Goal: Information Seeking & Learning: Learn about a topic

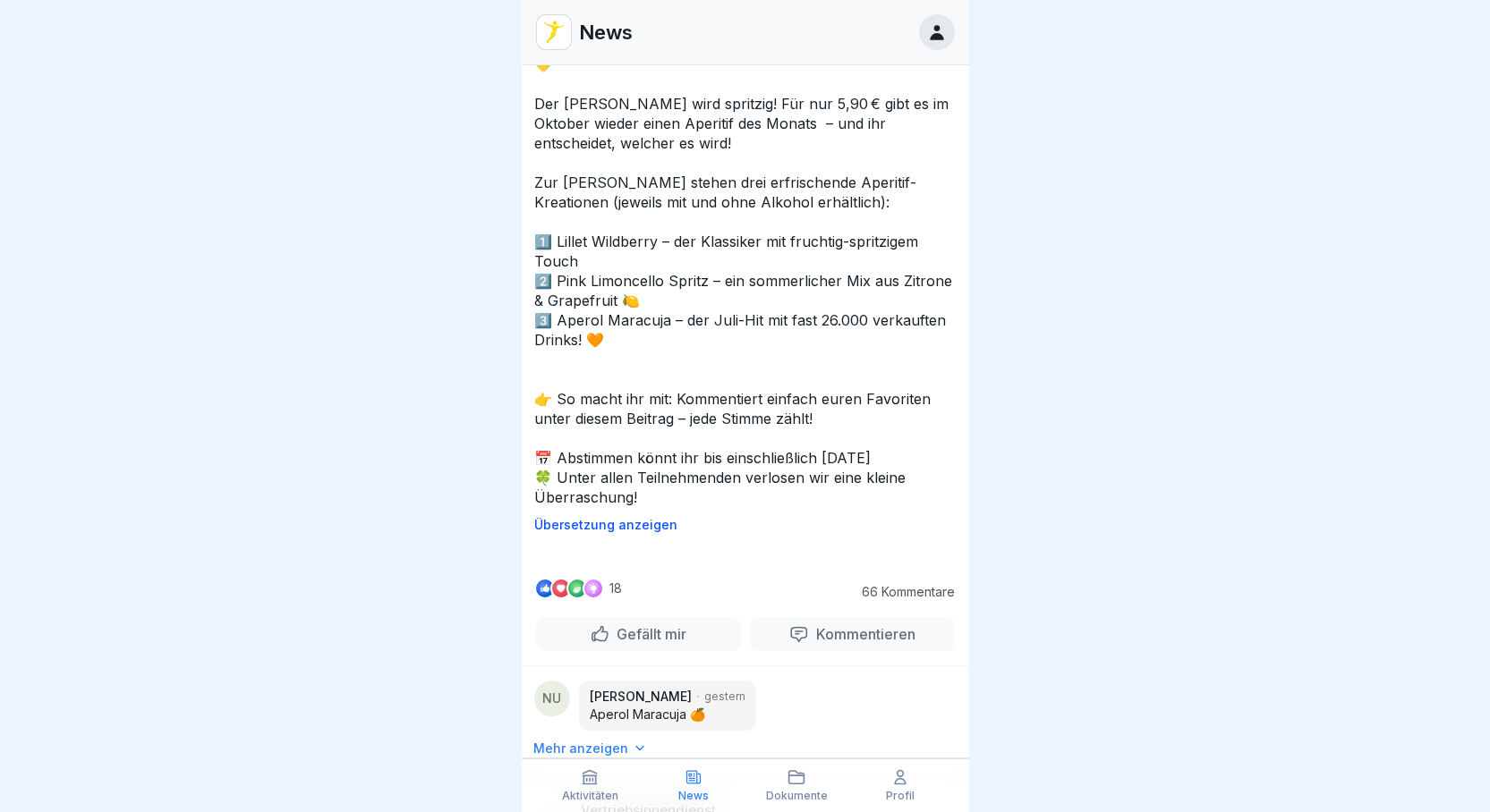
scroll to position [4741, 0]
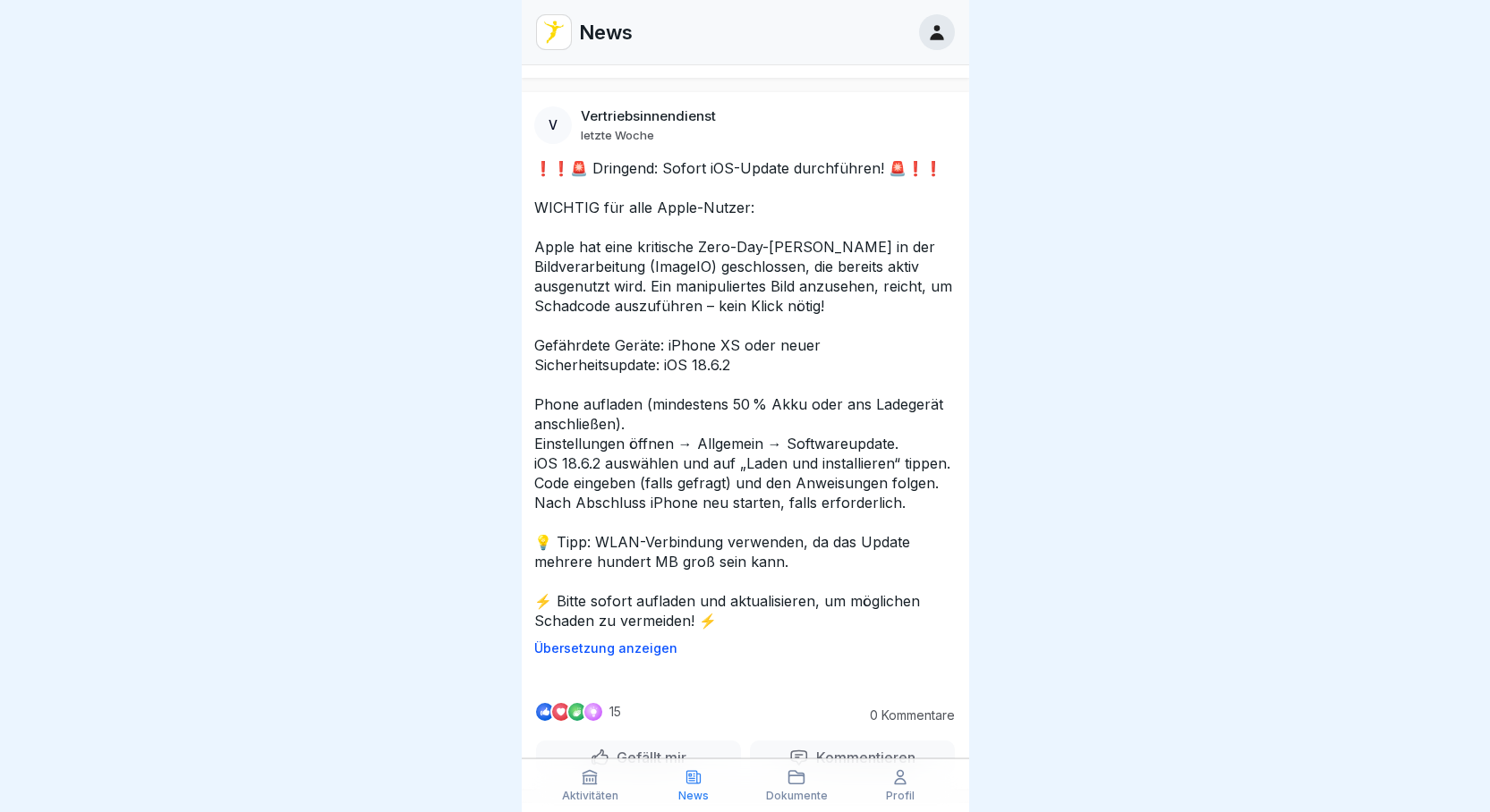
scroll to position [10481, 0]
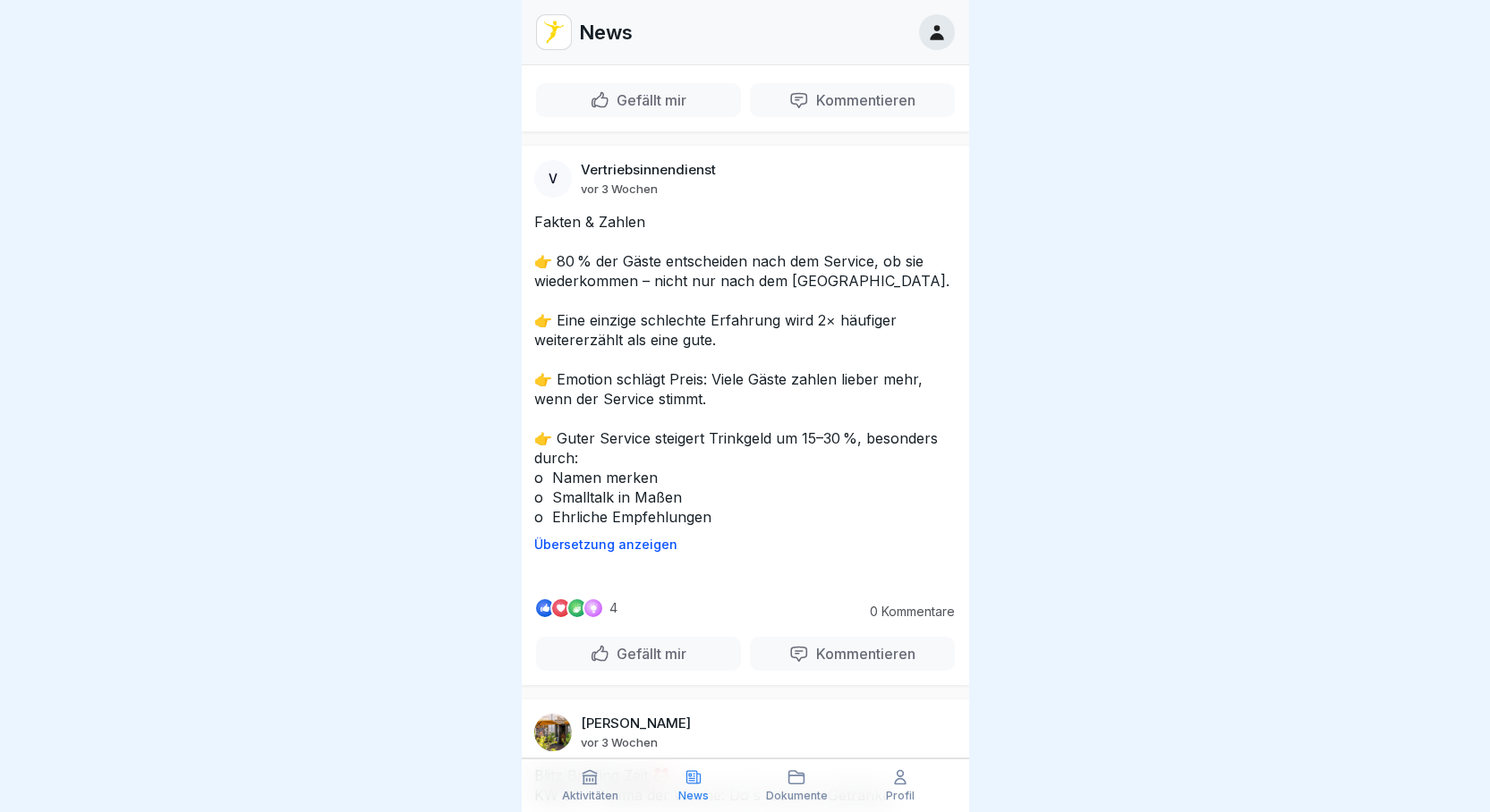
scroll to position [16563, 0]
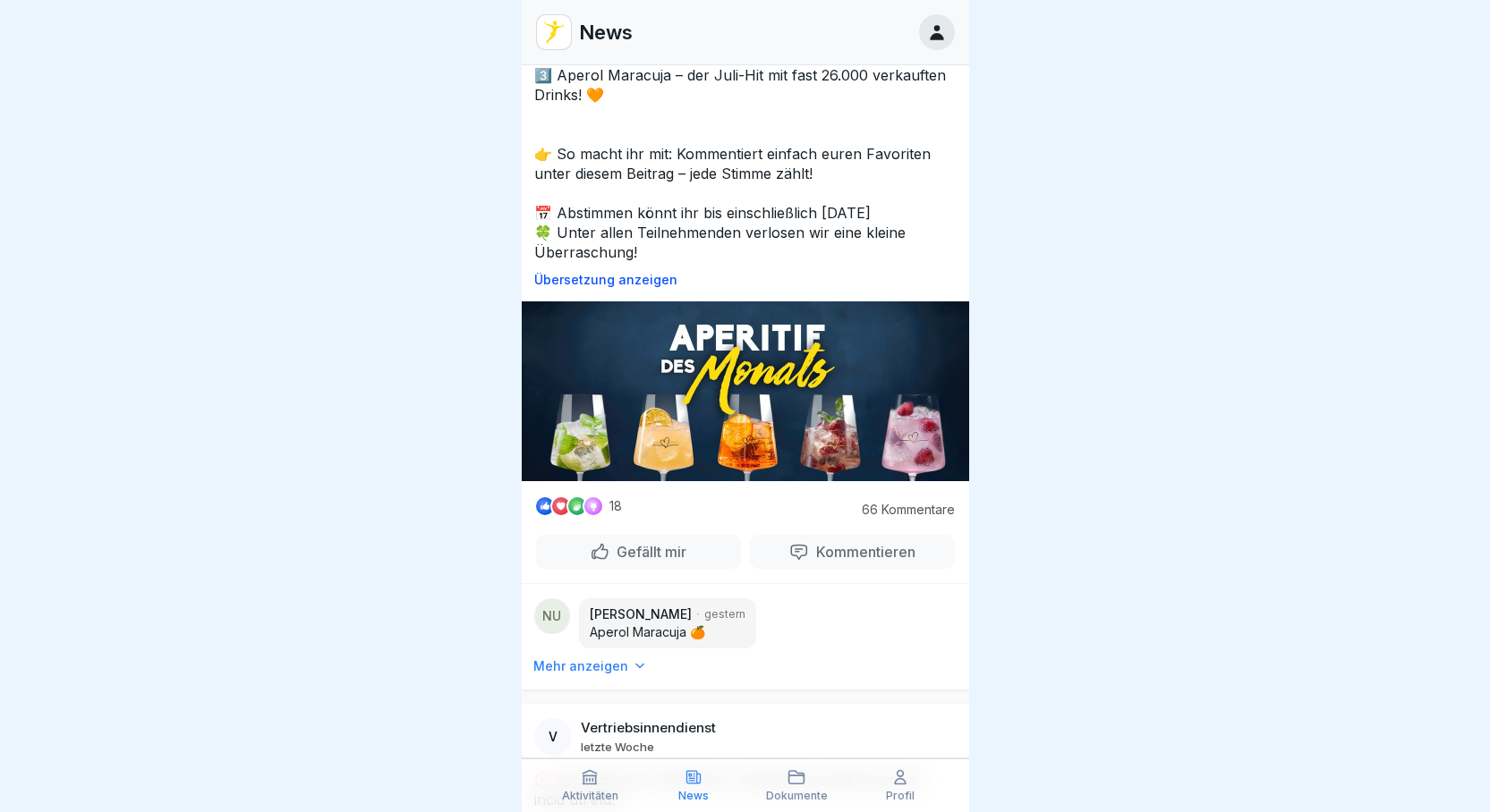
scroll to position [4920, 0]
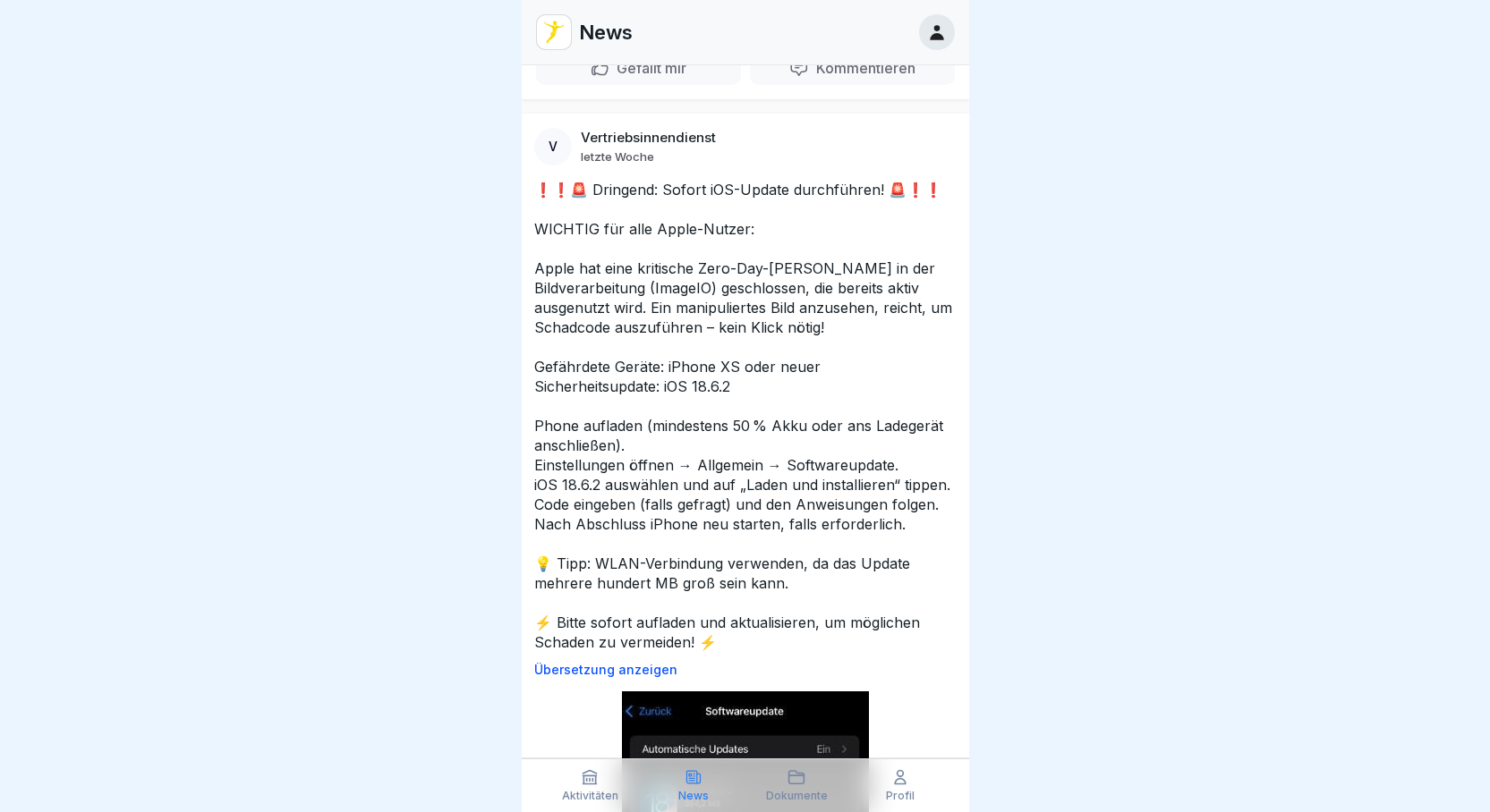
scroll to position [10465, 0]
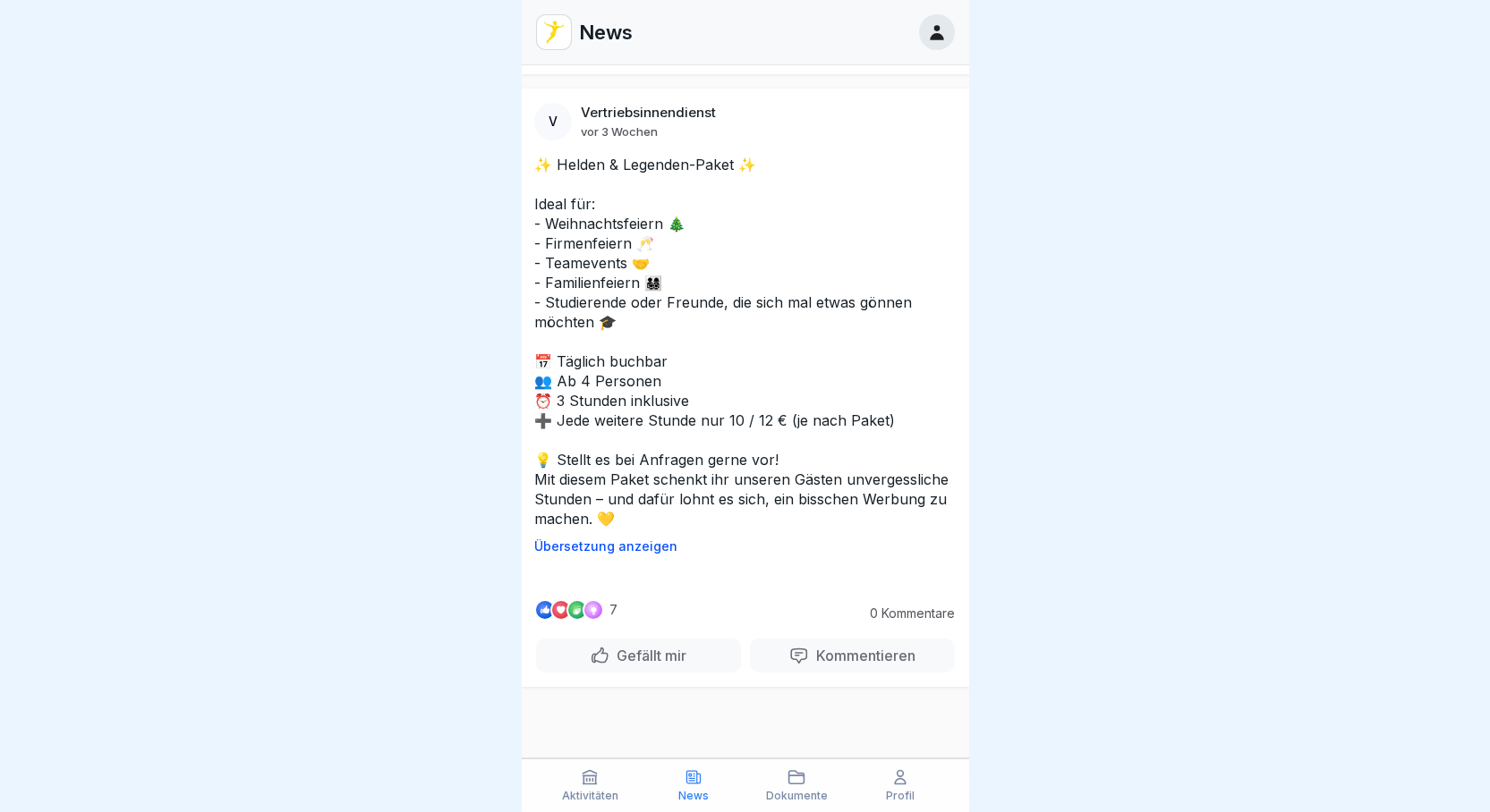
scroll to position [17963, 0]
click at [826, 790] on p "Dokumente" at bounding box center [797, 795] width 62 height 12
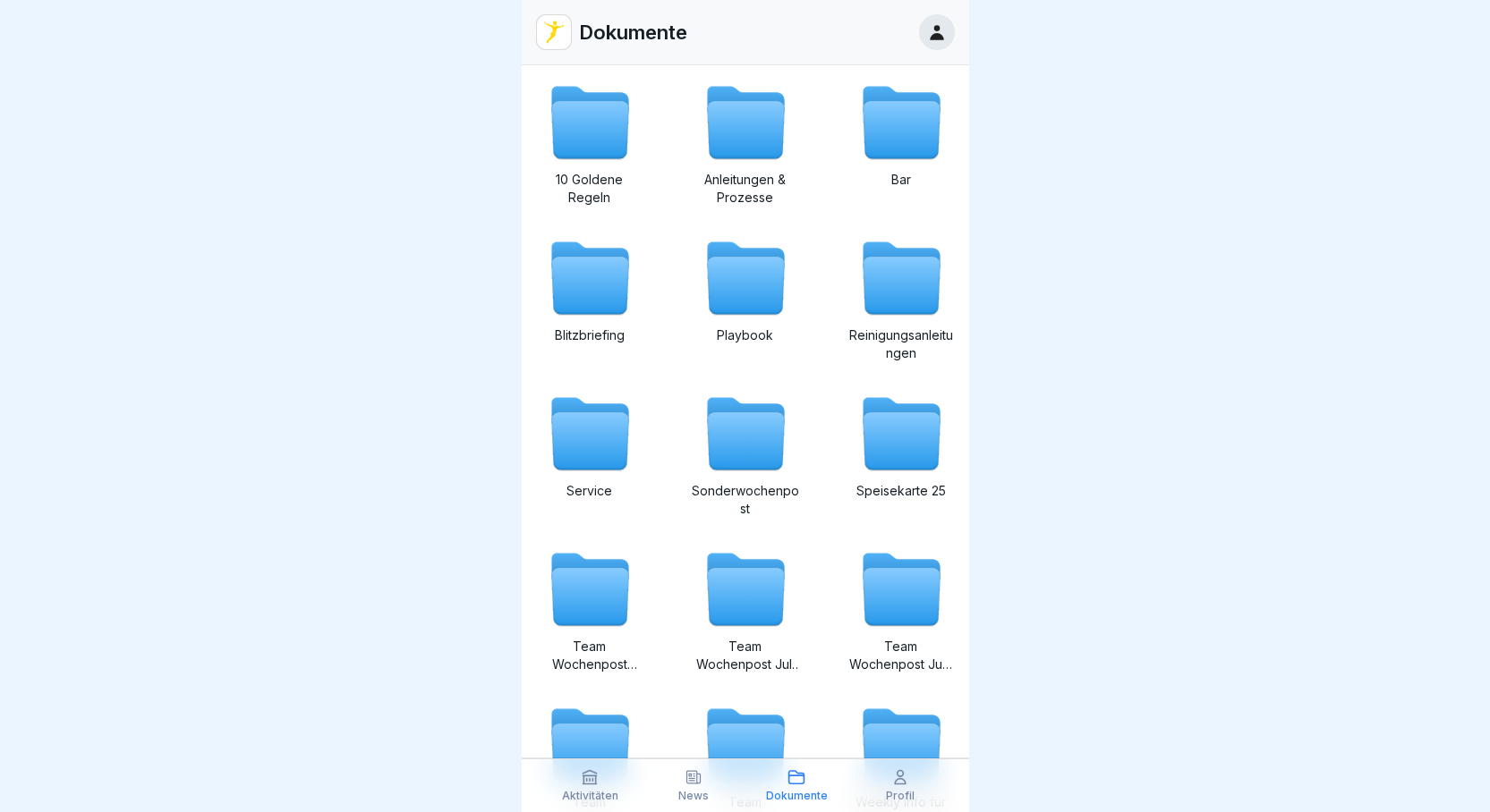
click at [754, 491] on p "Sonderwochenpost" at bounding box center [745, 500] width 108 height 36
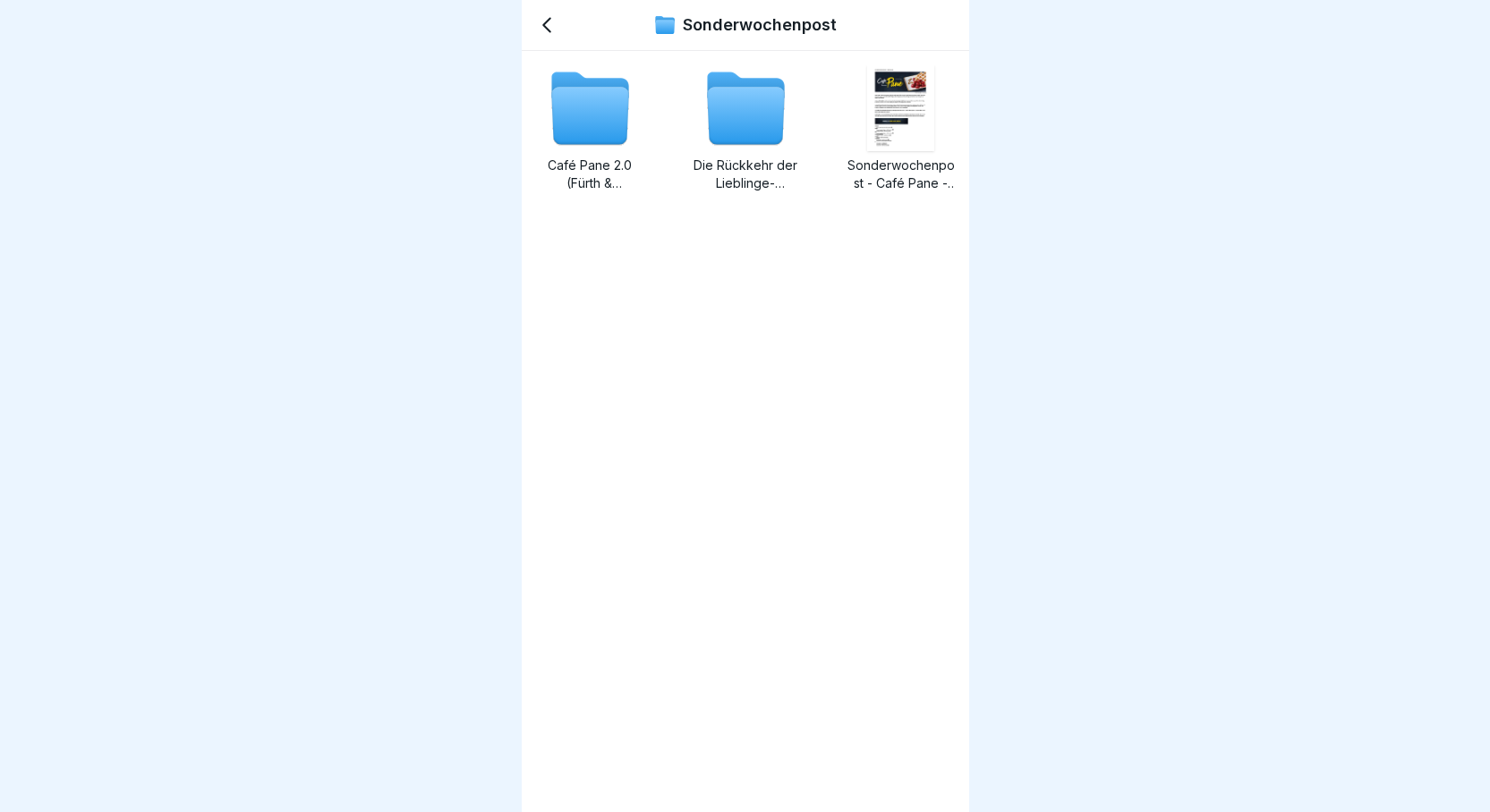
click at [753, 179] on p "Die Rückkehr der Lieblinge- Sonderwochenpost" at bounding box center [745, 174] width 108 height 36
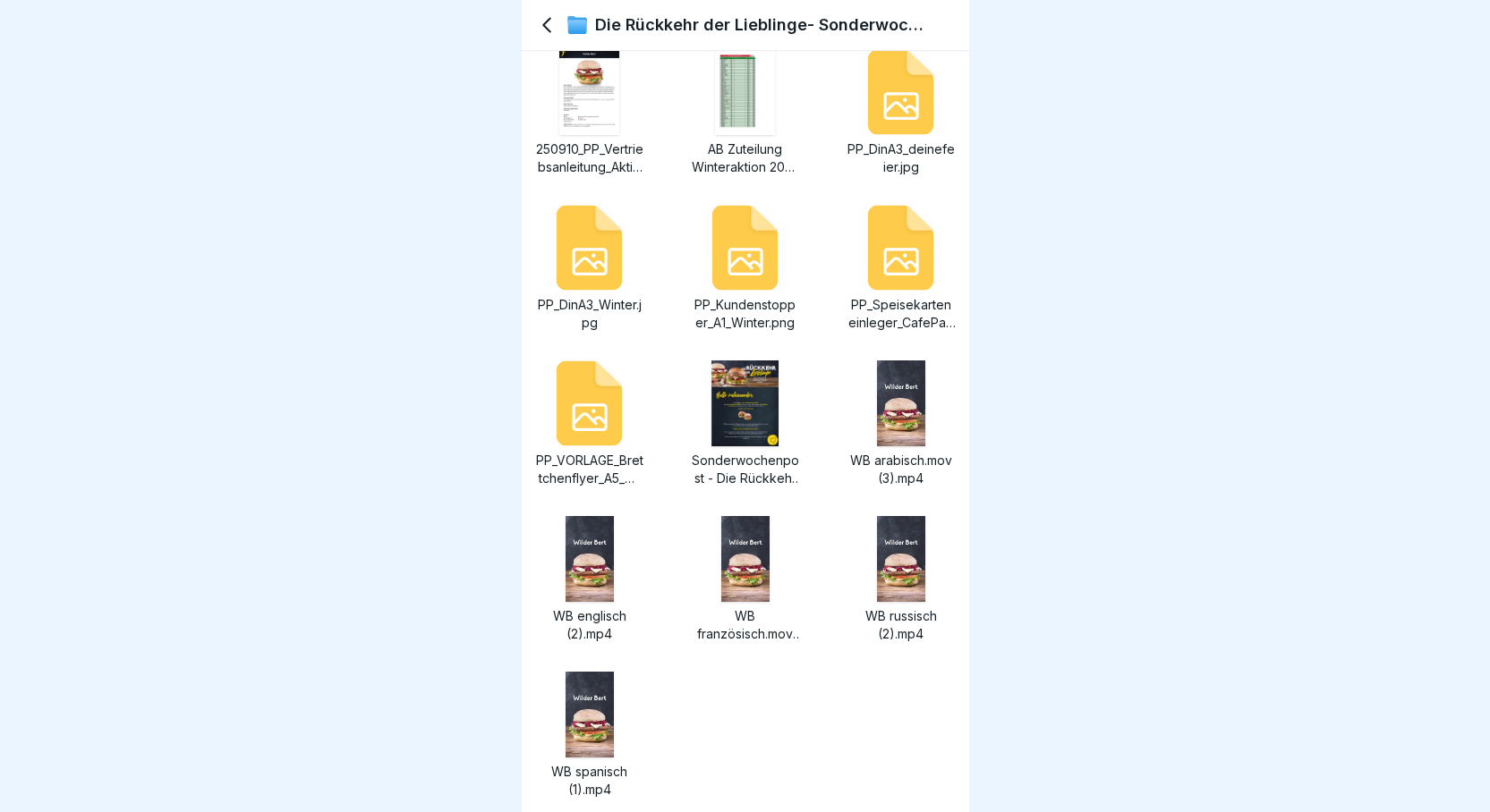
scroll to position [358, 0]
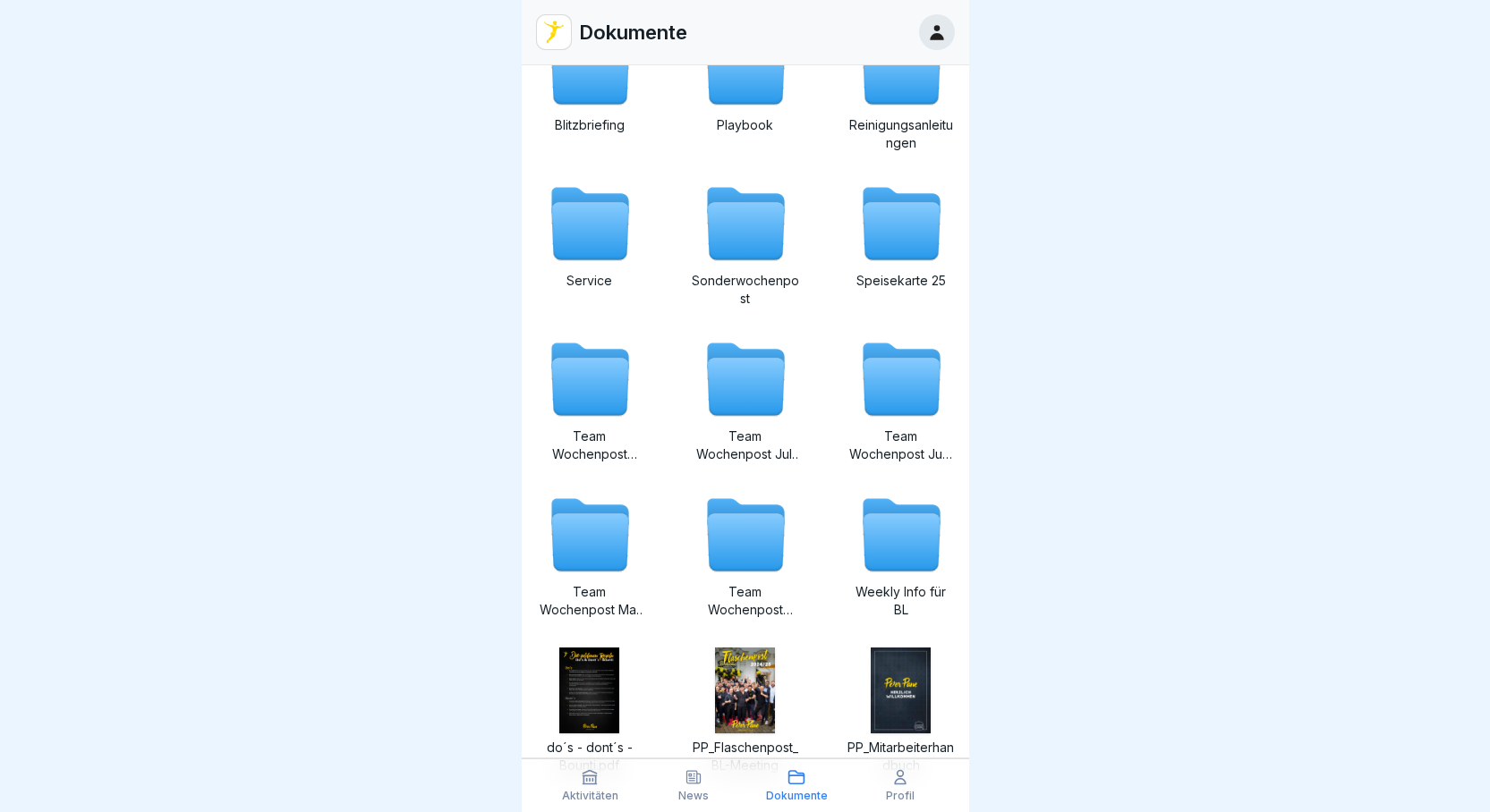
scroll to position [180, 0]
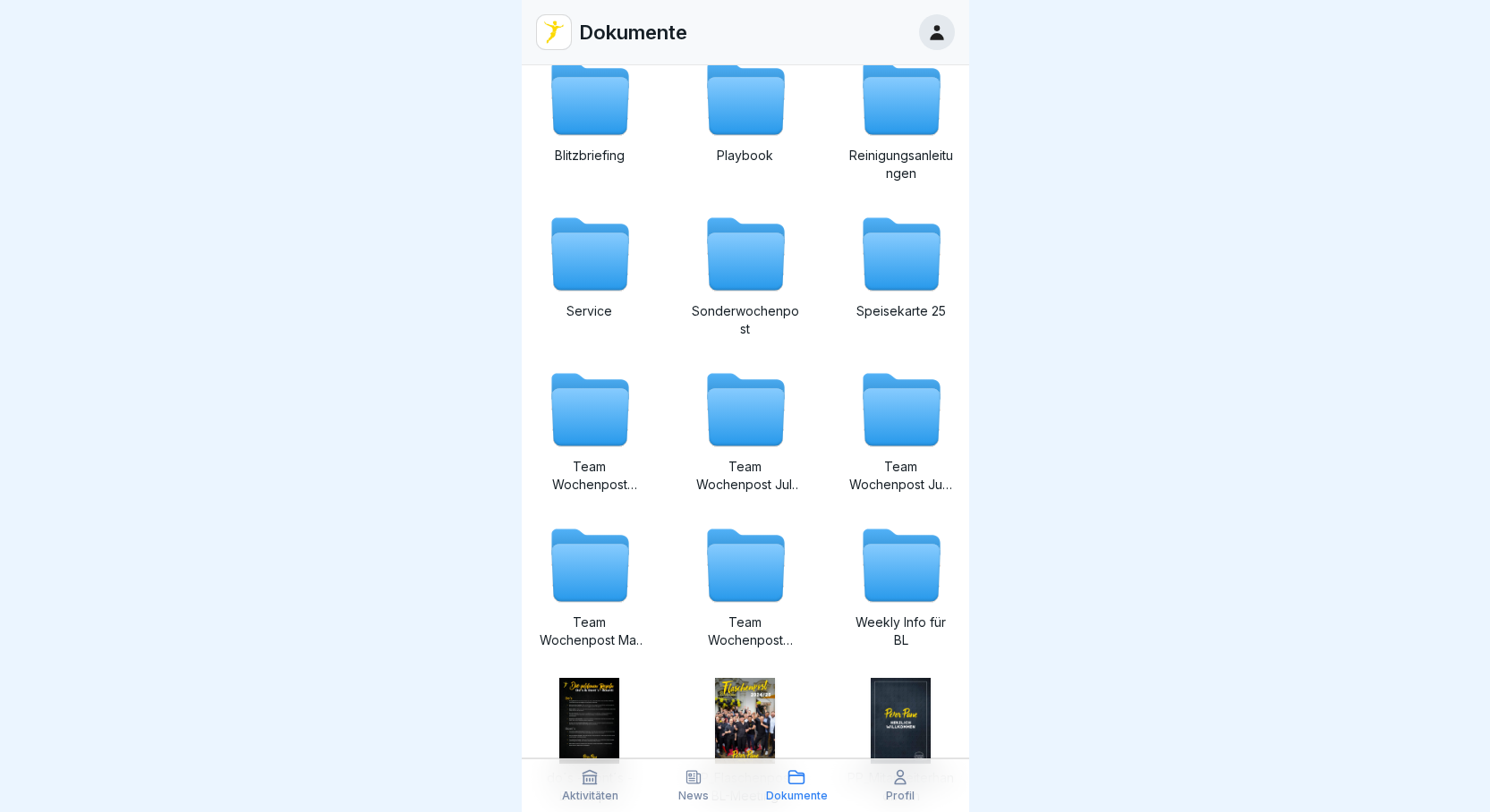
click at [602, 470] on p "Team Wochenpost [DATE]" at bounding box center [589, 476] width 108 height 36
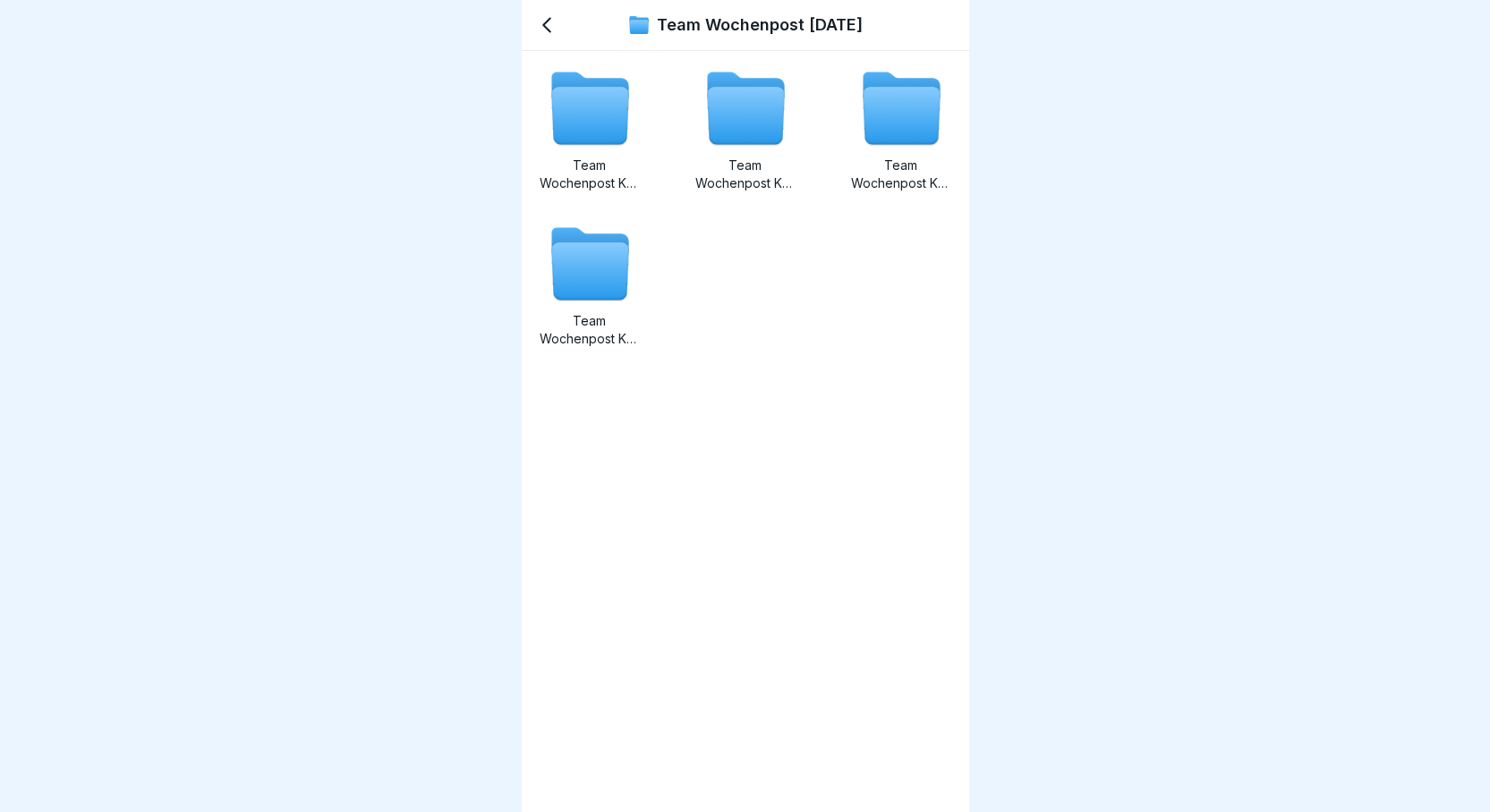
click at [593, 181] on p "Team Wochenpost KW 32" at bounding box center [589, 174] width 108 height 36
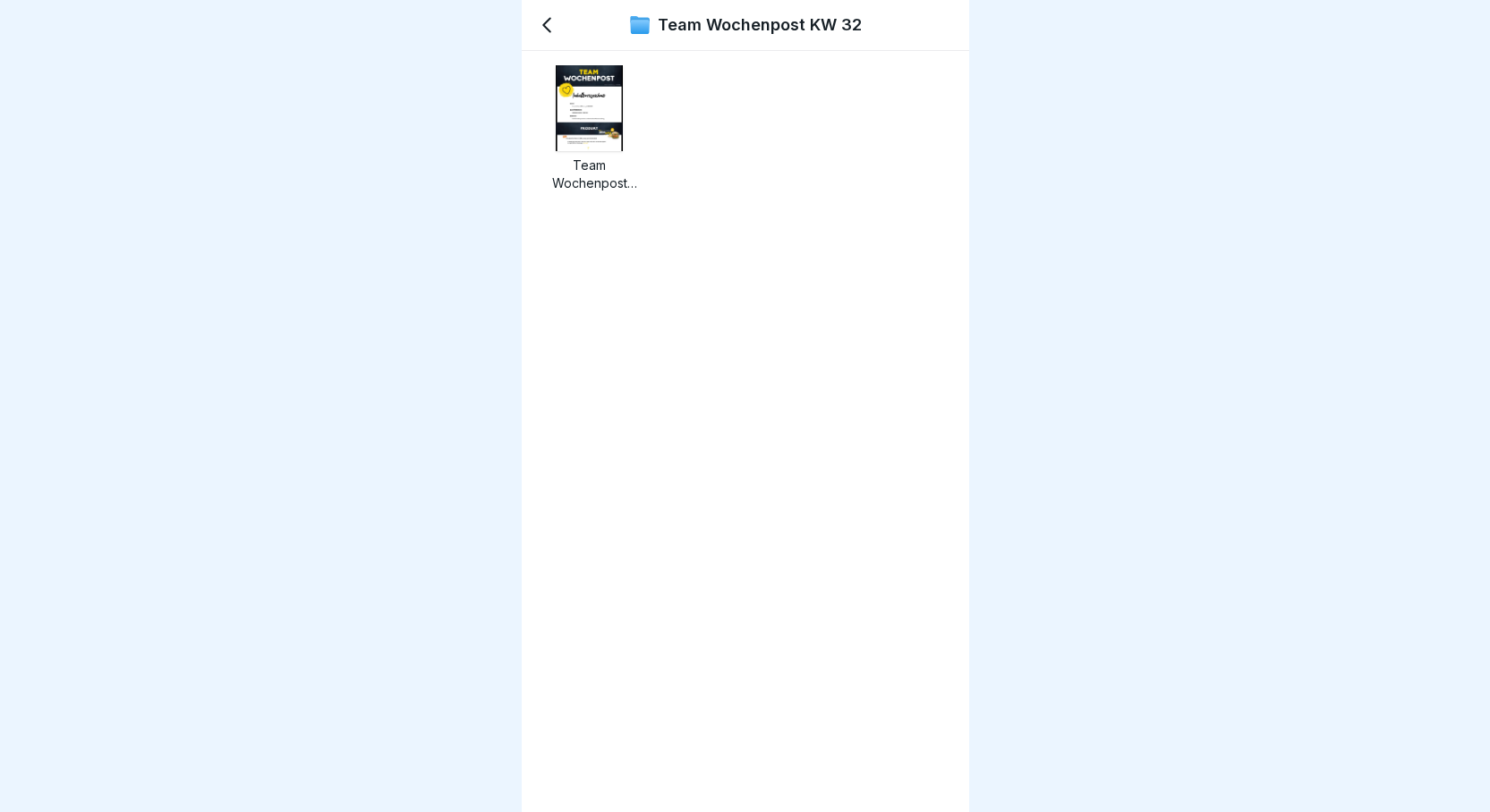
click at [605, 96] on img at bounding box center [589, 109] width 67 height 86
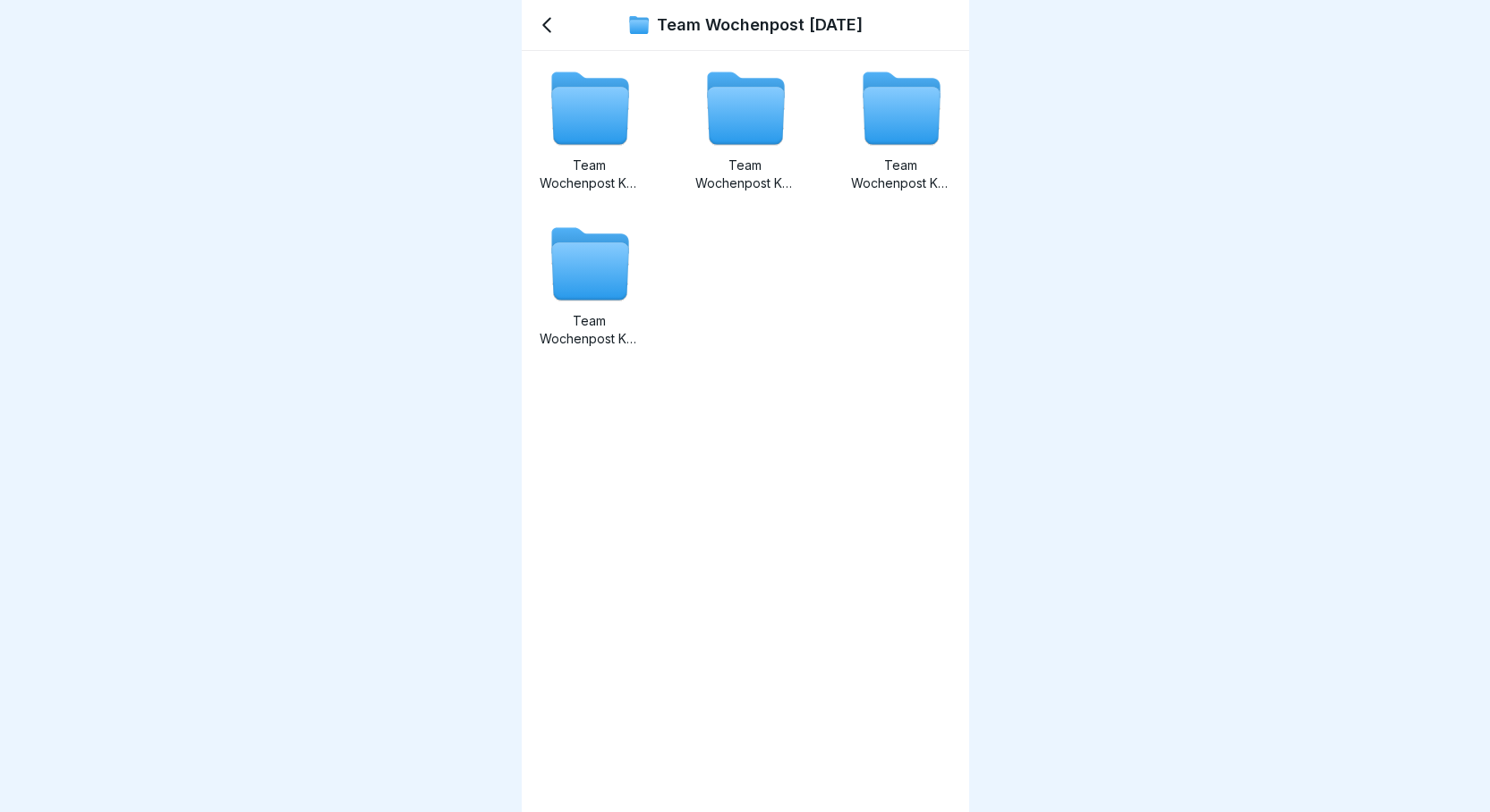
click at [585, 281] on icon at bounding box center [589, 272] width 77 height 57
click at [896, 145] on icon at bounding box center [901, 109] width 86 height 86
click at [639, 327] on p "Team Wochenpost KW 35" at bounding box center [589, 330] width 108 height 36
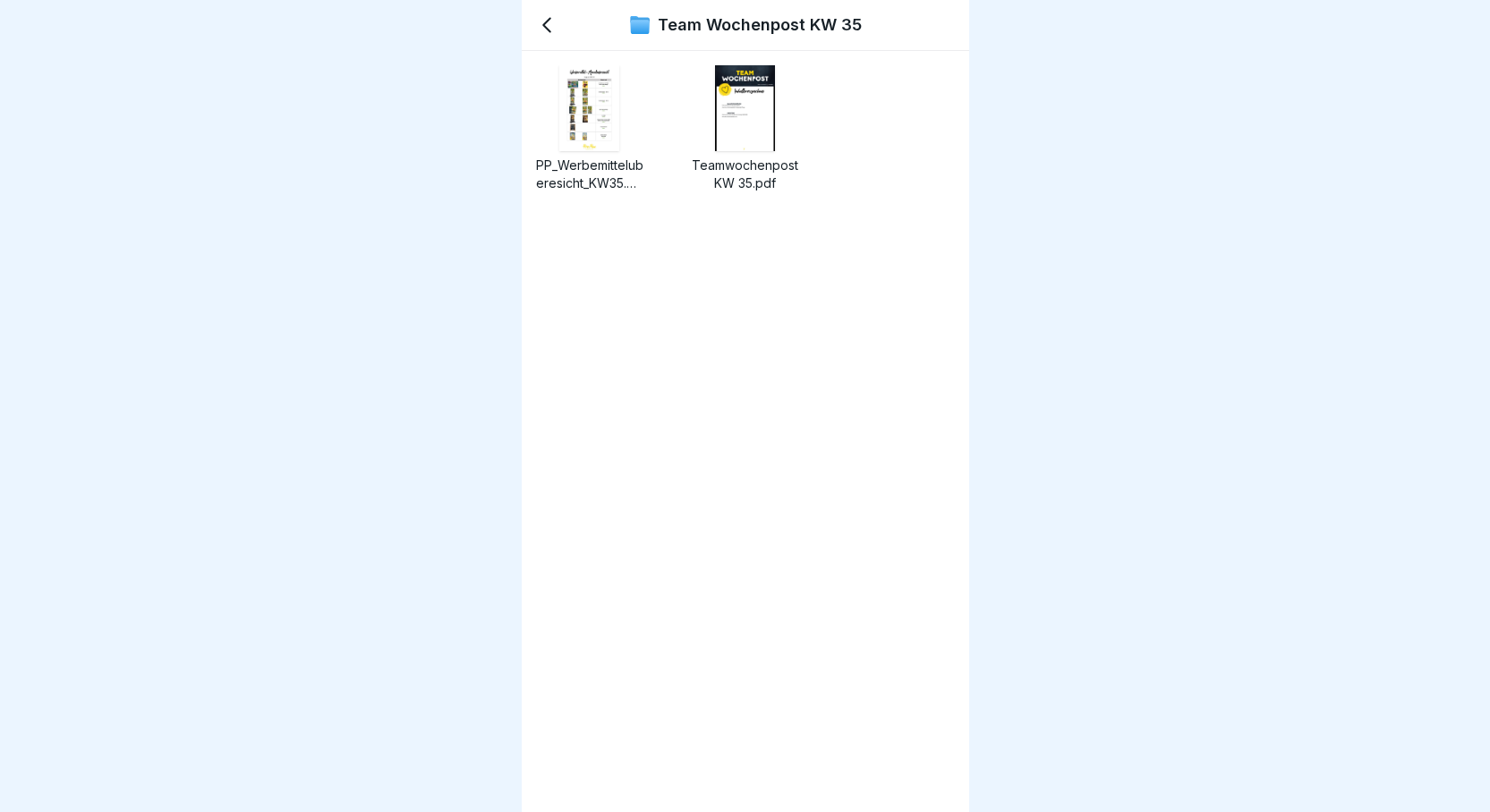
click at [735, 148] on img at bounding box center [745, 109] width 61 height 86
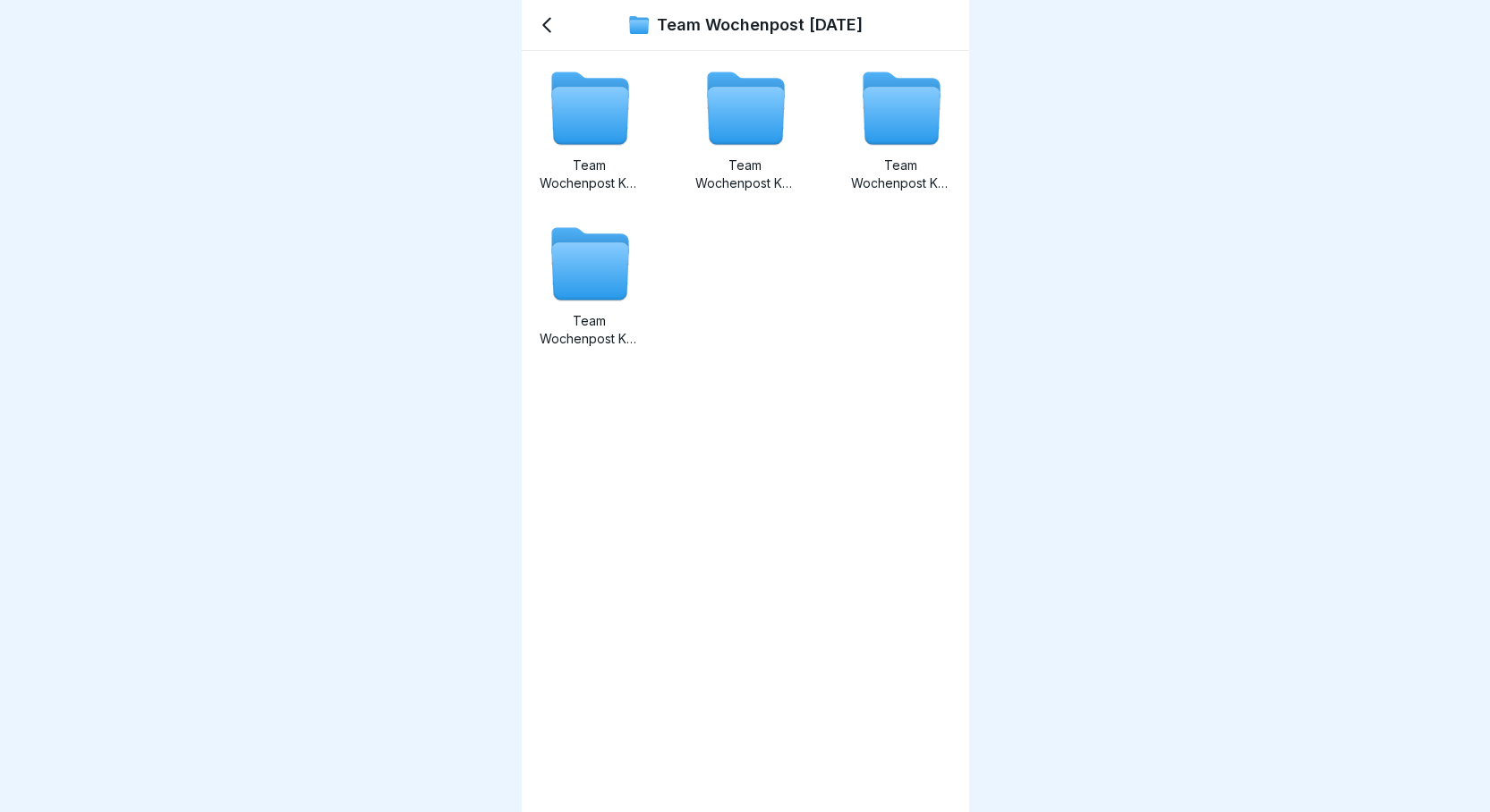
click at [880, 127] on icon at bounding box center [901, 116] width 77 height 57
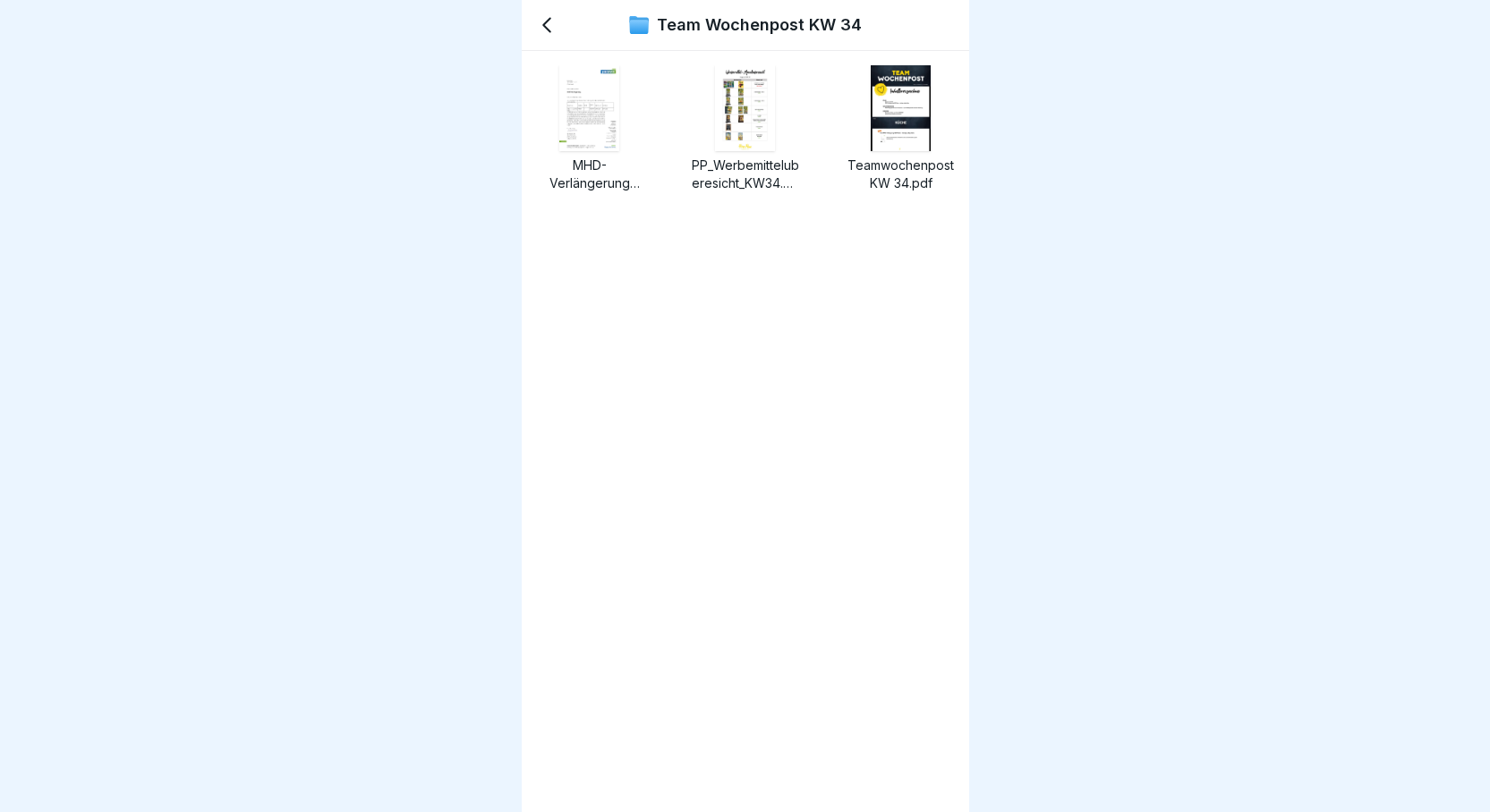
click at [872, 138] on img at bounding box center [901, 109] width 61 height 86
click at [578, 169] on p "MHD-Verlängerung 754006, 00325089.pdf" at bounding box center [589, 174] width 108 height 36
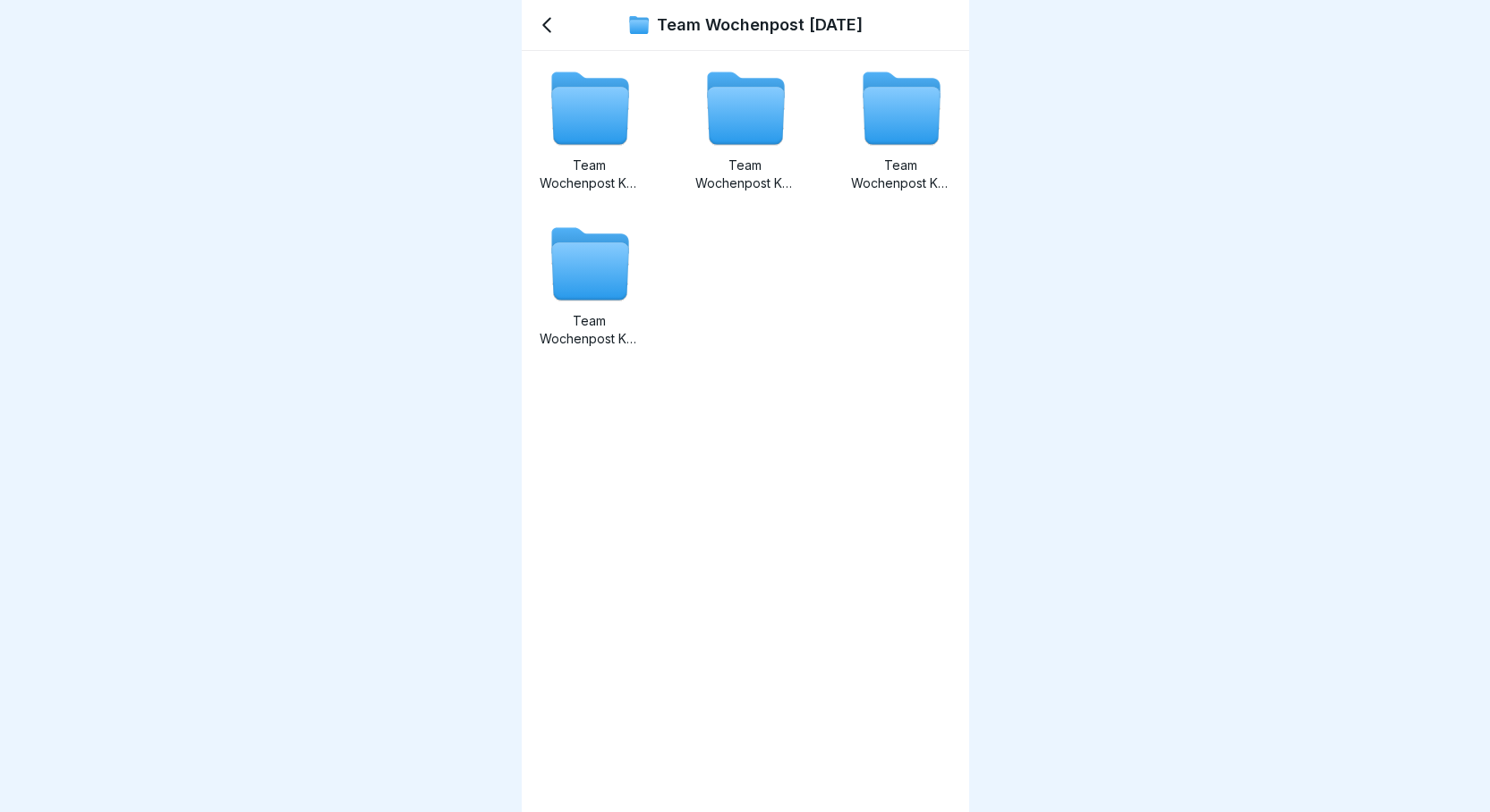
click at [763, 133] on icon at bounding box center [745, 116] width 77 height 57
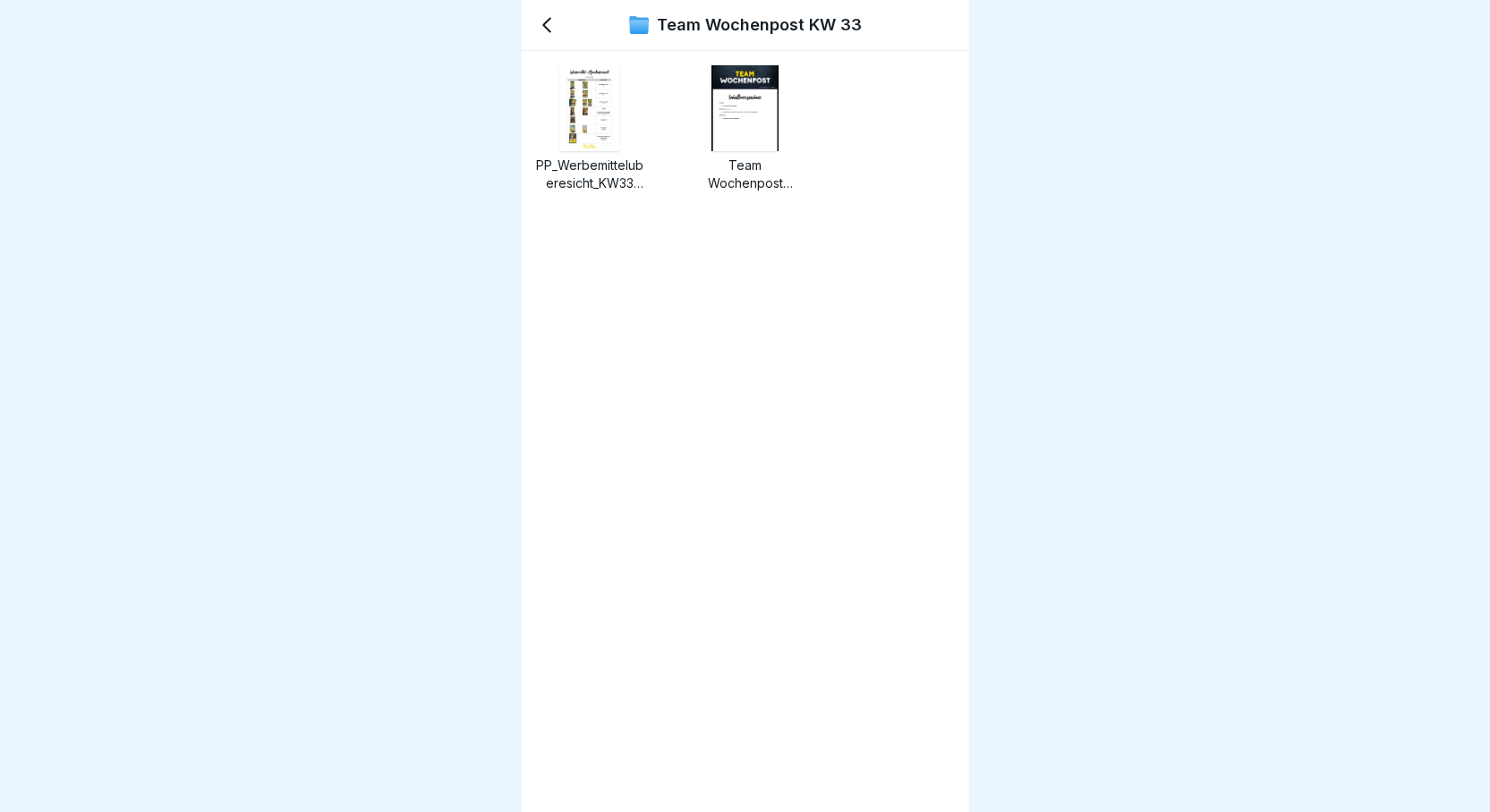
click at [755, 143] on img at bounding box center [744, 109] width 67 height 86
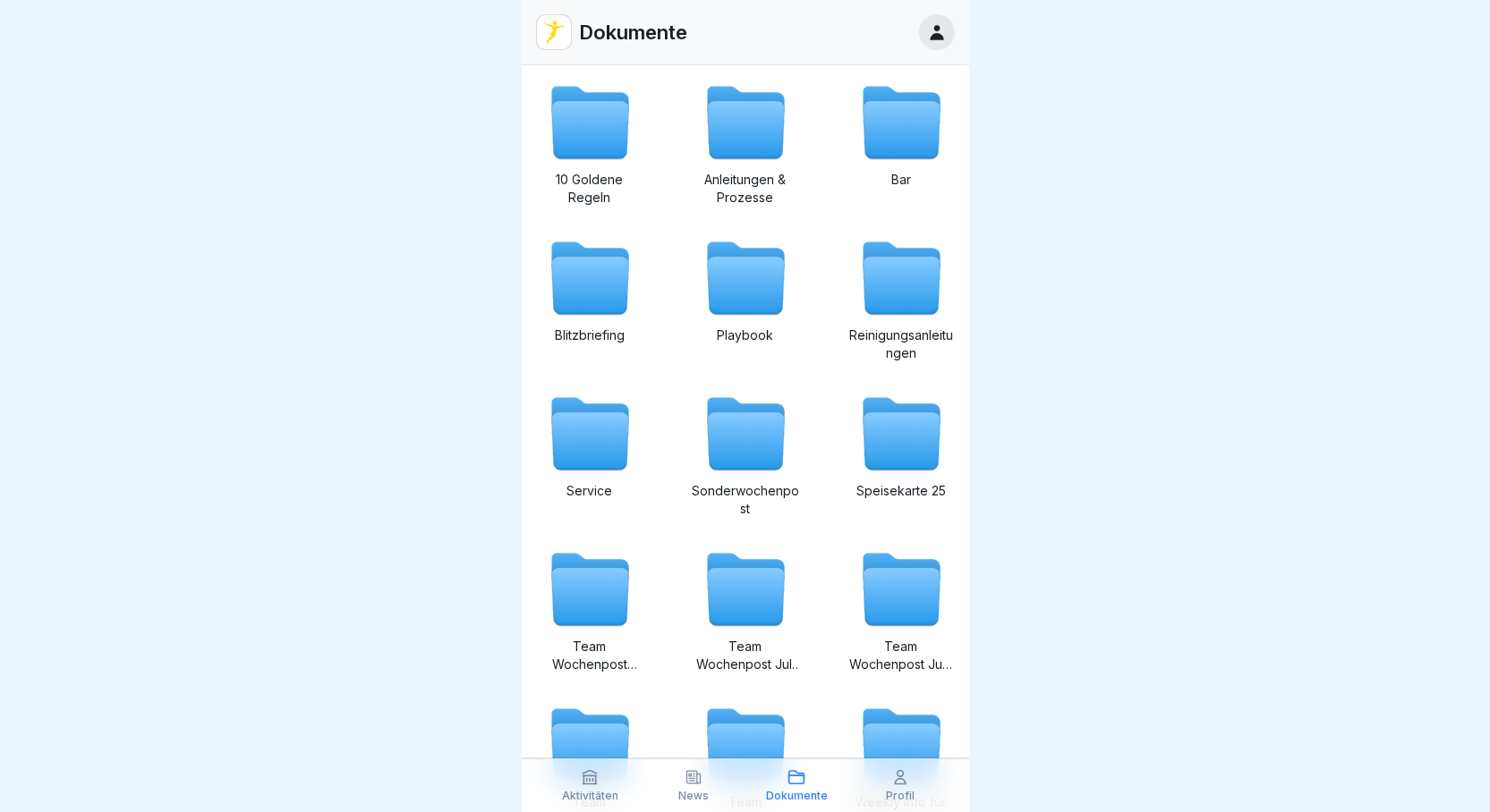
click at [745, 151] on icon at bounding box center [745, 130] width 77 height 57
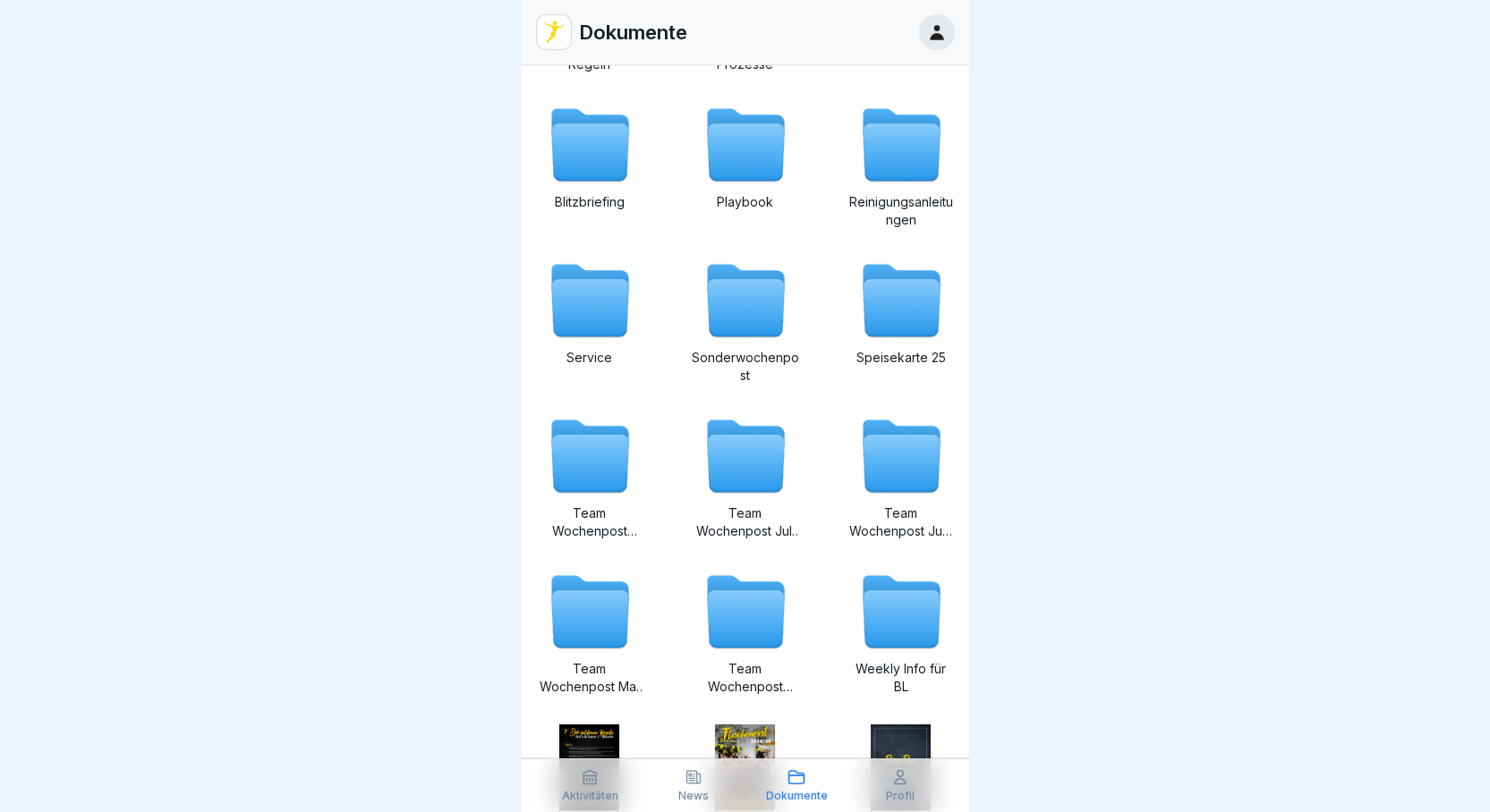
scroll to position [179, 0]
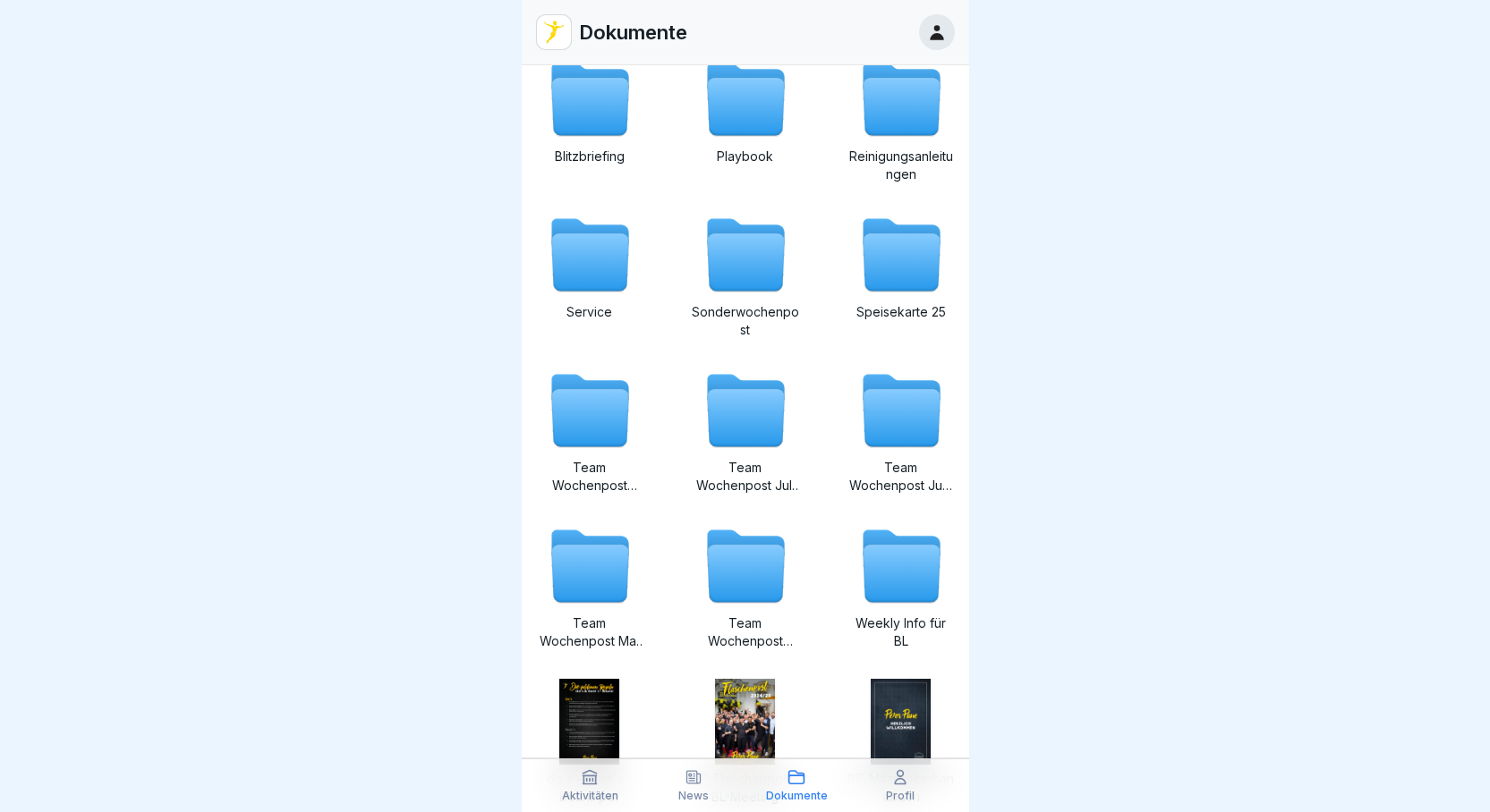
click at [603, 474] on p "Team Wochenpost [DATE]" at bounding box center [589, 477] width 108 height 36
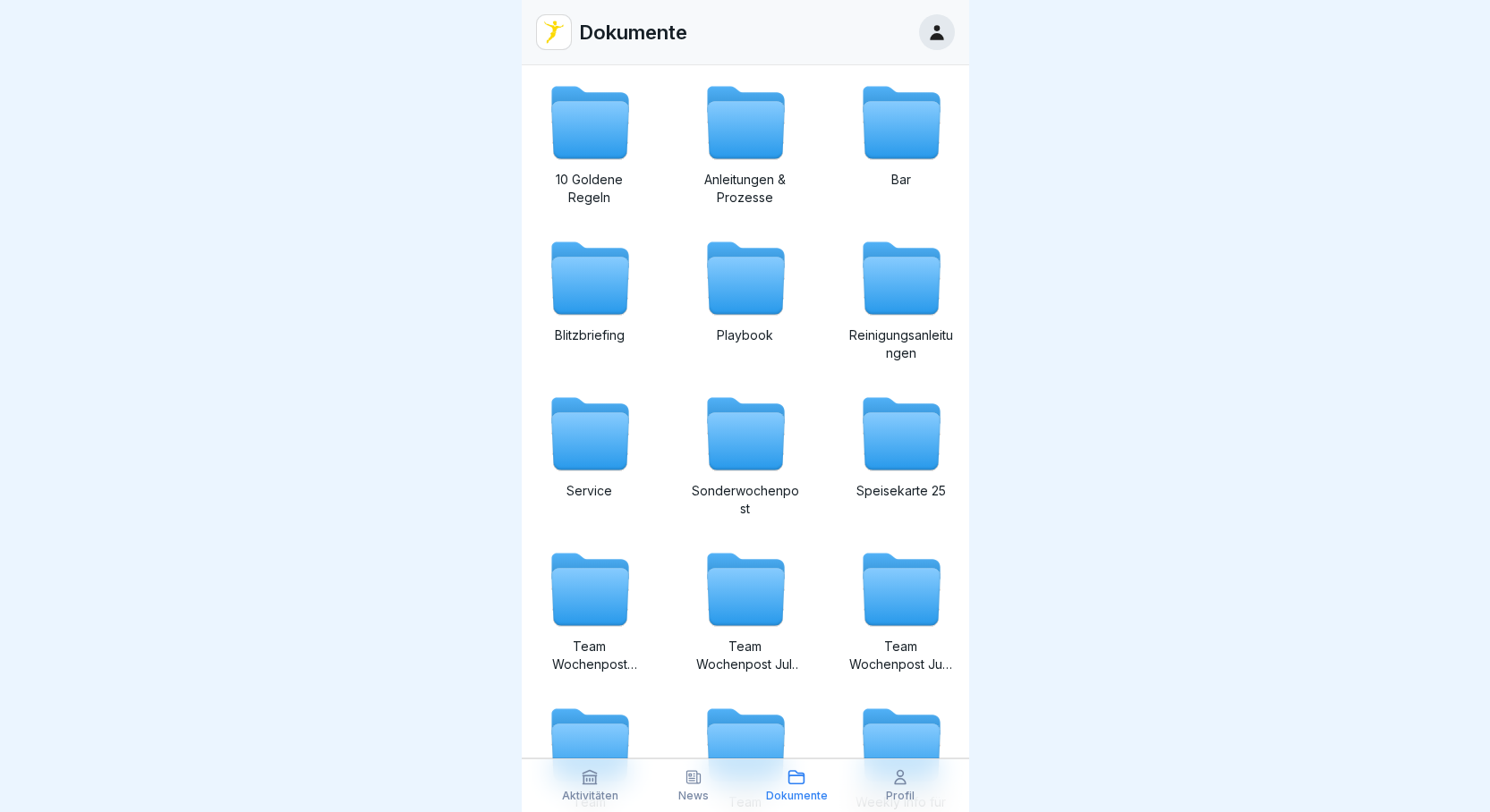
click at [752, 474] on icon at bounding box center [746, 434] width 86 height 86
click at [884, 485] on p "Speisekarte 25" at bounding box center [901, 491] width 108 height 18
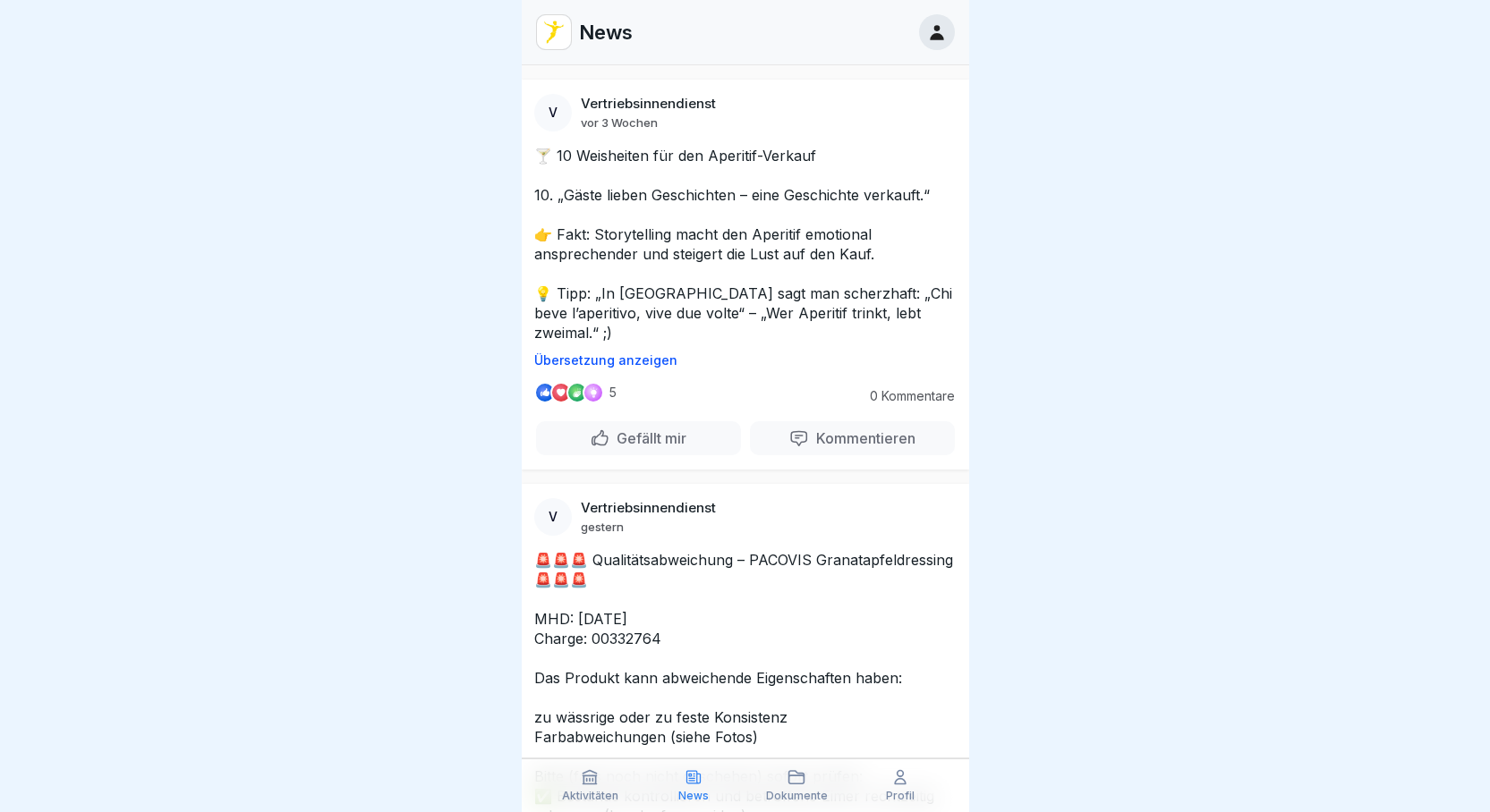
click at [577, 786] on div "Aktivitäten" at bounding box center [590, 785] width 95 height 34
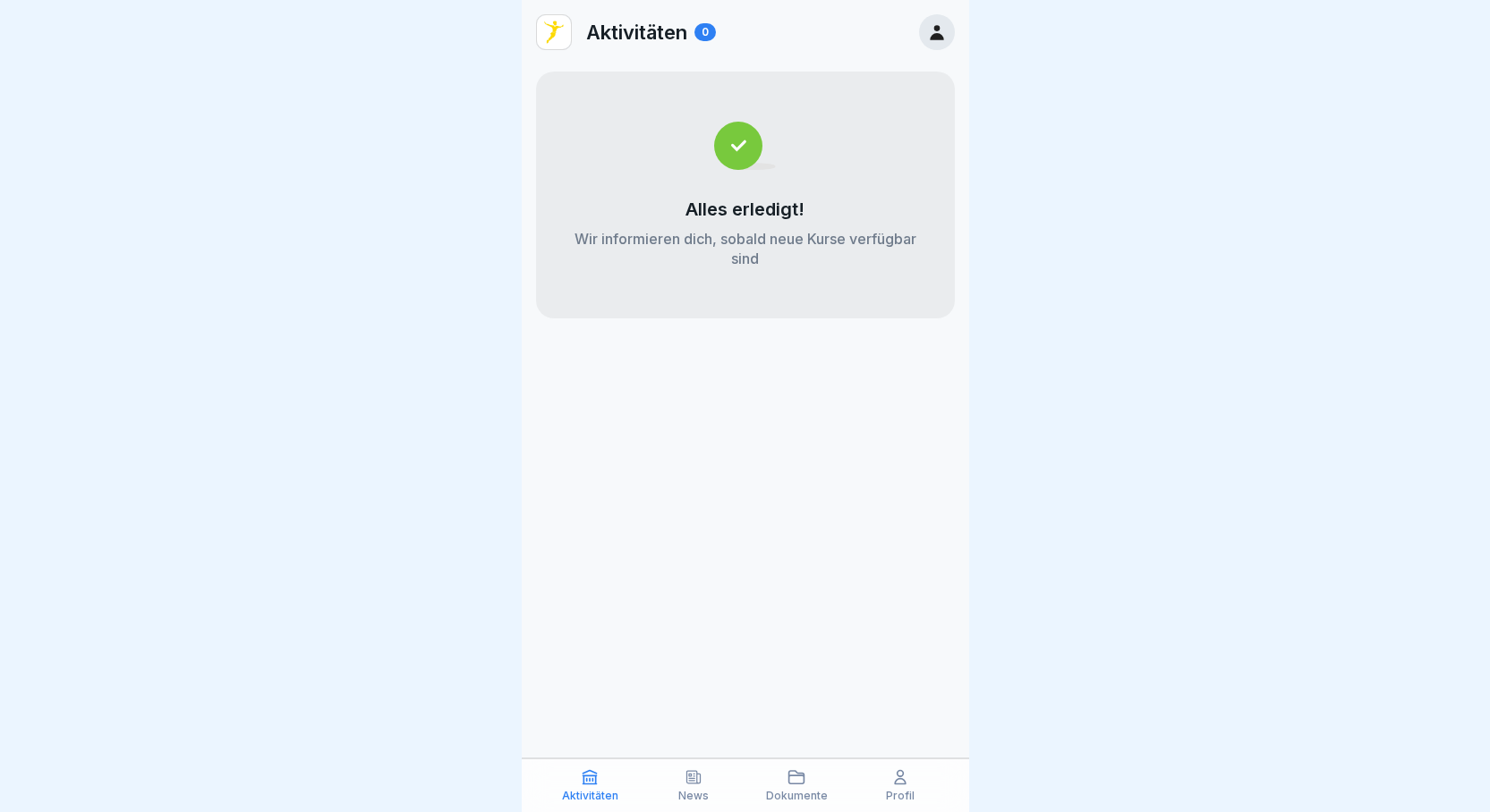
click at [754, 805] on div "Aktivitäten News Dokumente Profil" at bounding box center [746, 785] width 448 height 53
click at [802, 794] on p "Dokumente" at bounding box center [797, 795] width 62 height 12
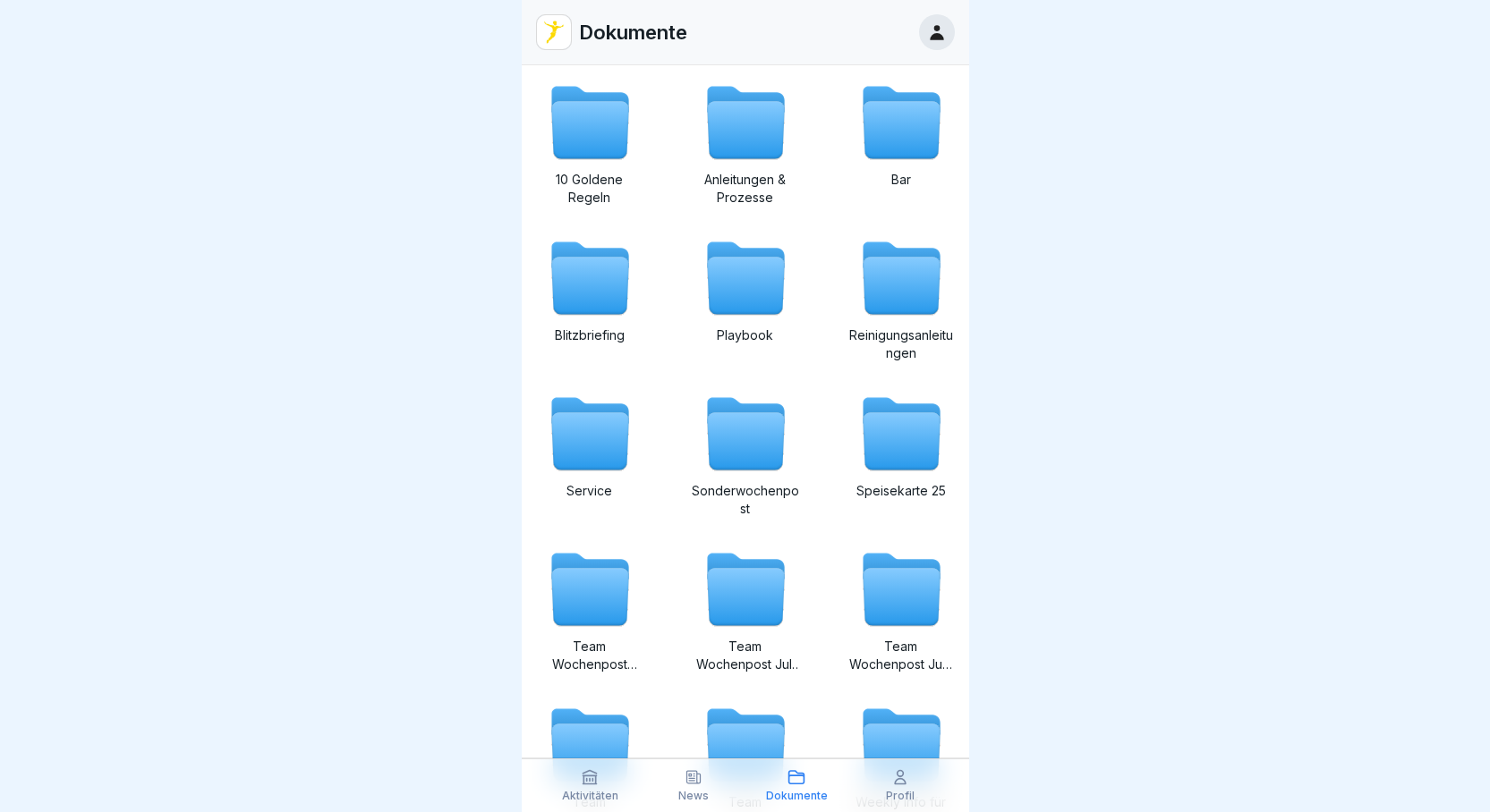
click at [710, 793] on div "News" at bounding box center [693, 785] width 95 height 34
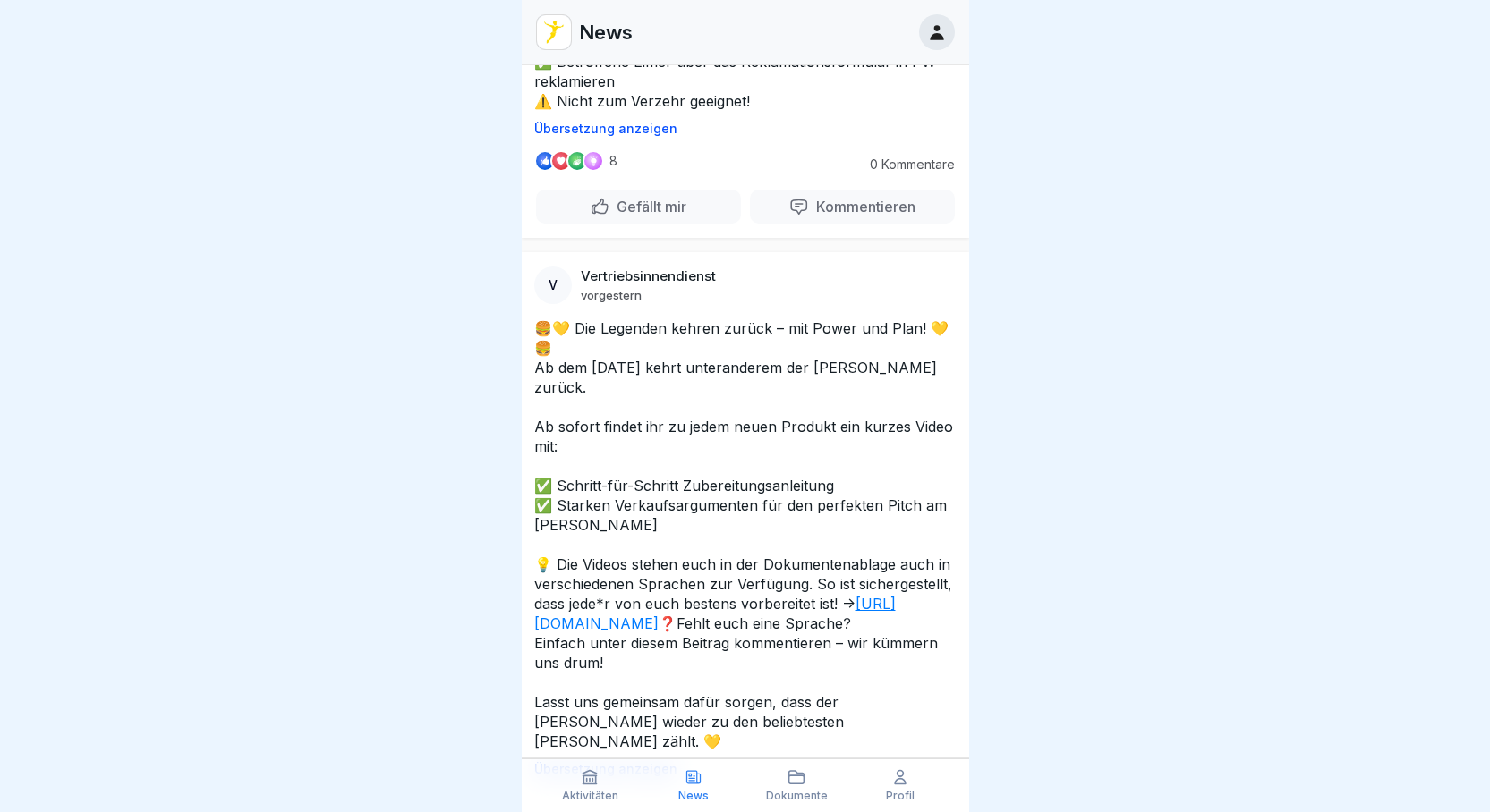
scroll to position [805, 0]
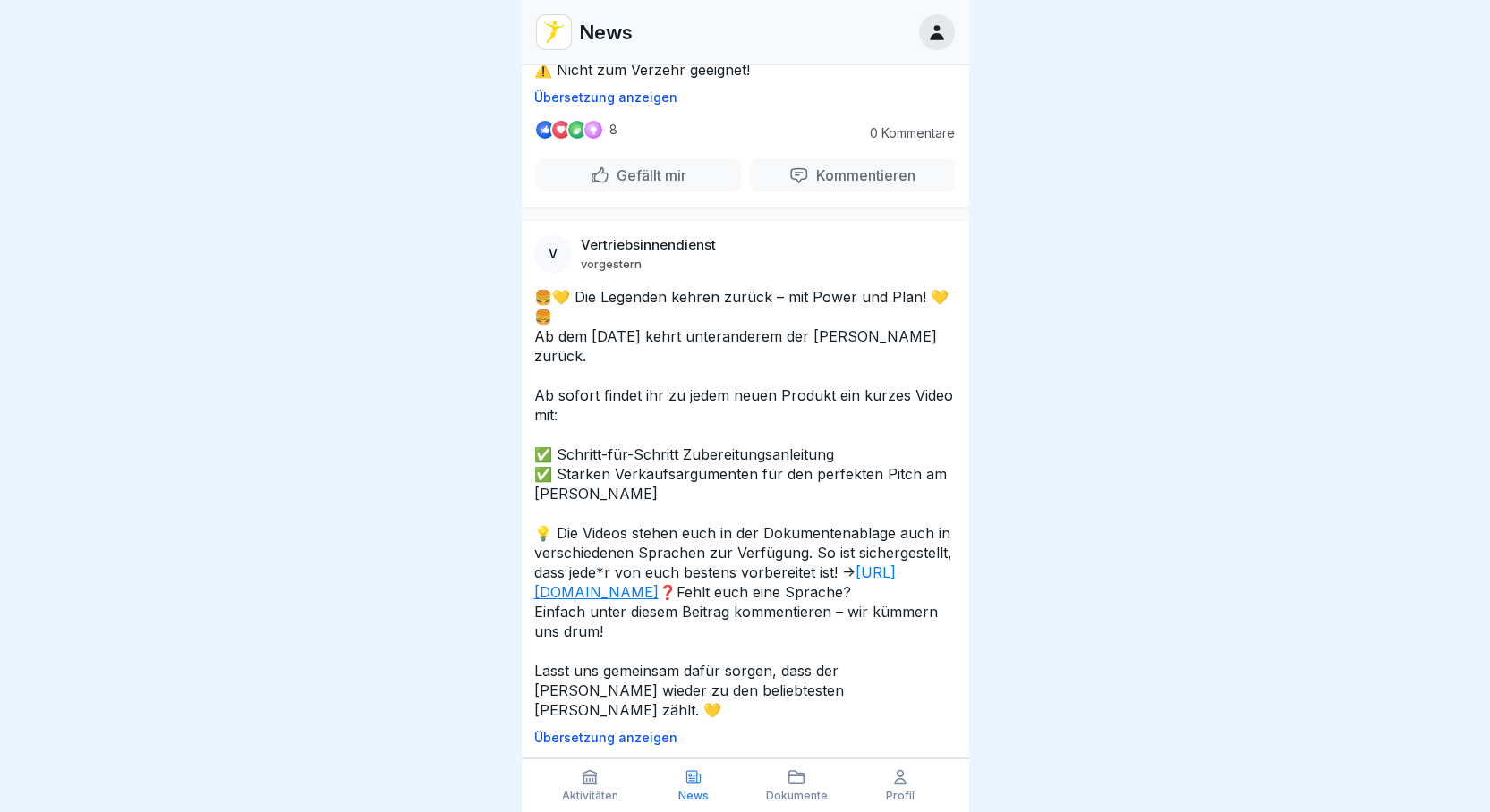
click at [697, 583] on link "[URL][DOMAIN_NAME]" at bounding box center [715, 583] width 362 height 37
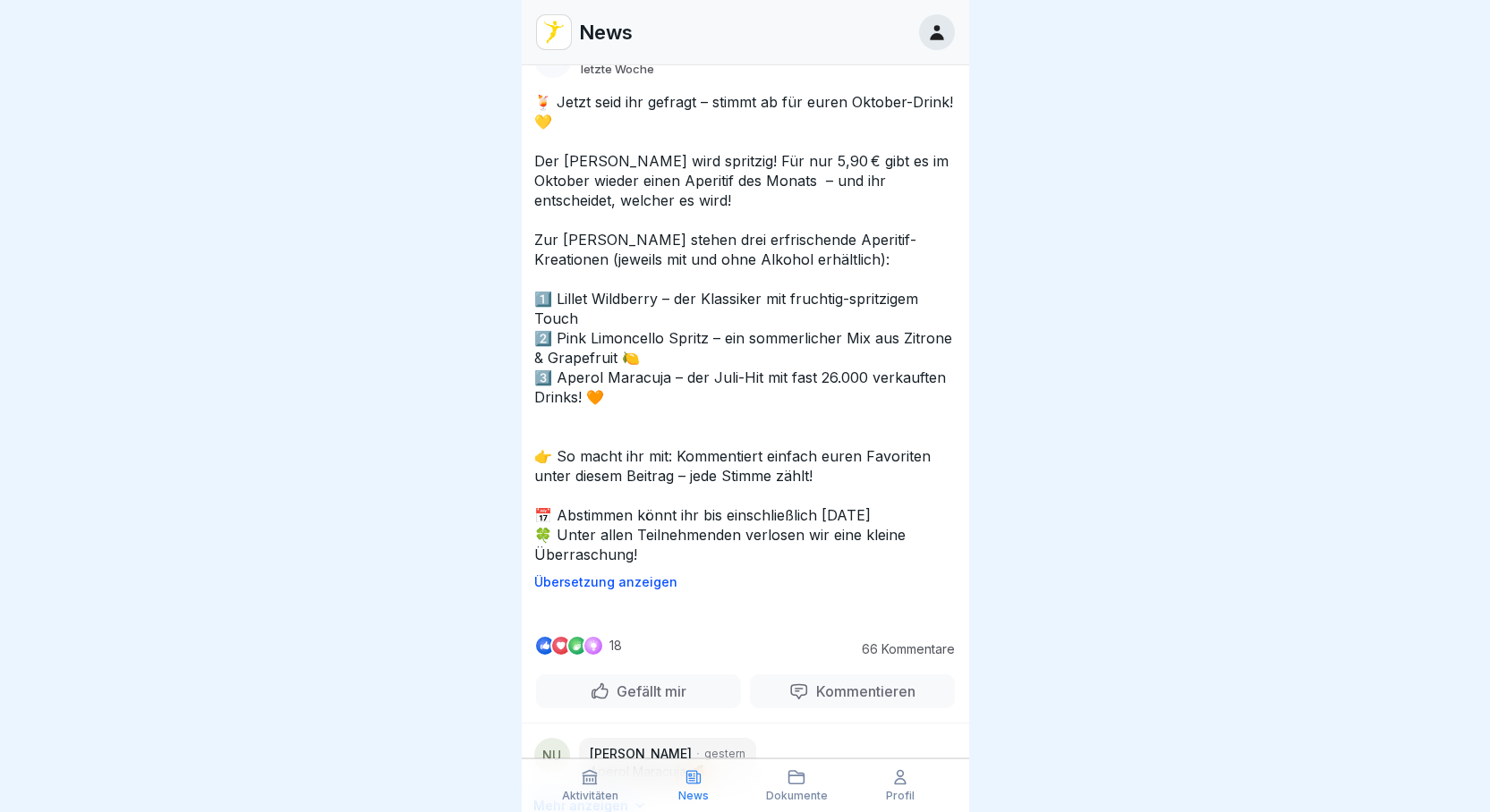
scroll to position [4562, 0]
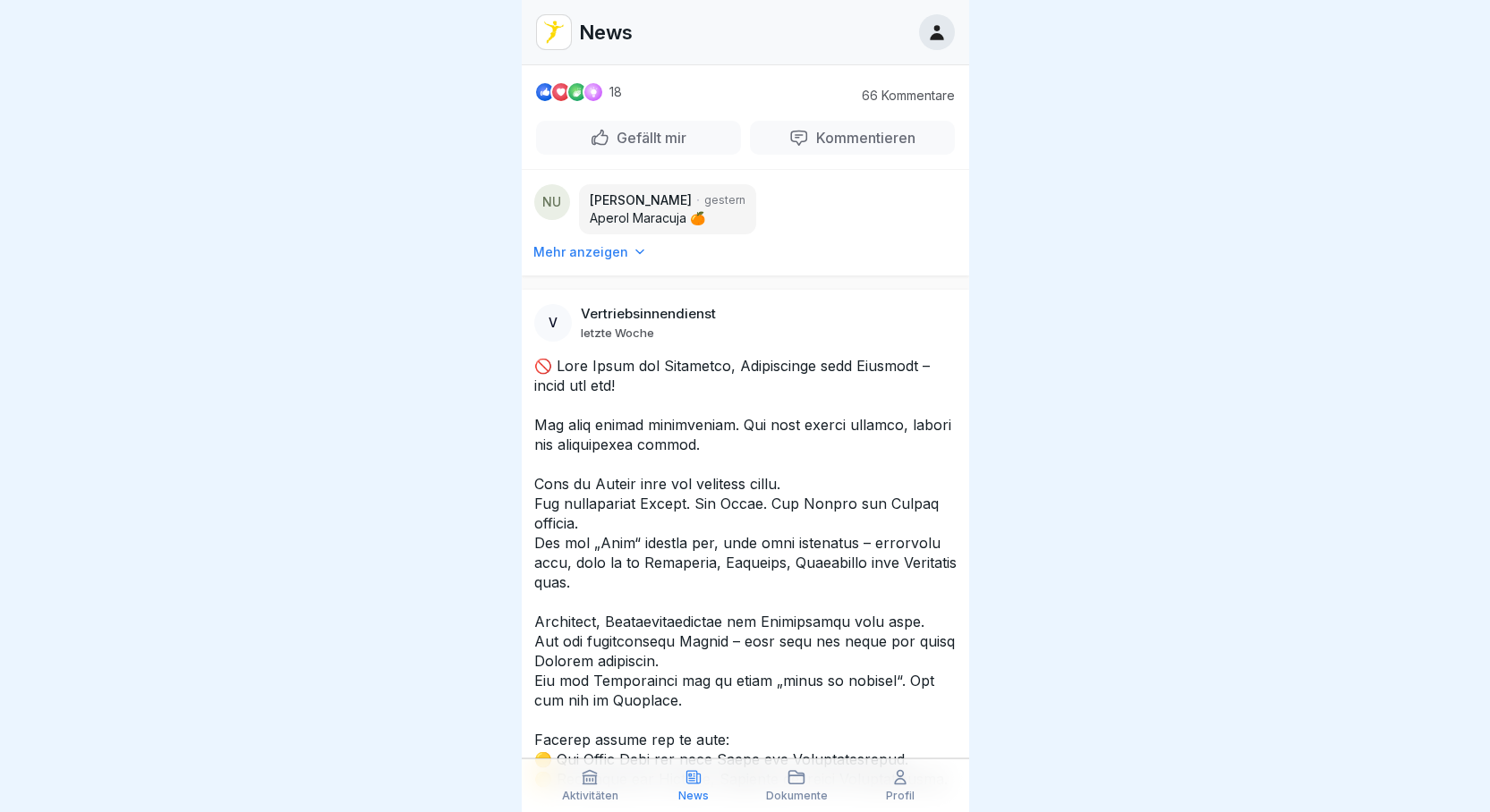
scroll to position [5099, 0]
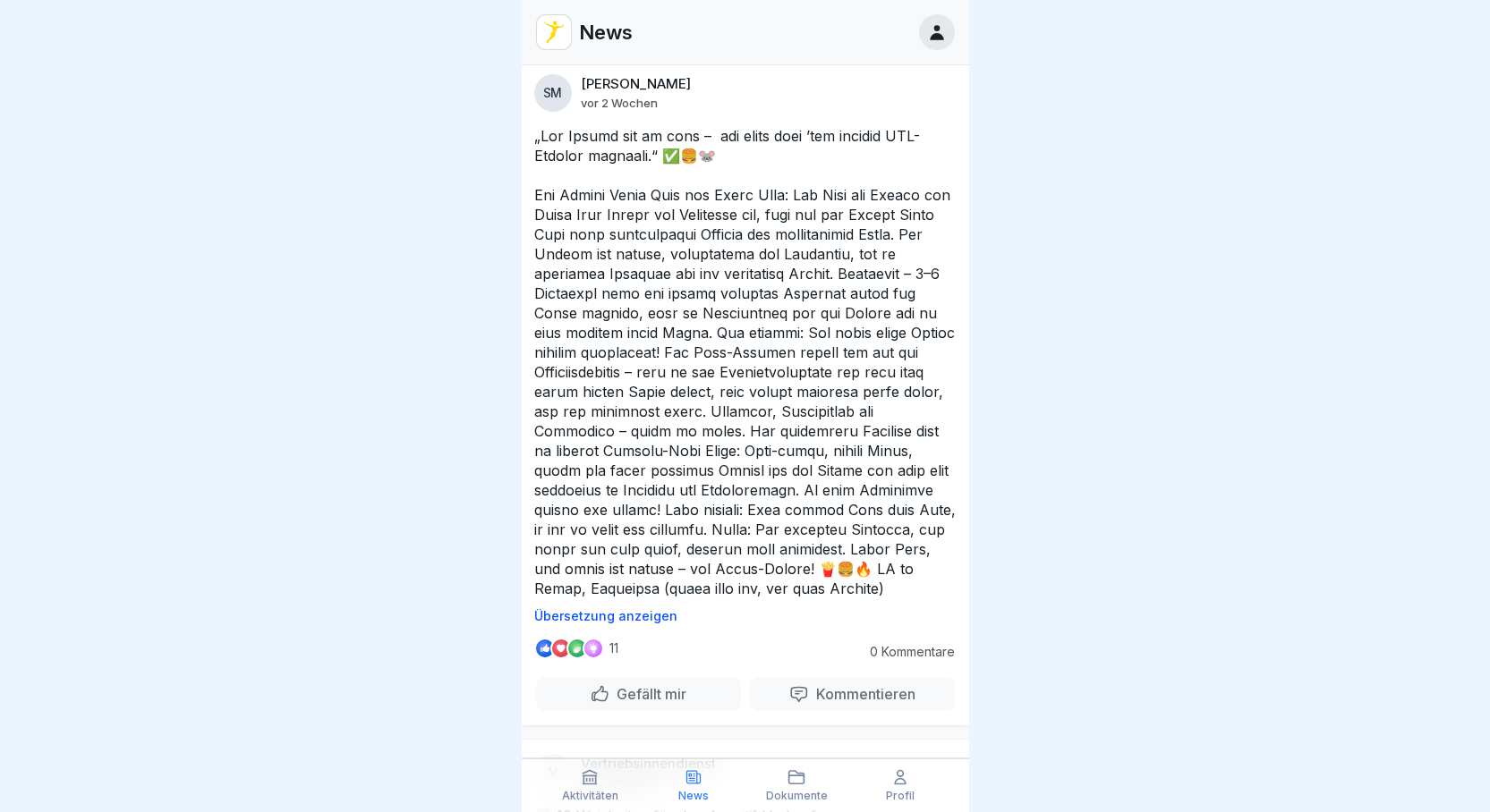
scroll to position [9302, 0]
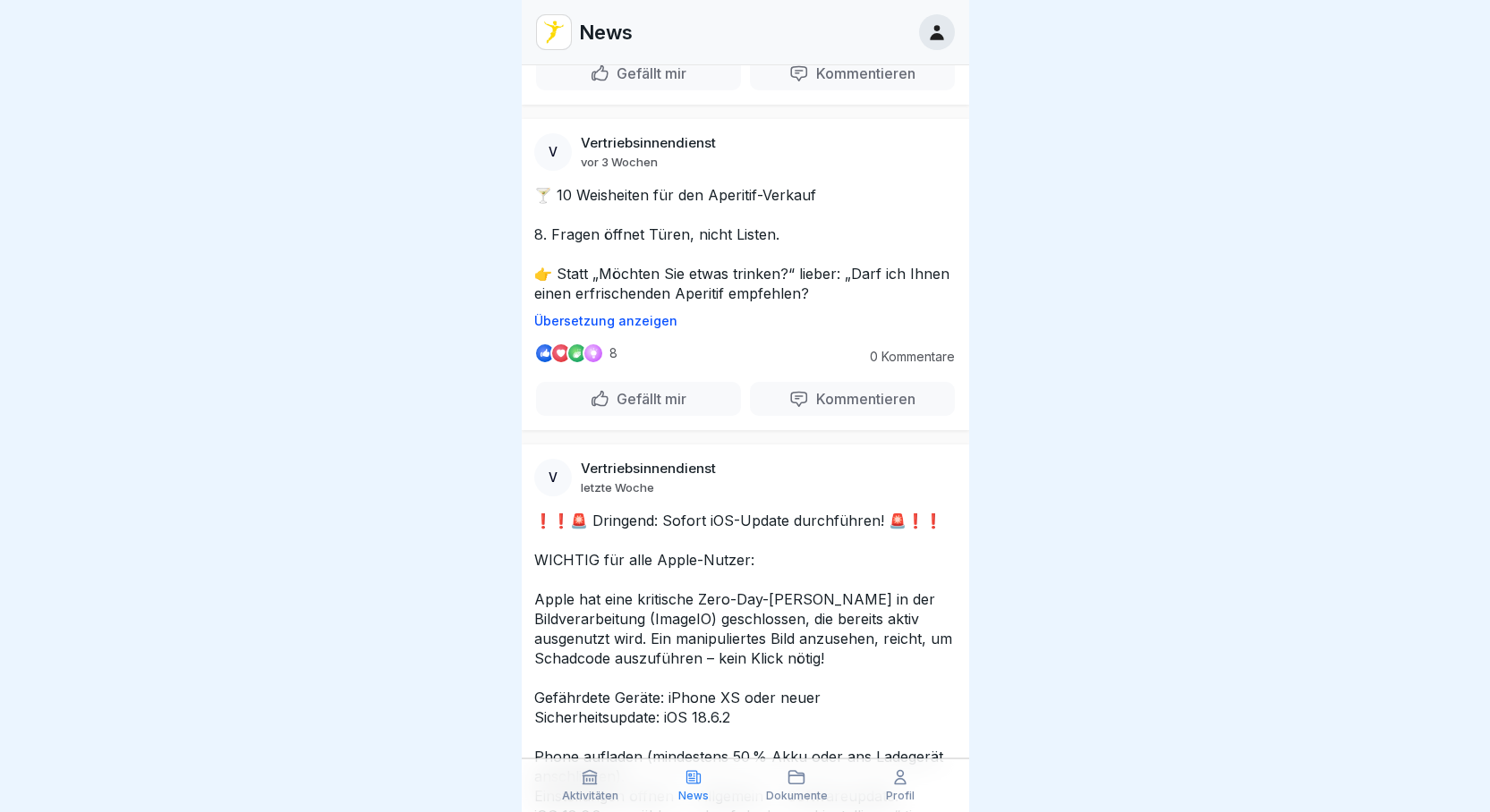
scroll to position [10107, 0]
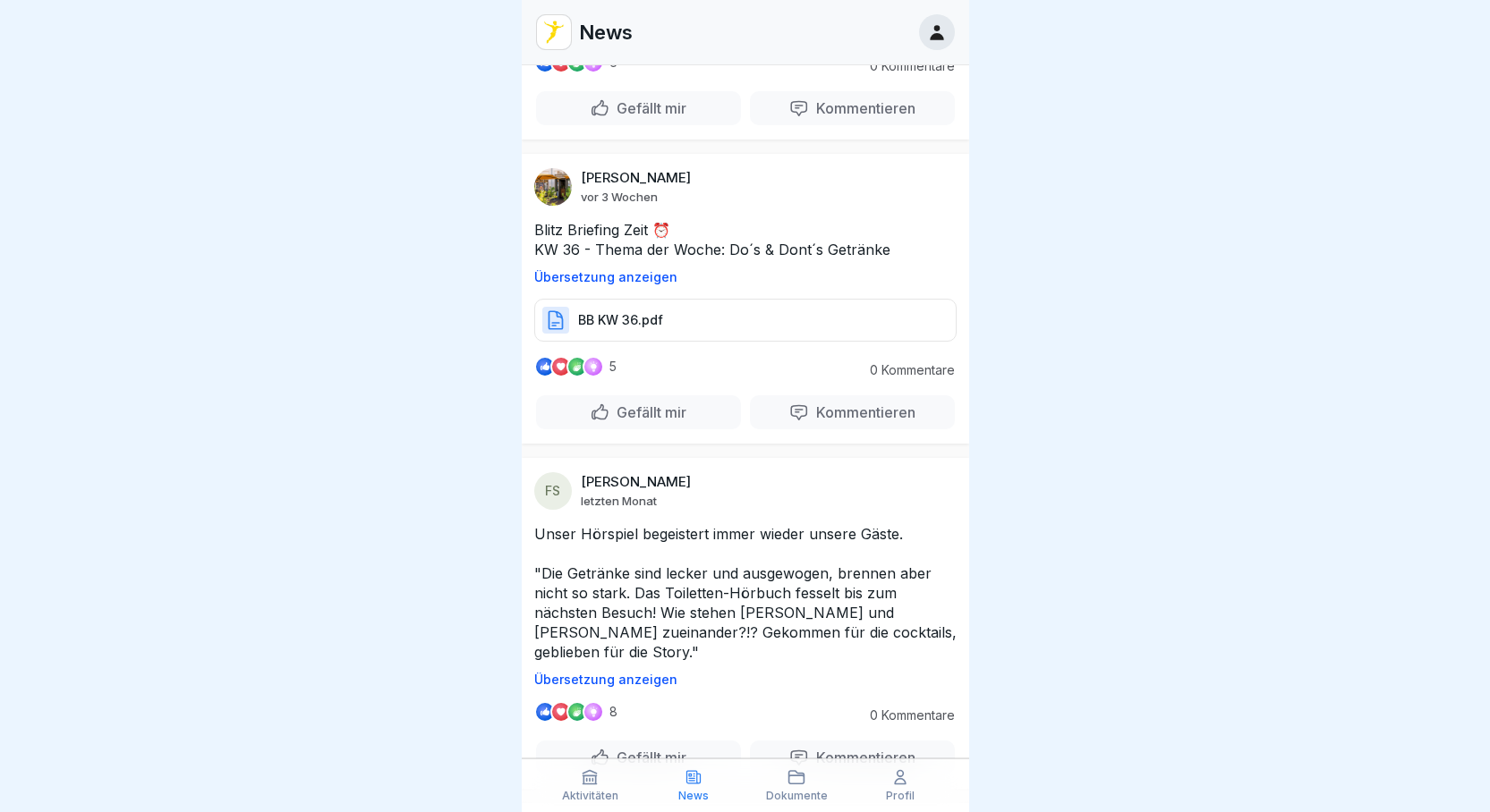
scroll to position [15384, 0]
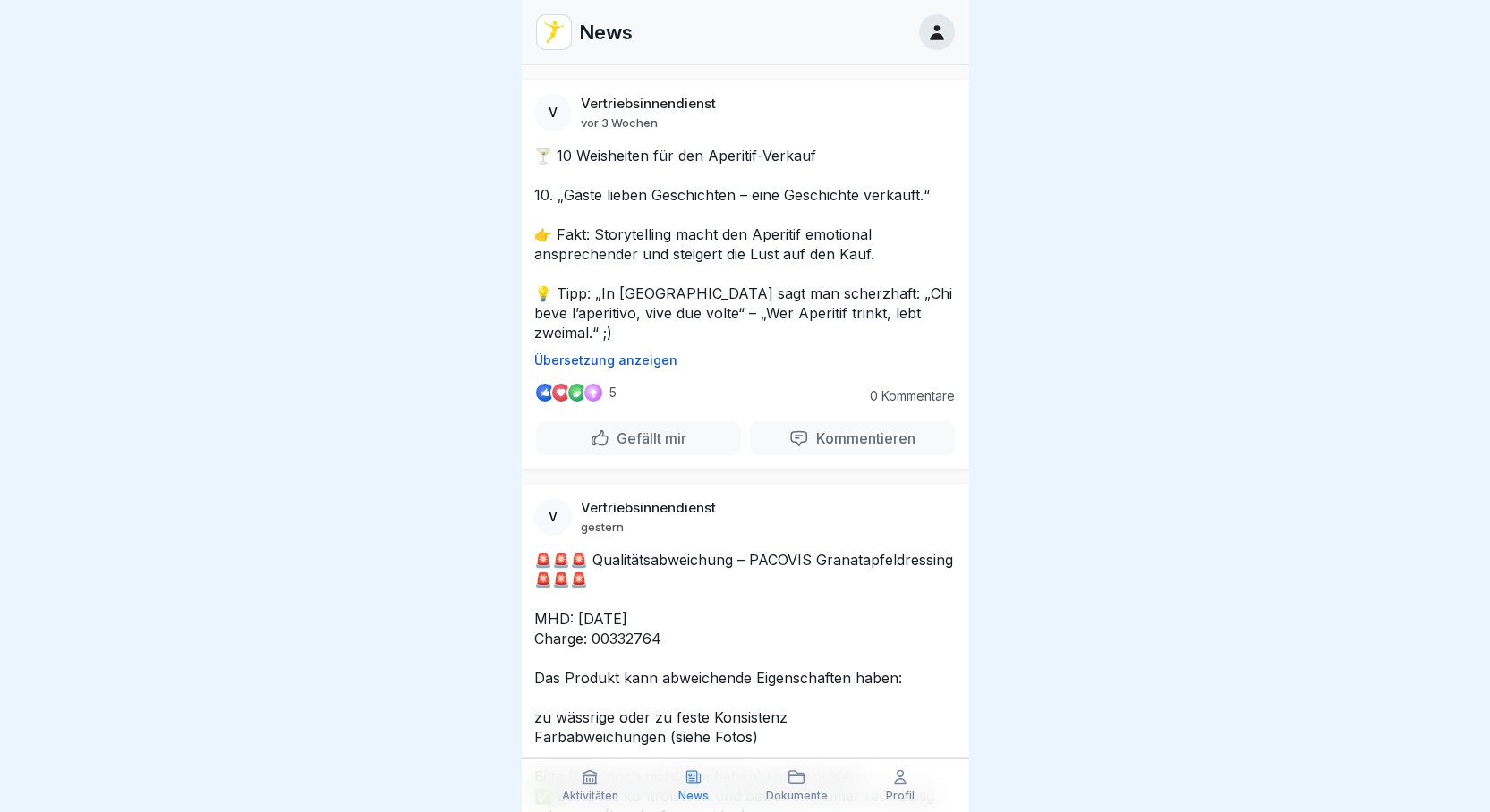
click at [785, 794] on p "Dokumente" at bounding box center [797, 795] width 62 height 12
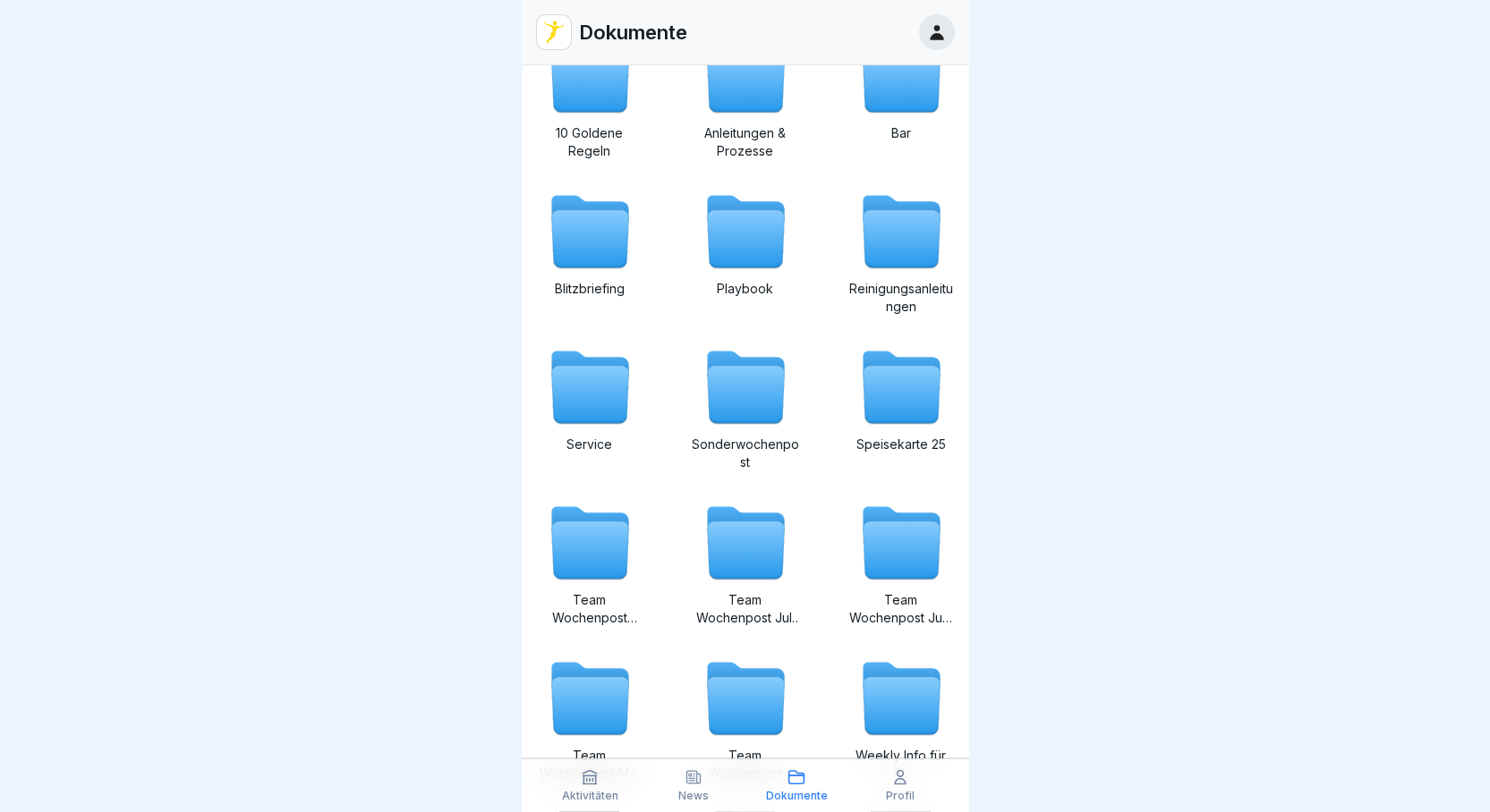
scroll to position [179, 0]
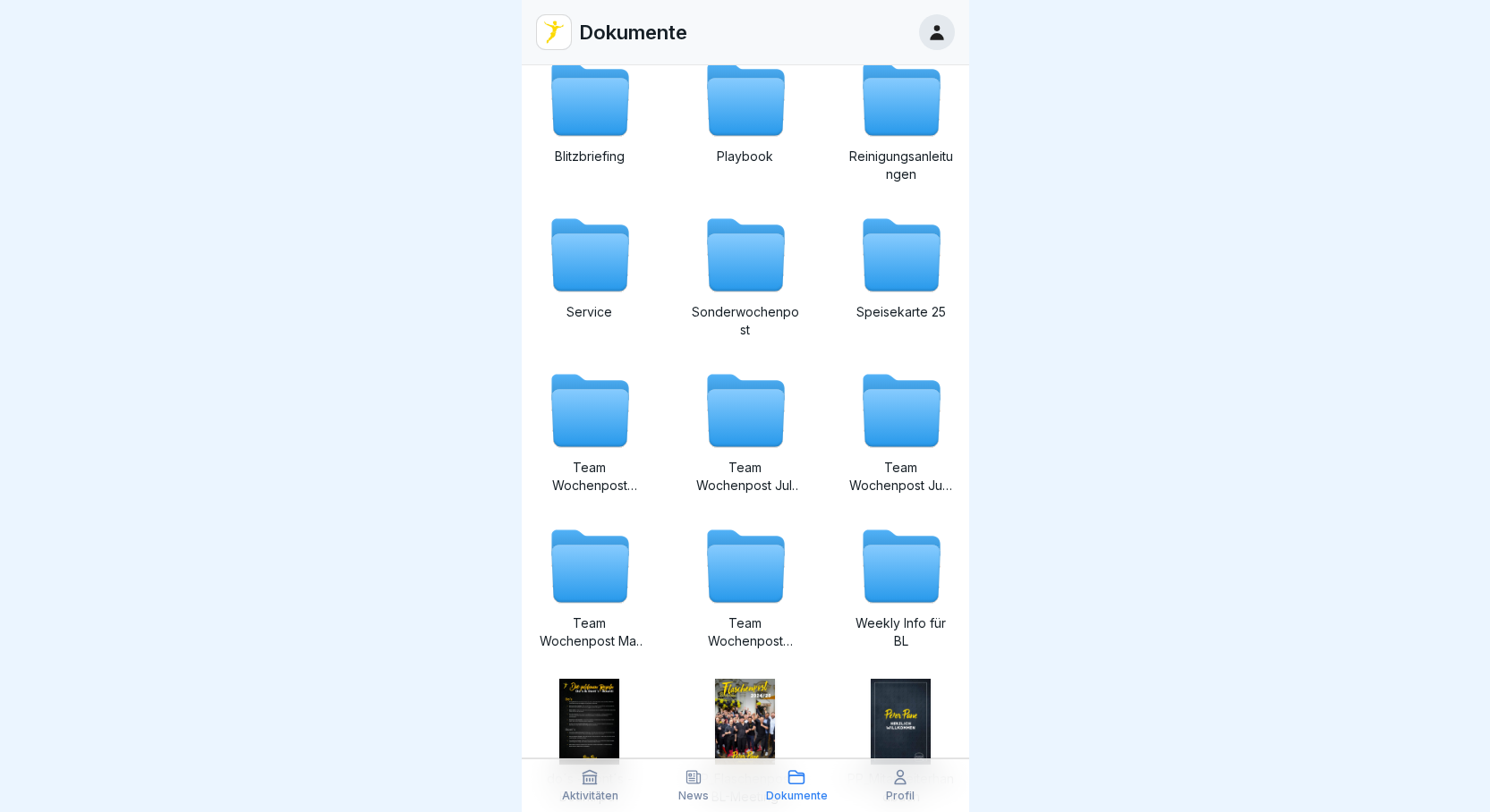
click at [731, 320] on p "Sonderwochenpost" at bounding box center [745, 321] width 108 height 36
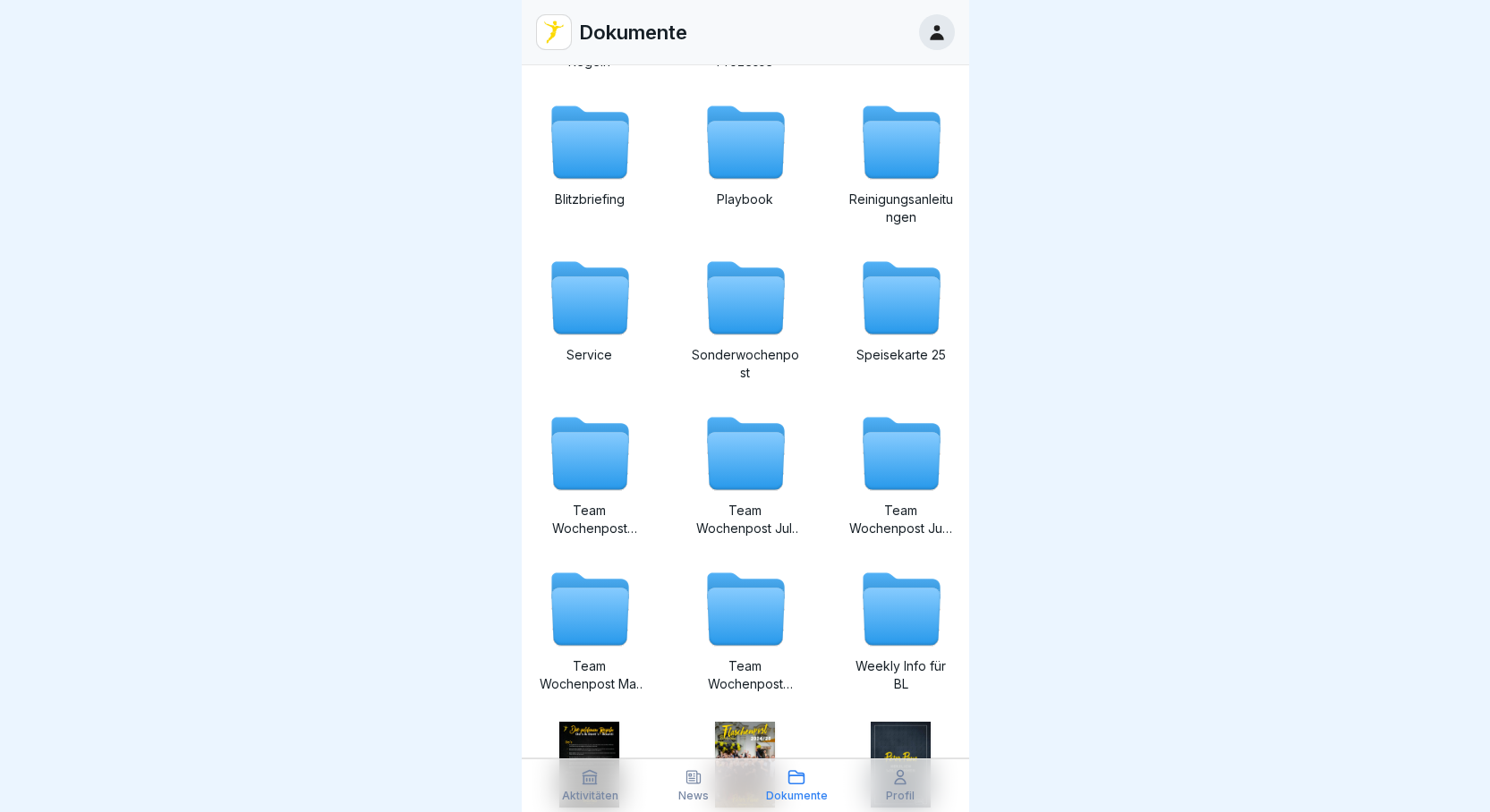
scroll to position [269, 0]
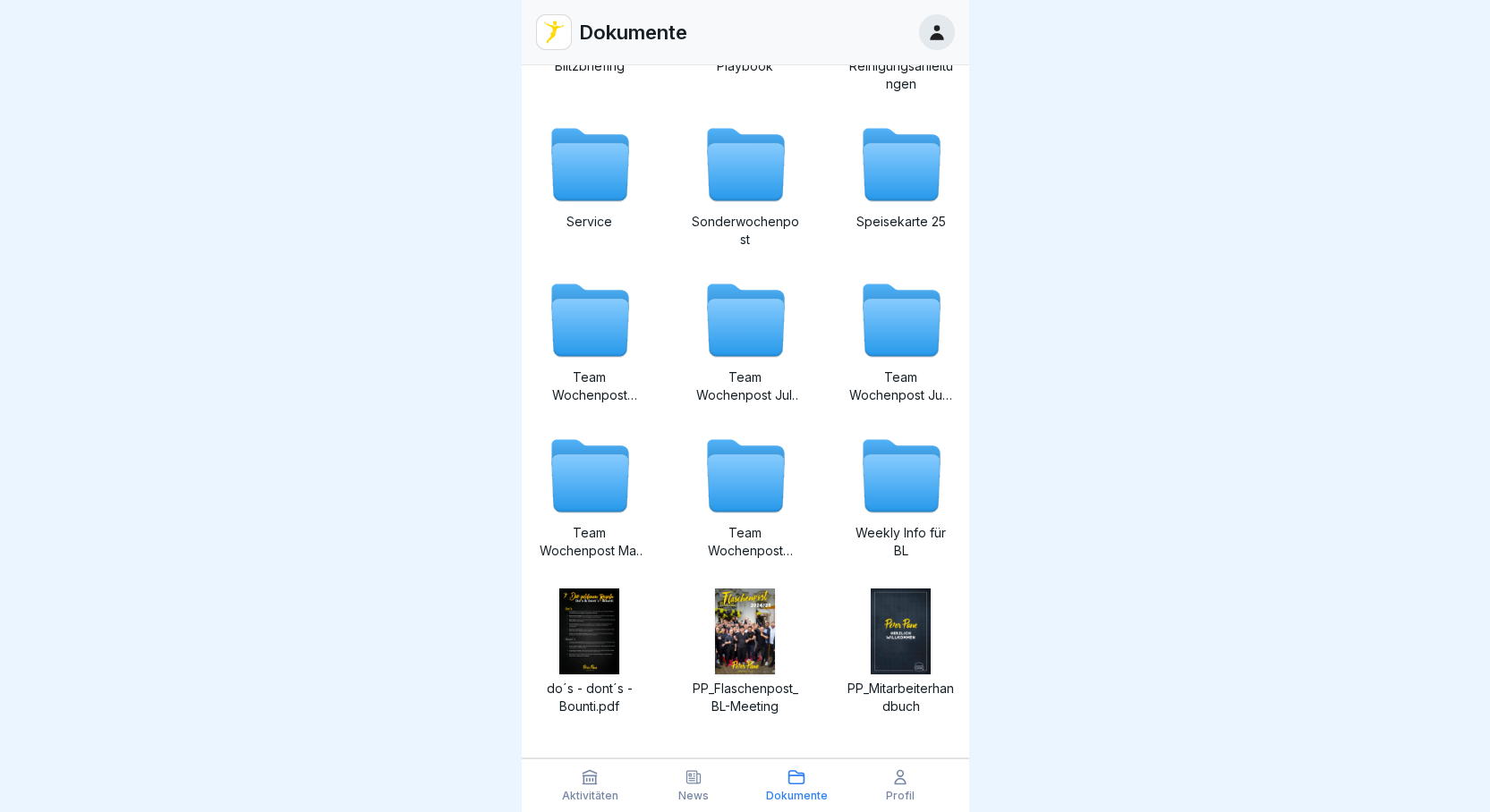
click at [747, 544] on p "Team Wochenpost [DATE]" at bounding box center [745, 542] width 108 height 36
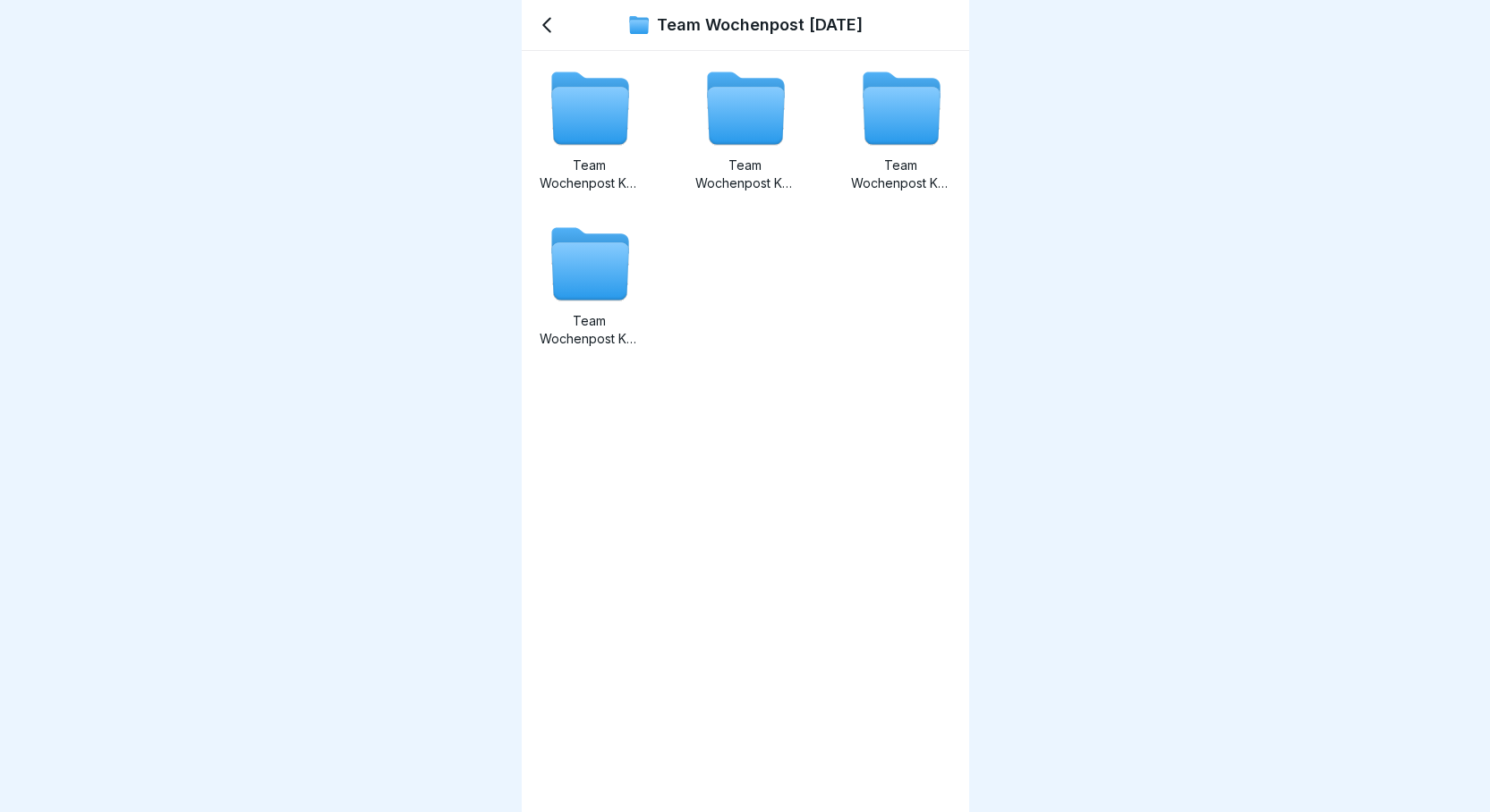
click at [852, 175] on p "Team Wochenpost KW 38" at bounding box center [901, 174] width 108 height 36
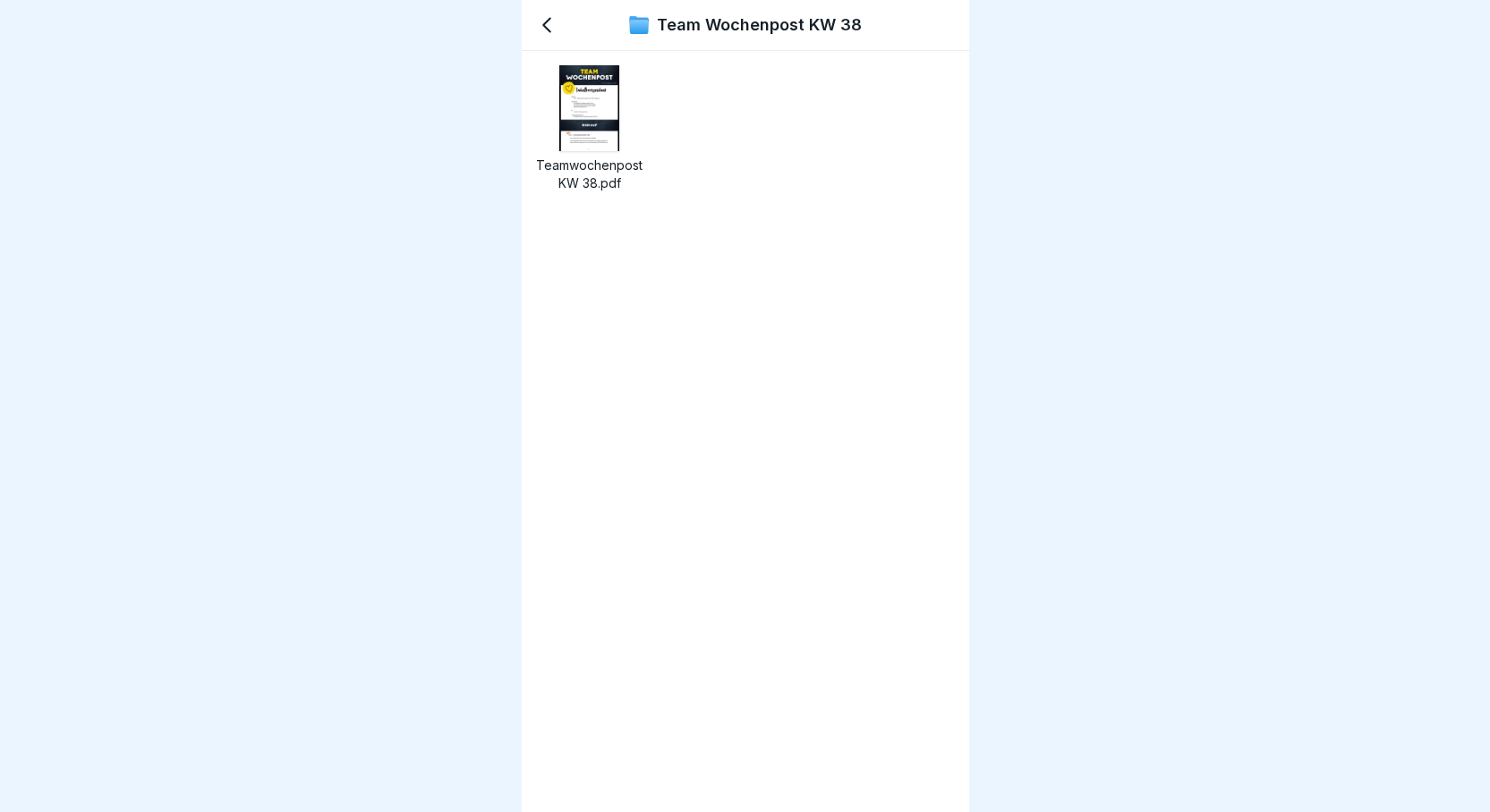
click at [605, 122] on img at bounding box center [589, 109] width 61 height 86
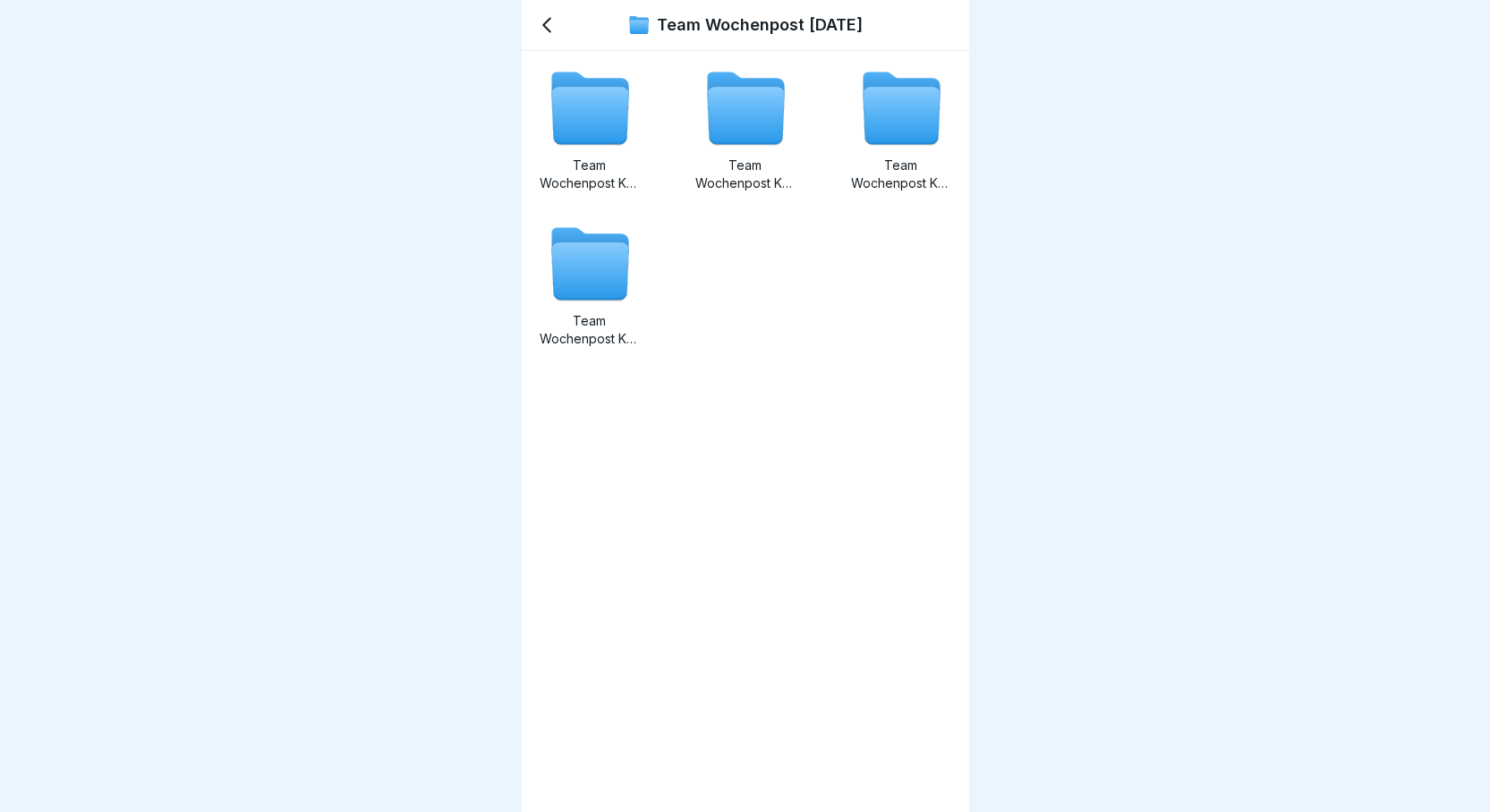
click at [592, 276] on icon at bounding box center [589, 272] width 77 height 57
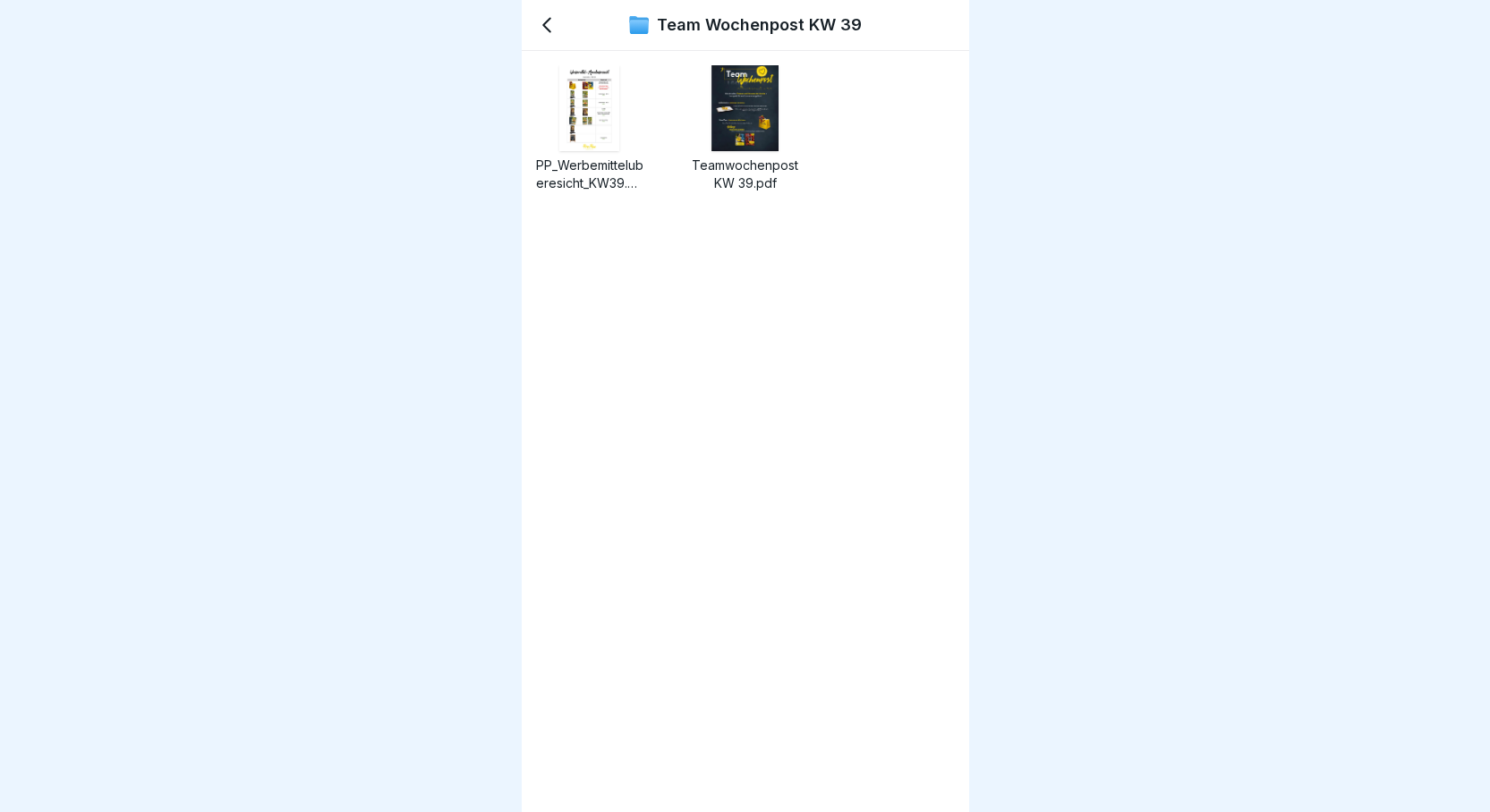
click at [742, 109] on img at bounding box center [744, 109] width 67 height 86
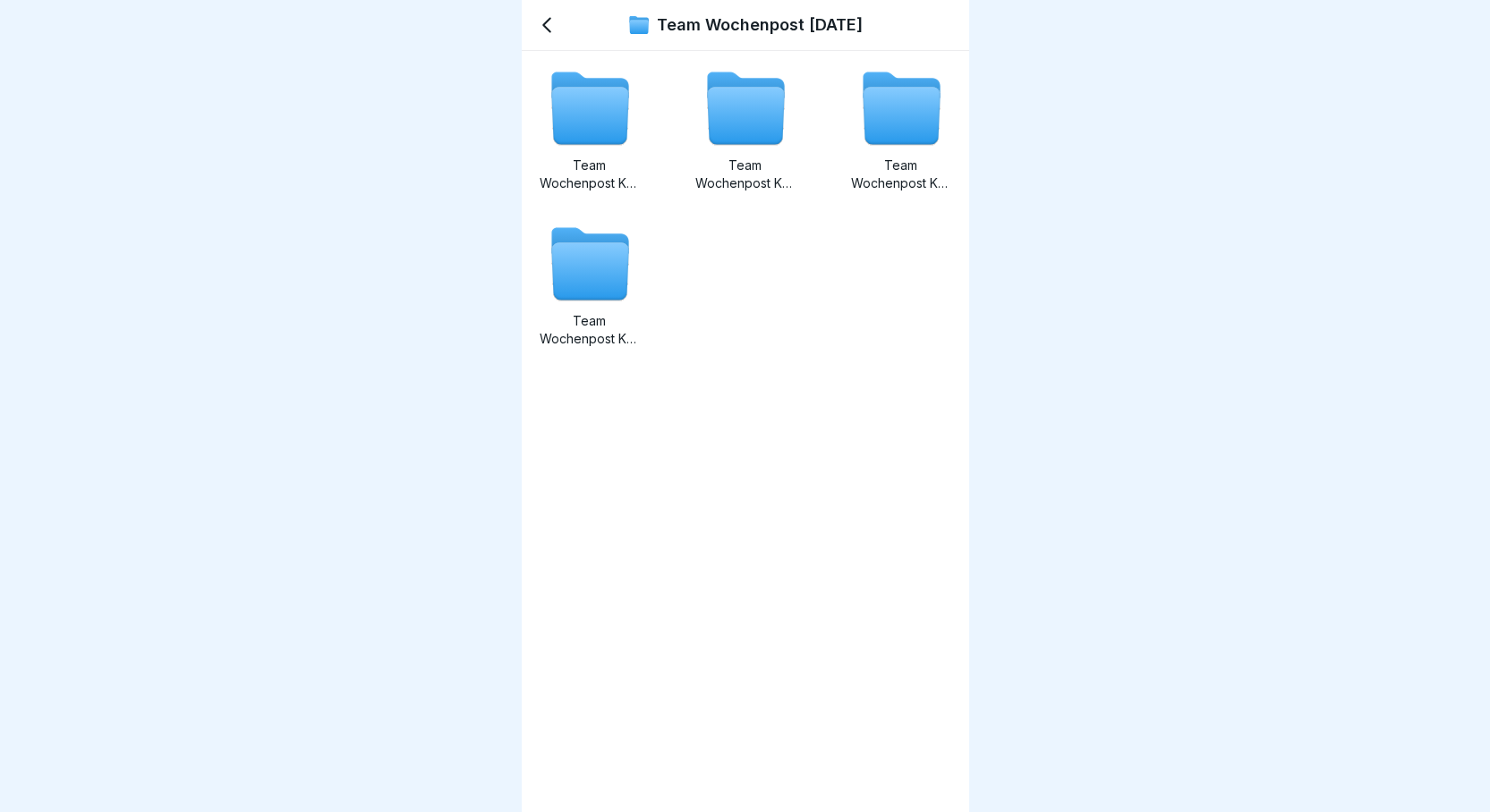
click at [746, 140] on icon at bounding box center [745, 116] width 77 height 57
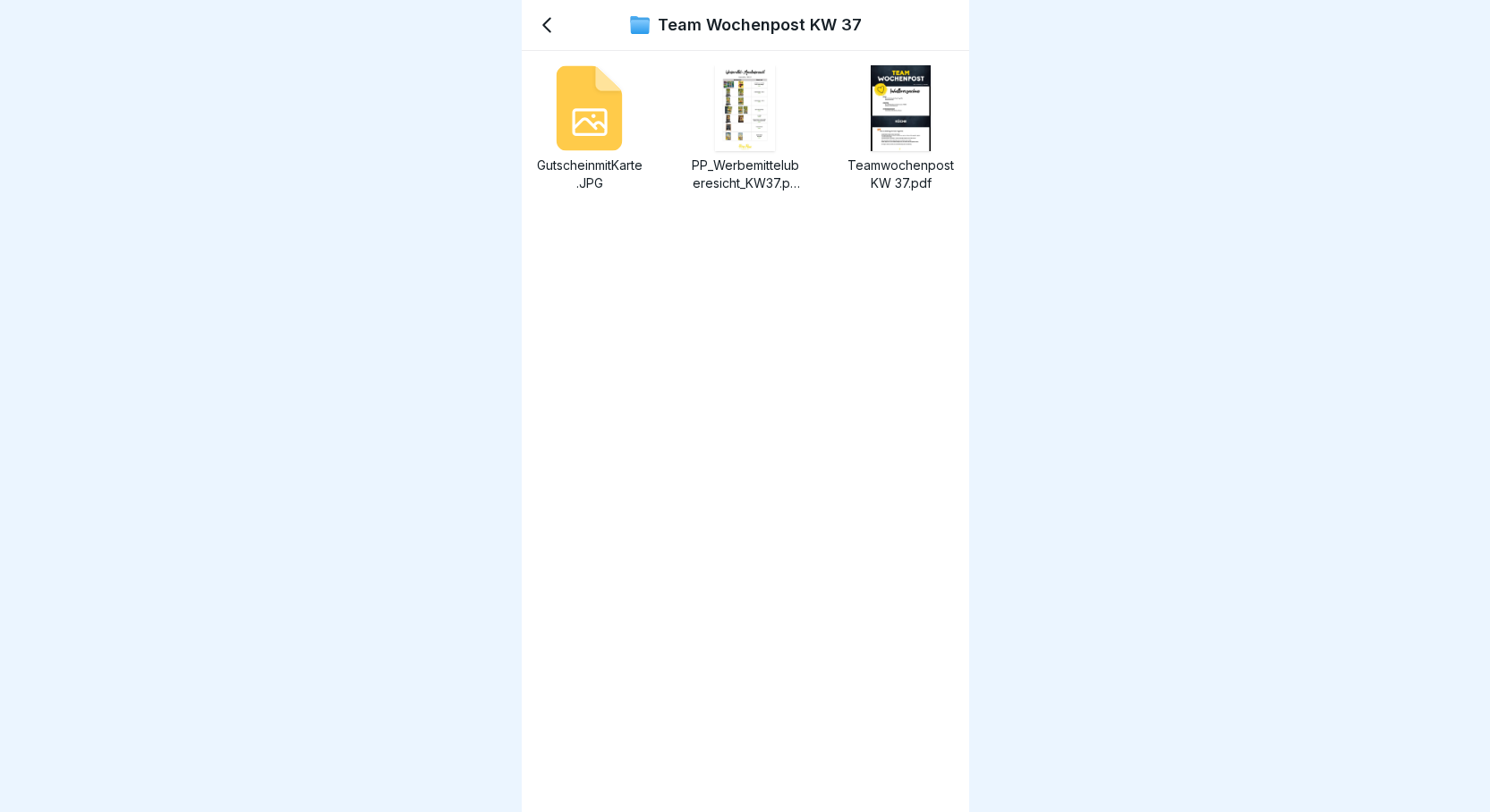
click at [900, 164] on p "Teamwochenpost KW 37.pdf" at bounding box center [901, 174] width 108 height 36
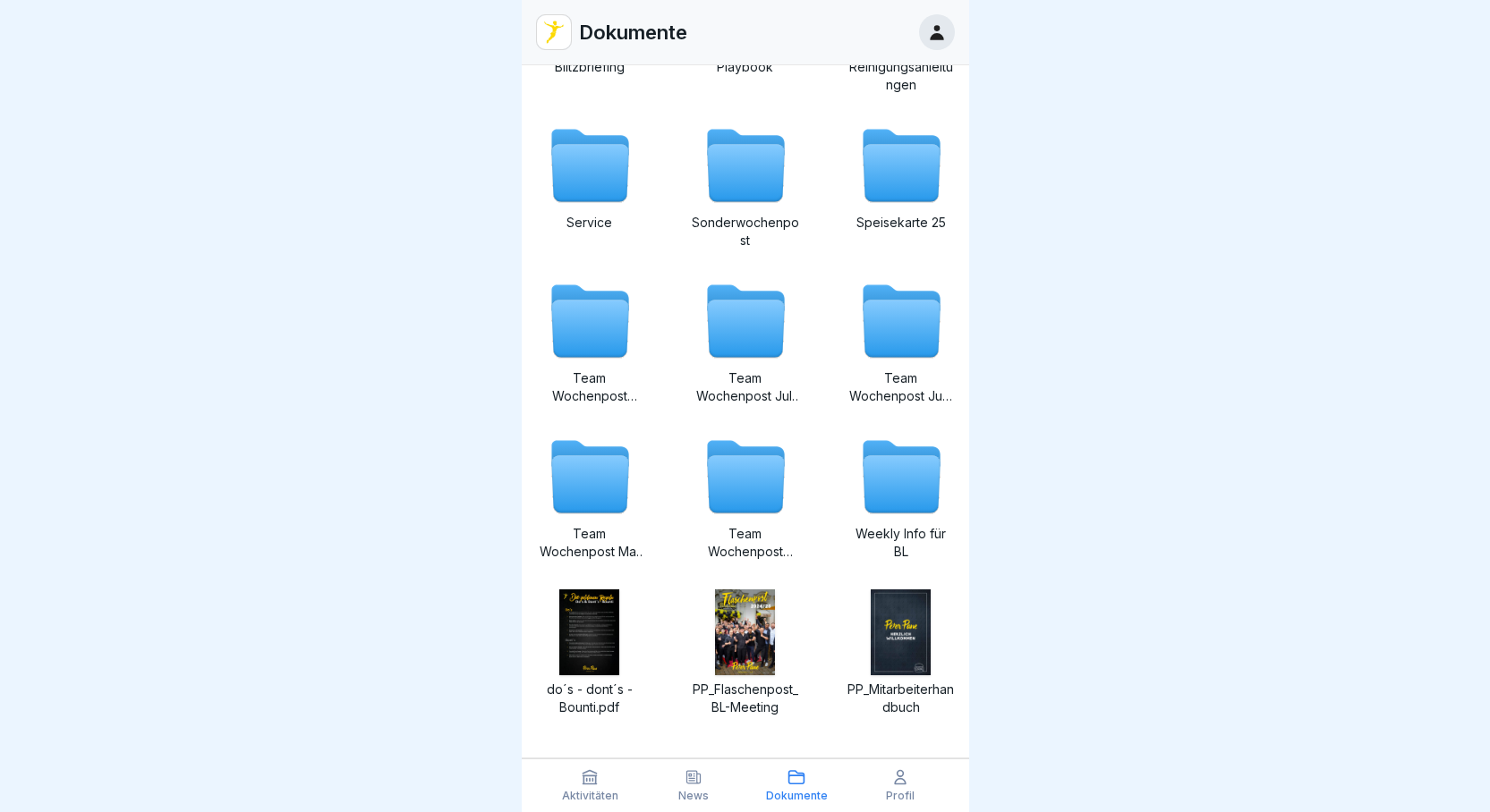
scroll to position [269, 0]
click at [904, 534] on p "Weekly Info für BL" at bounding box center [901, 542] width 108 height 36
click at [587, 642] on img at bounding box center [589, 631] width 61 height 86
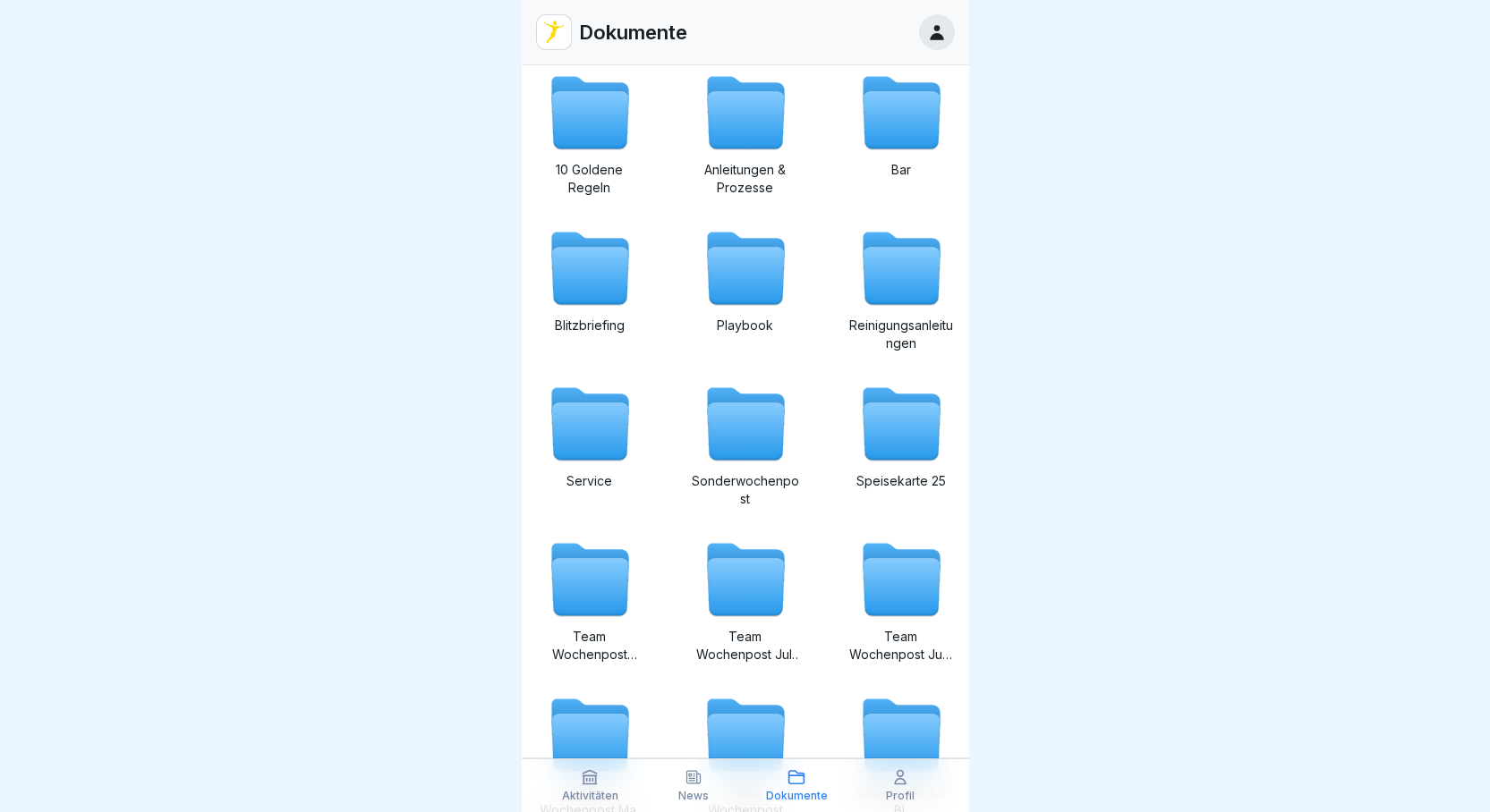
scroll to position [1, 0]
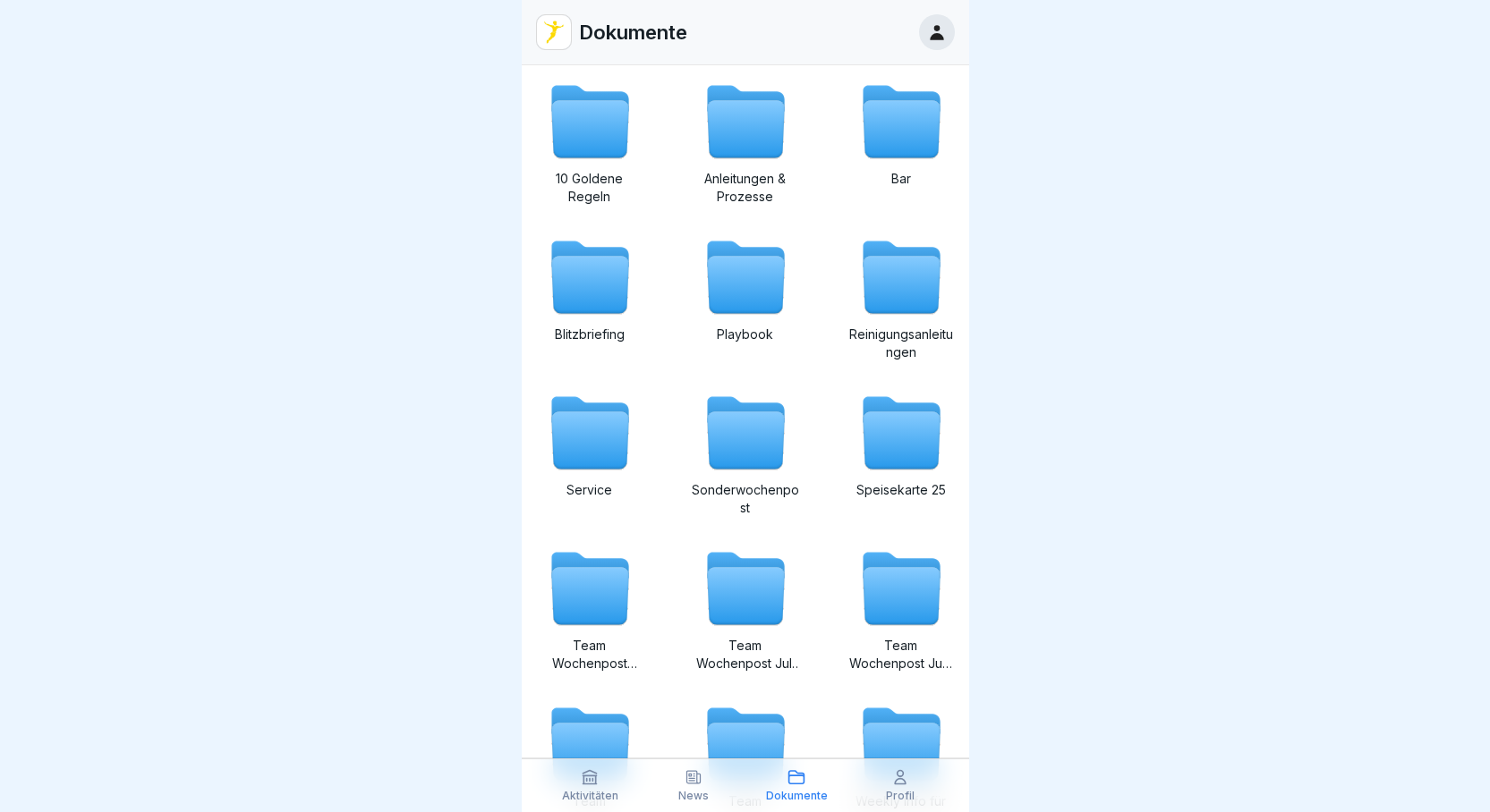
click at [755, 445] on icon at bounding box center [745, 440] width 77 height 57
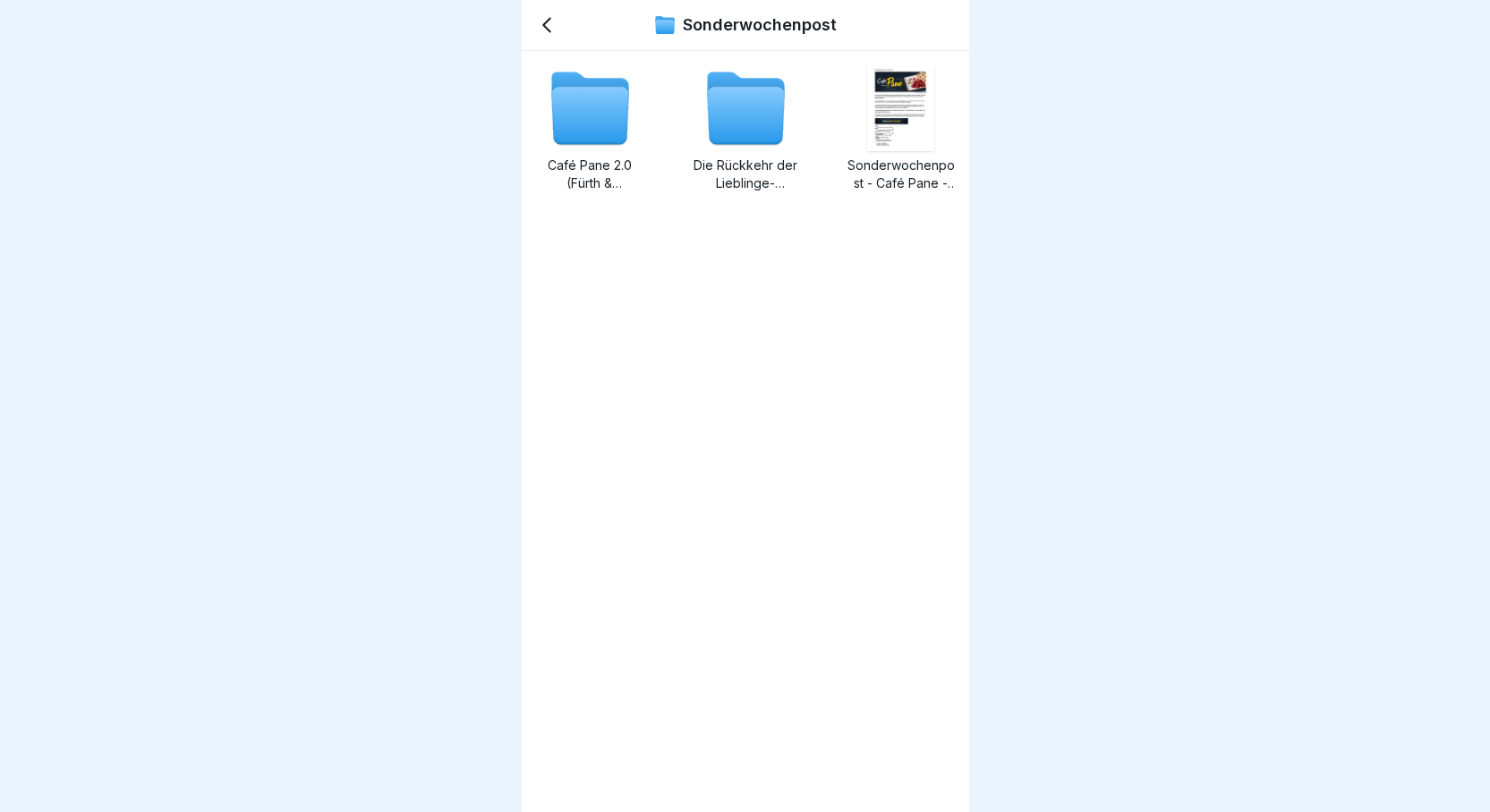
click at [548, 30] on icon at bounding box center [547, 25] width 7 height 13
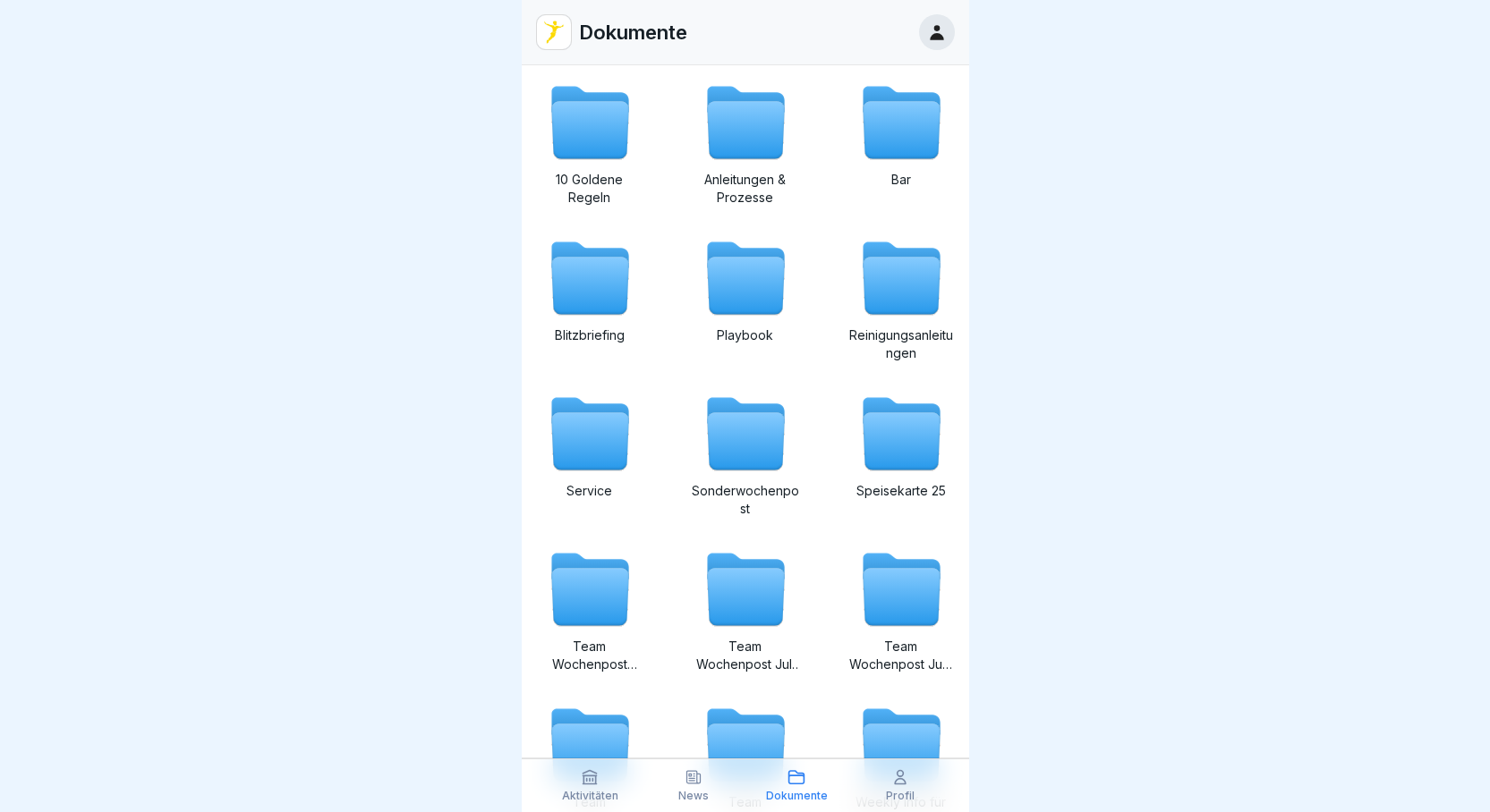
click at [589, 305] on icon at bounding box center [589, 286] width 77 height 57
click at [879, 291] on icon at bounding box center [901, 286] width 77 height 57
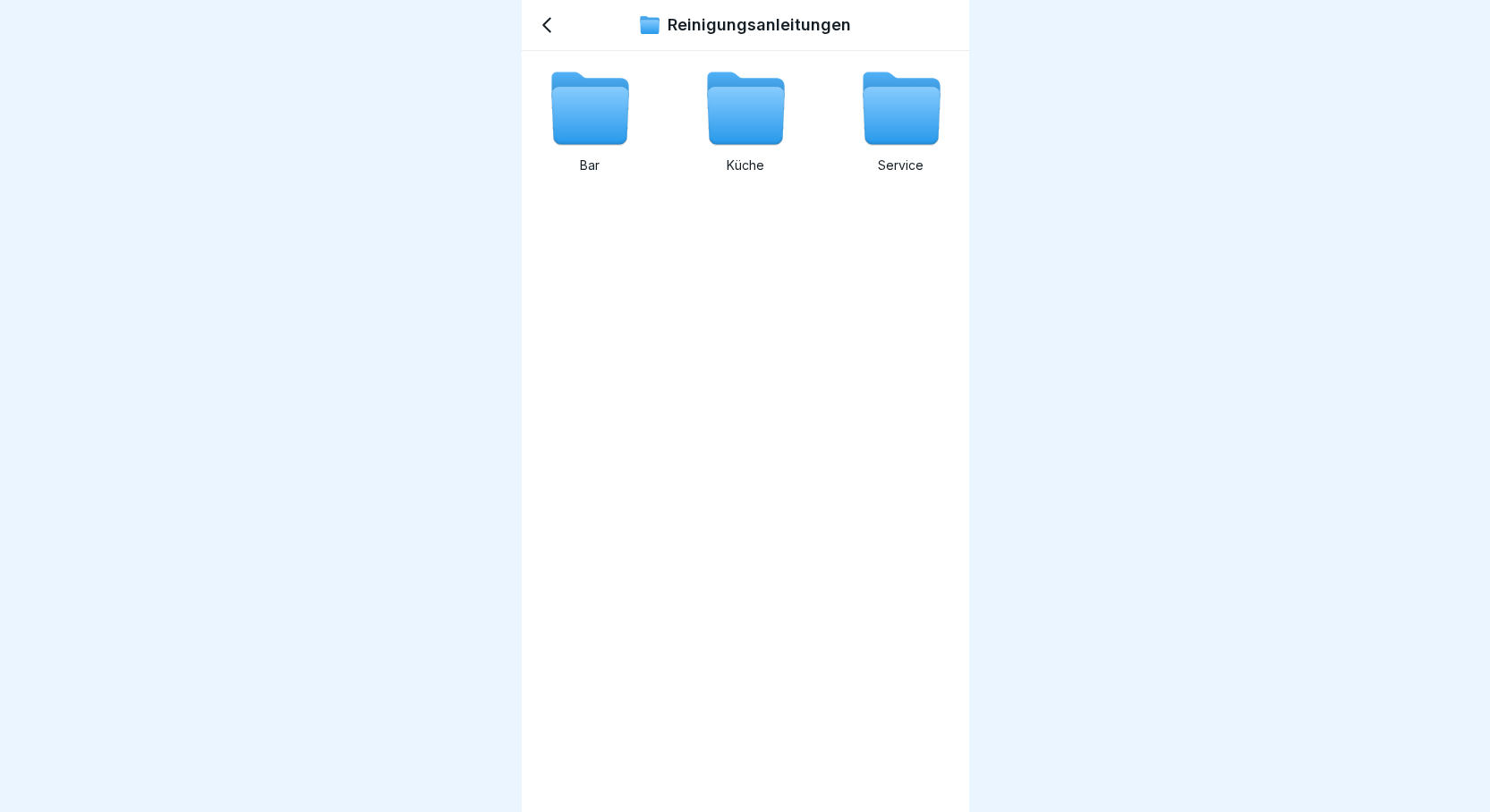
click at [743, 122] on icon at bounding box center [745, 116] width 77 height 57
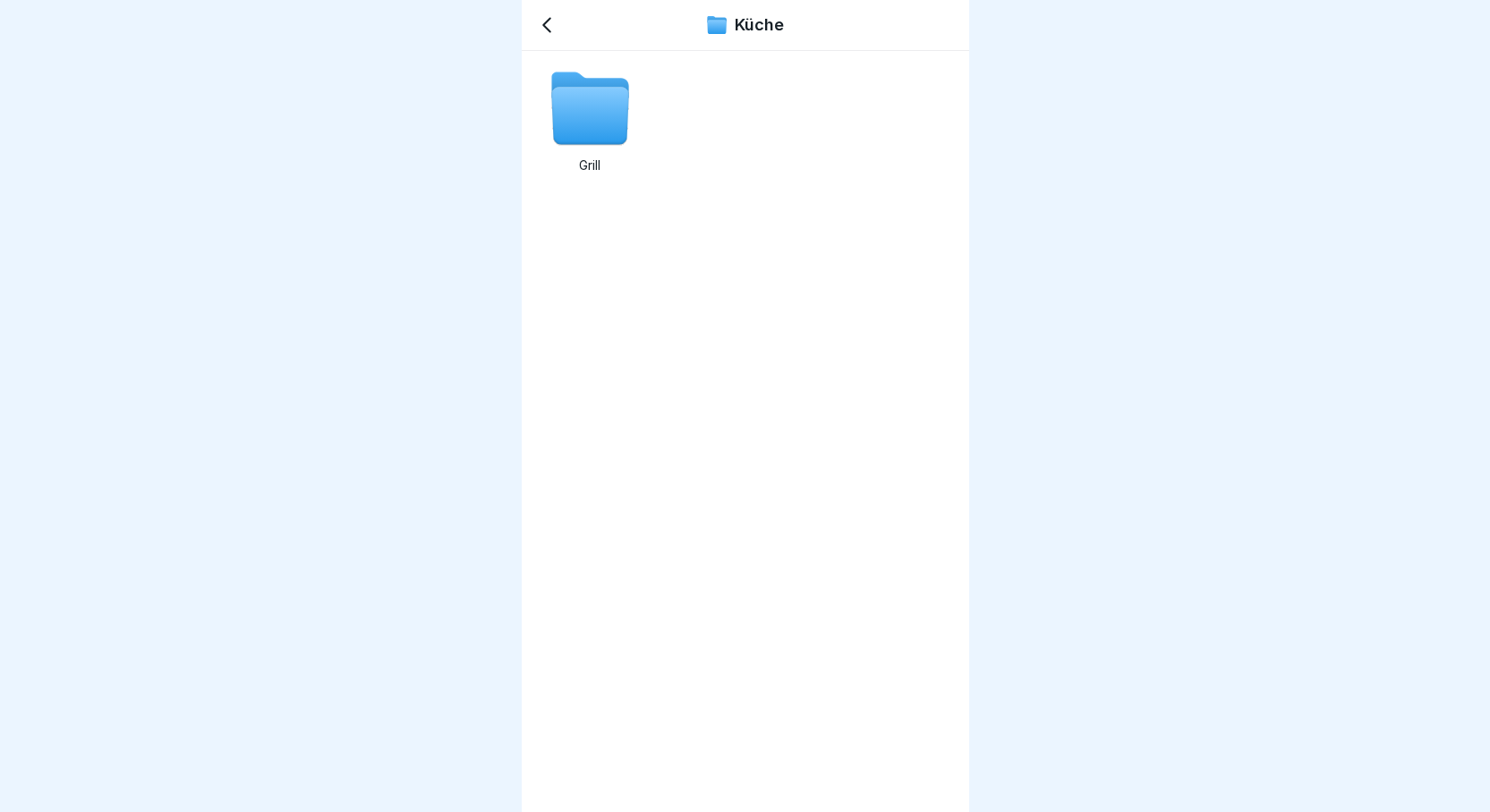
click at [603, 129] on icon at bounding box center [589, 116] width 77 height 57
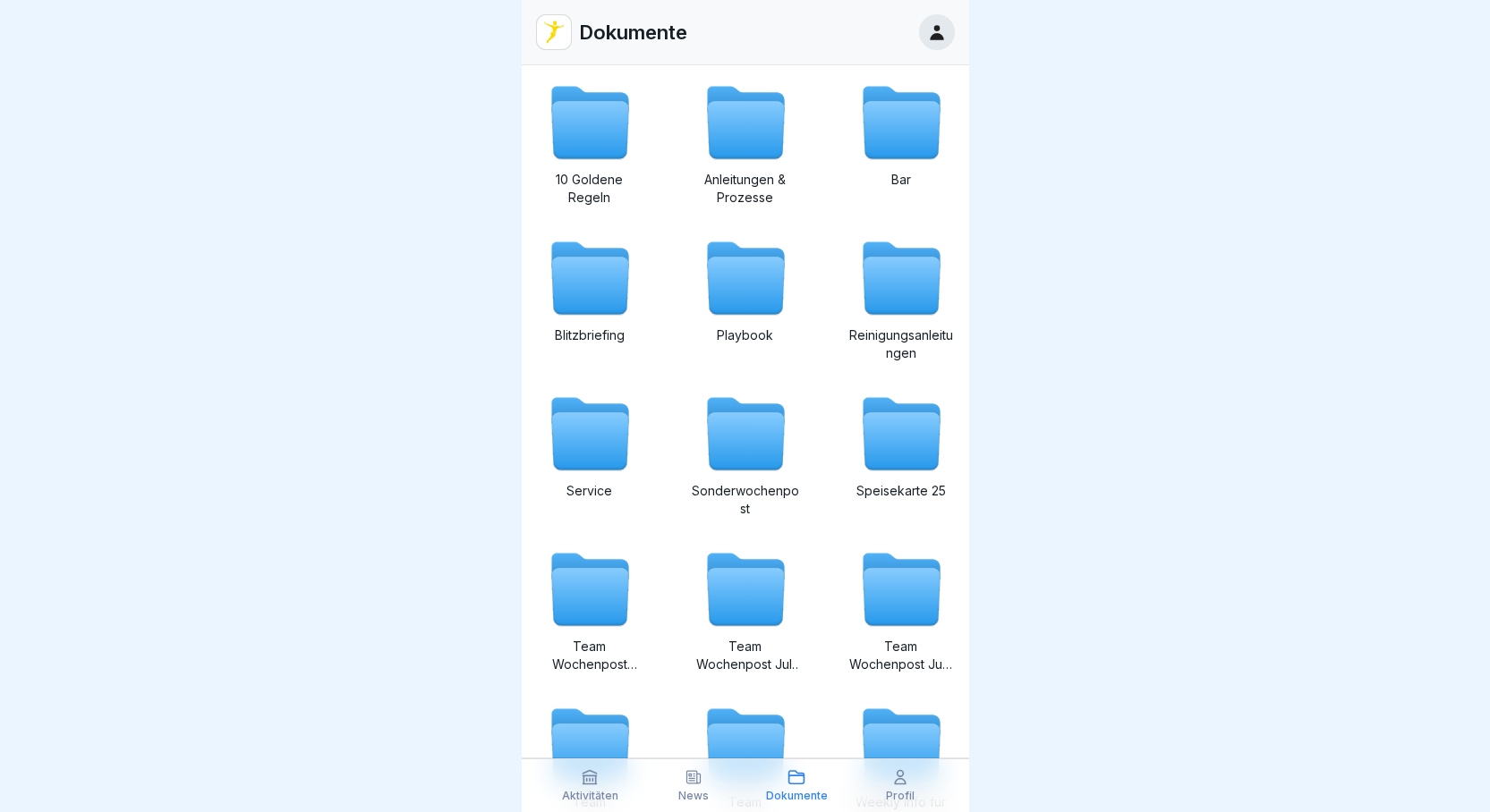
click at [736, 30] on div "Dokumente" at bounding box center [746, 33] width 448 height 66
click at [599, 791] on p "Aktivitäten" at bounding box center [590, 795] width 56 height 12
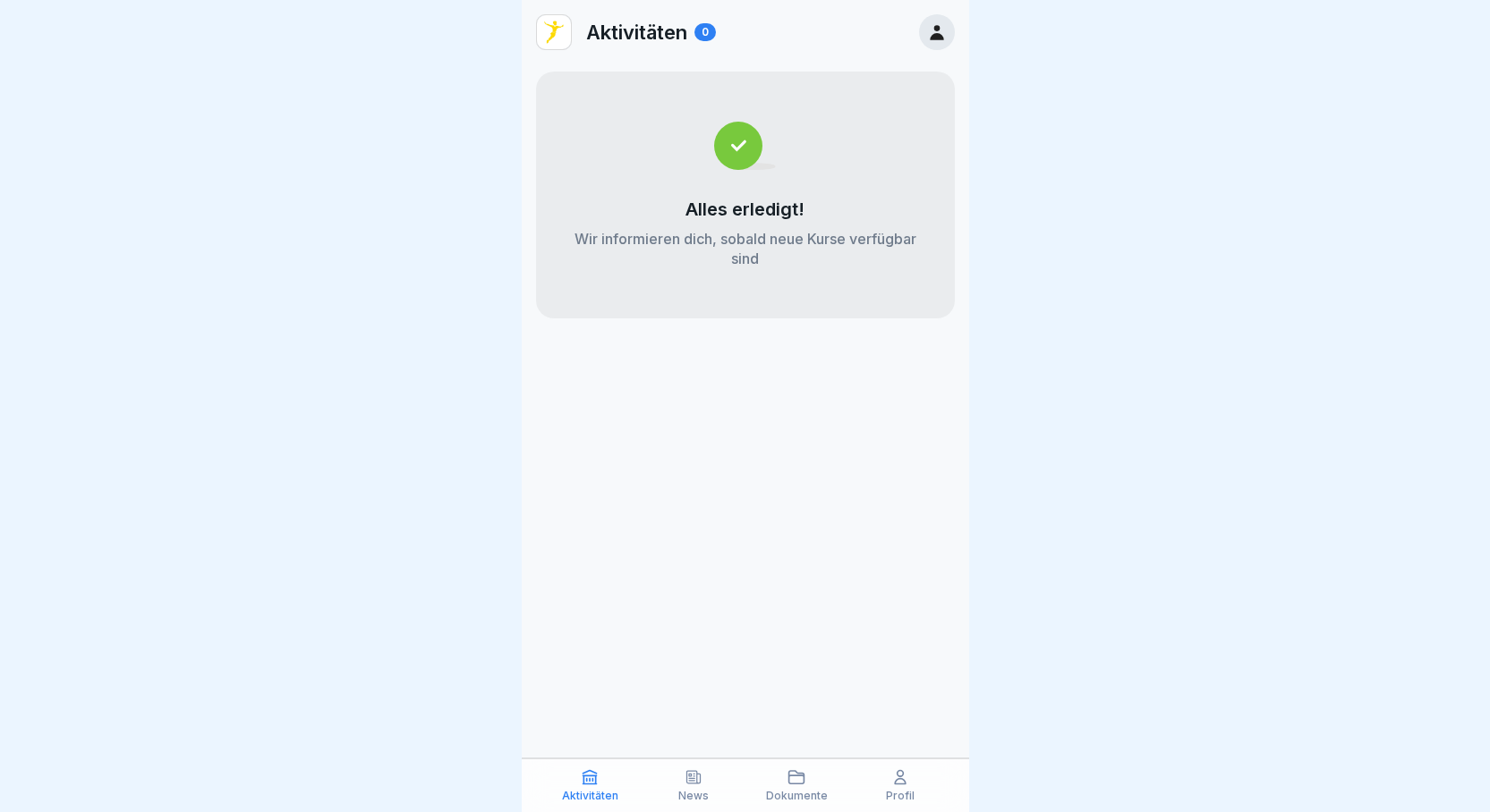
click at [694, 796] on p "News" at bounding box center [693, 795] width 30 height 12
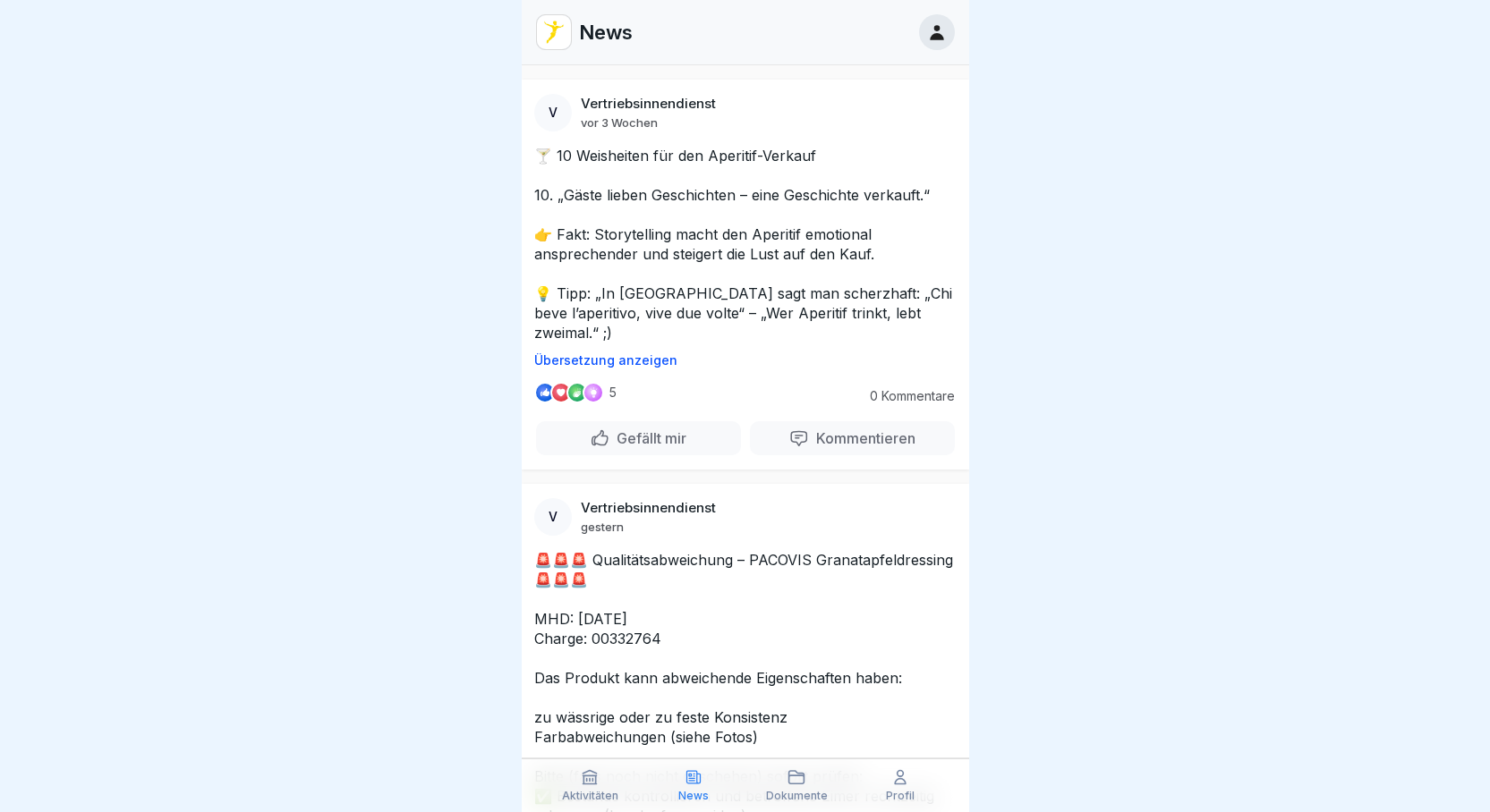
click at [818, 794] on p "Dokumente" at bounding box center [797, 795] width 62 height 12
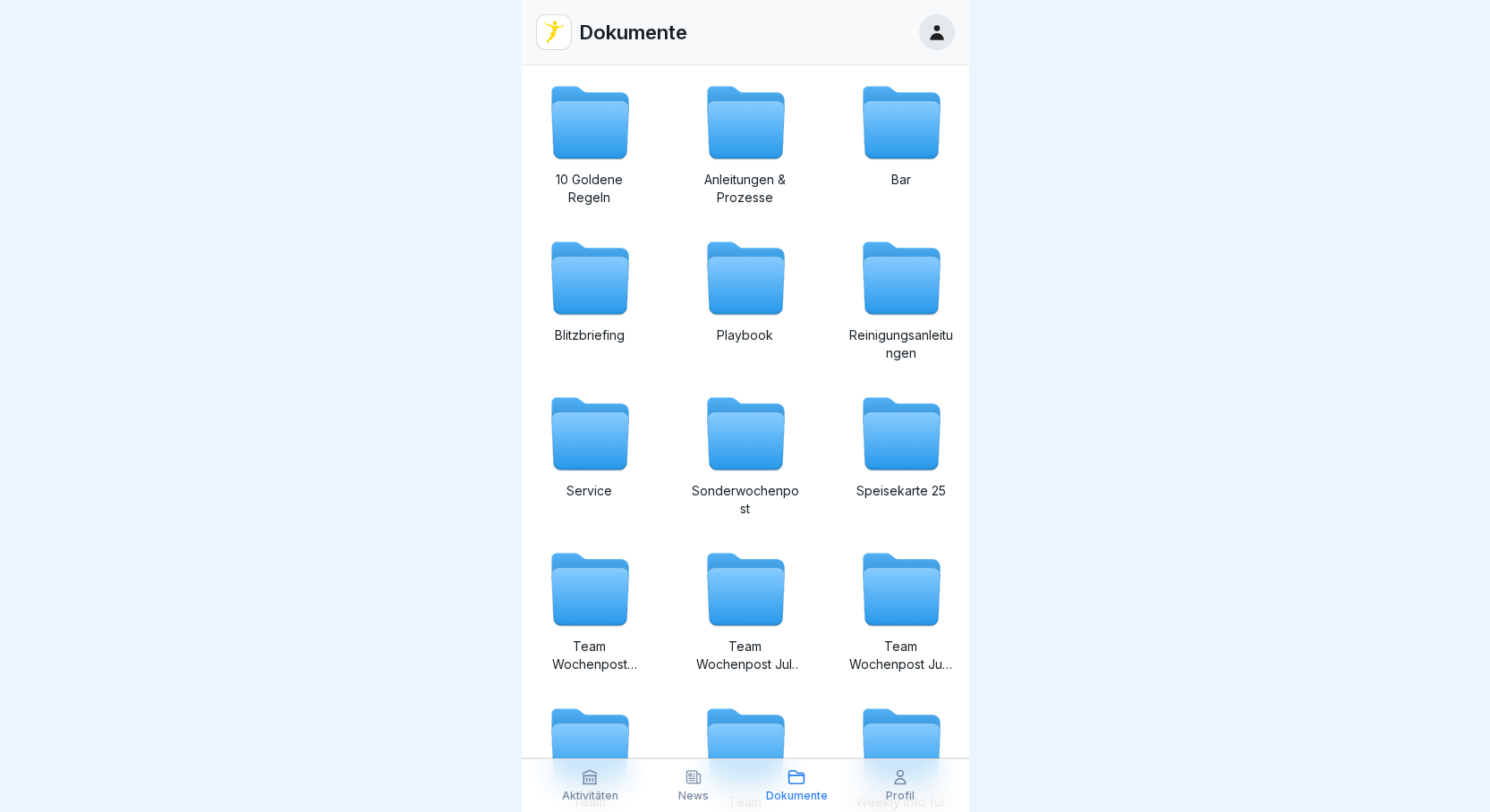
click at [726, 493] on p "Sonderwochenpost" at bounding box center [745, 500] width 108 height 36
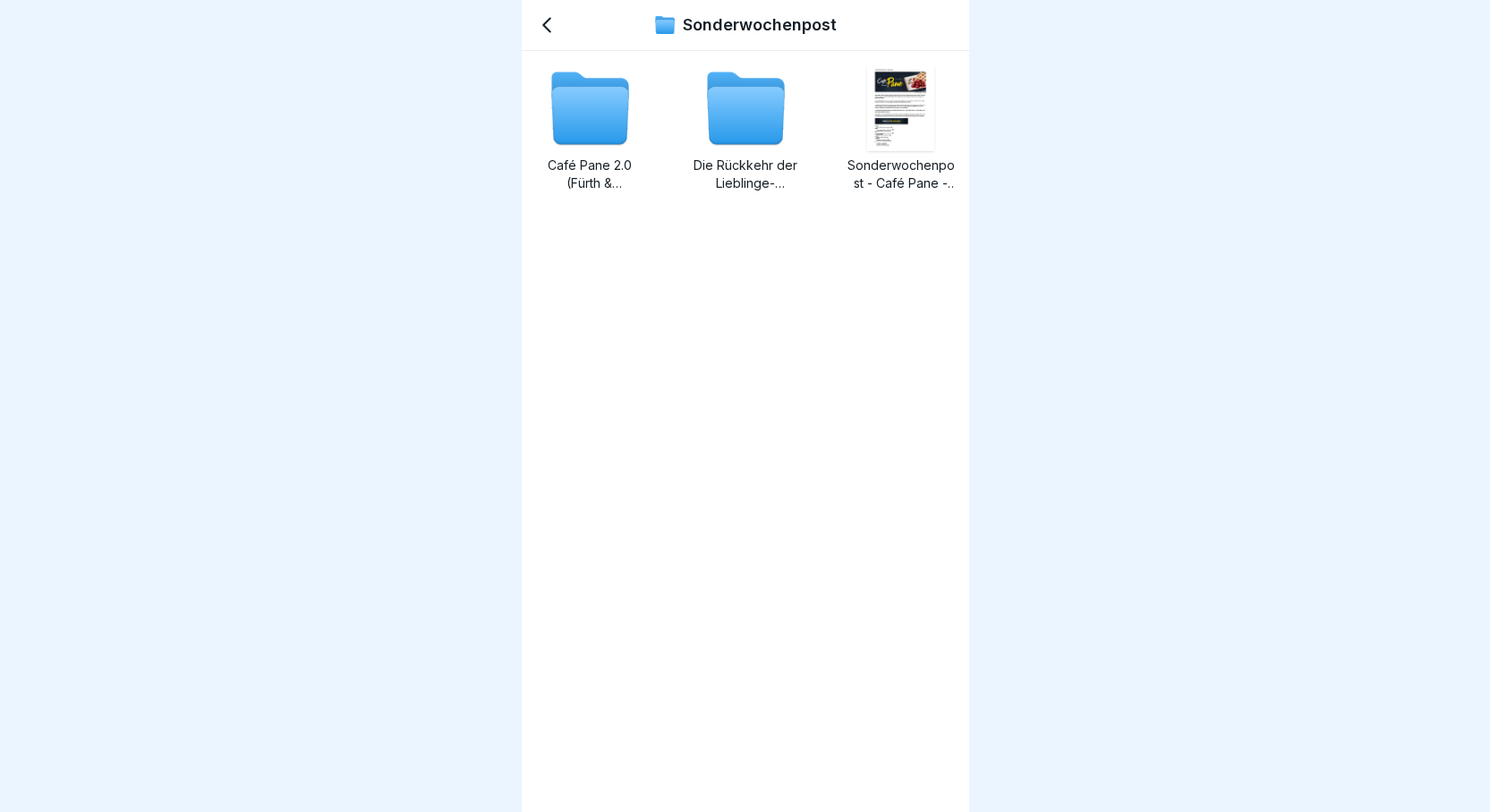
click at [807, 24] on p "Sonderwochenpost" at bounding box center [760, 24] width 154 height 20
click at [546, 25] on icon at bounding box center [546, 24] width 22 height 22
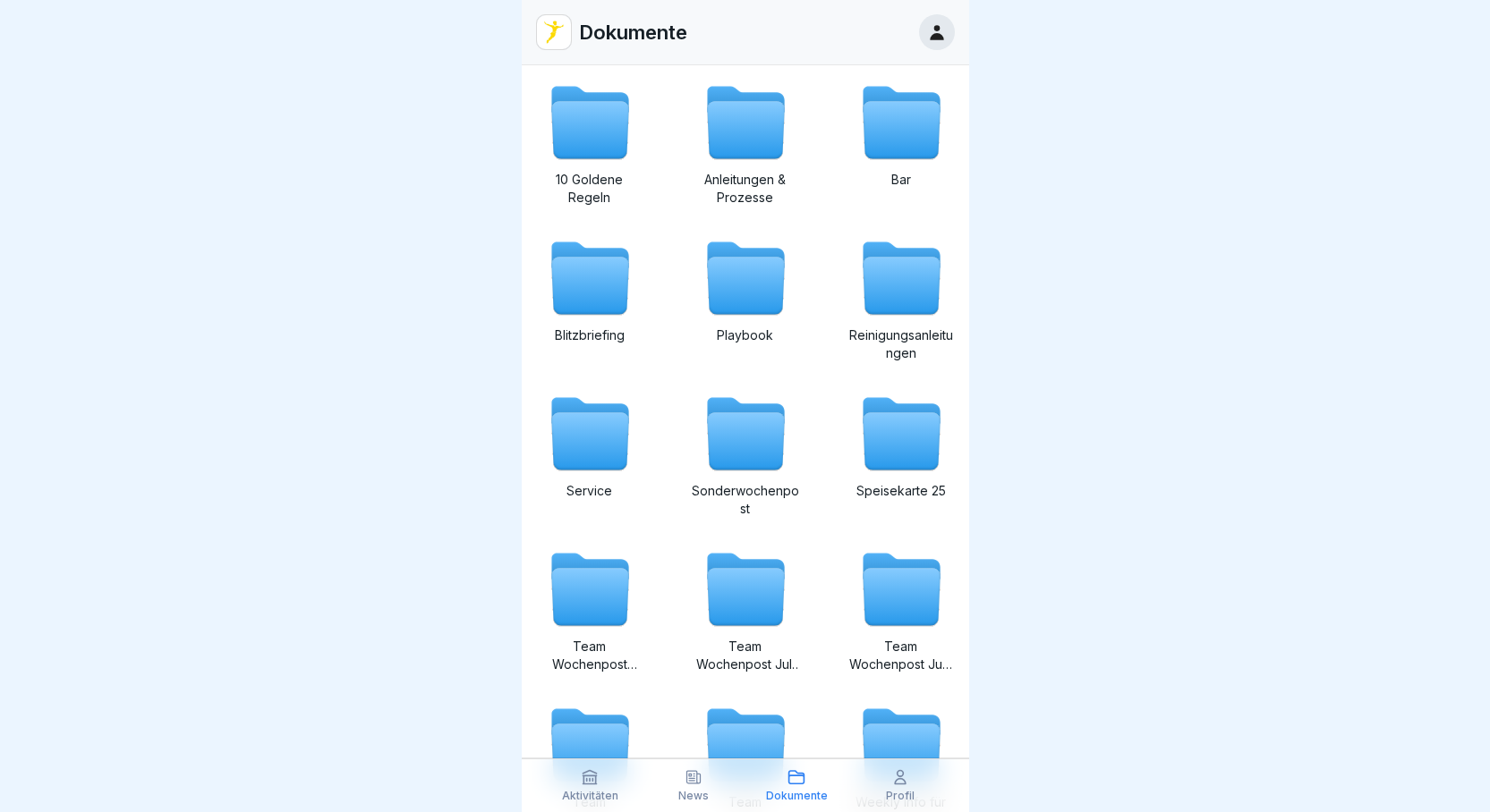
click at [607, 795] on p "Aktivitäten" at bounding box center [590, 795] width 56 height 12
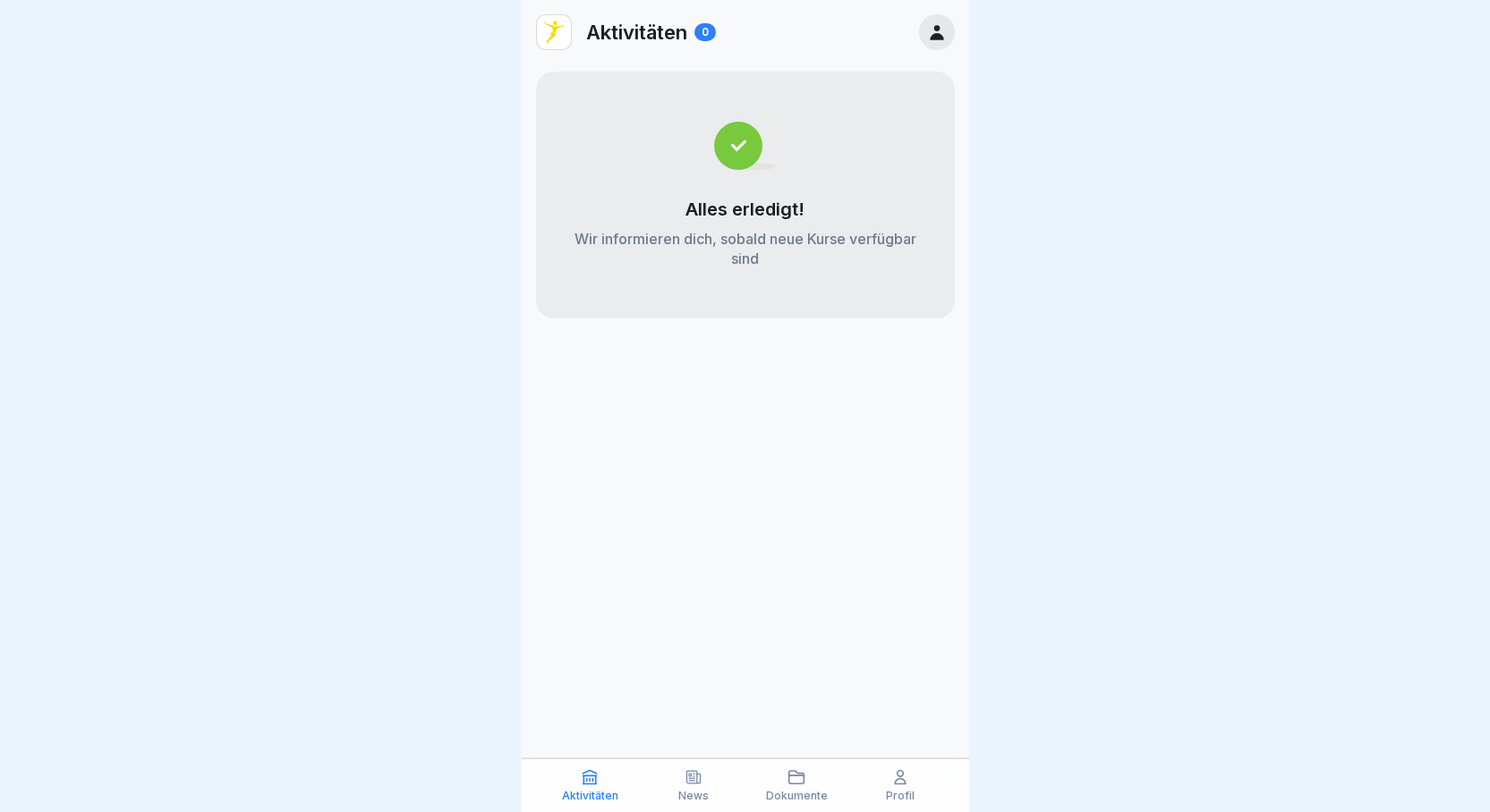
click at [688, 783] on icon at bounding box center [693, 776] width 18 height 18
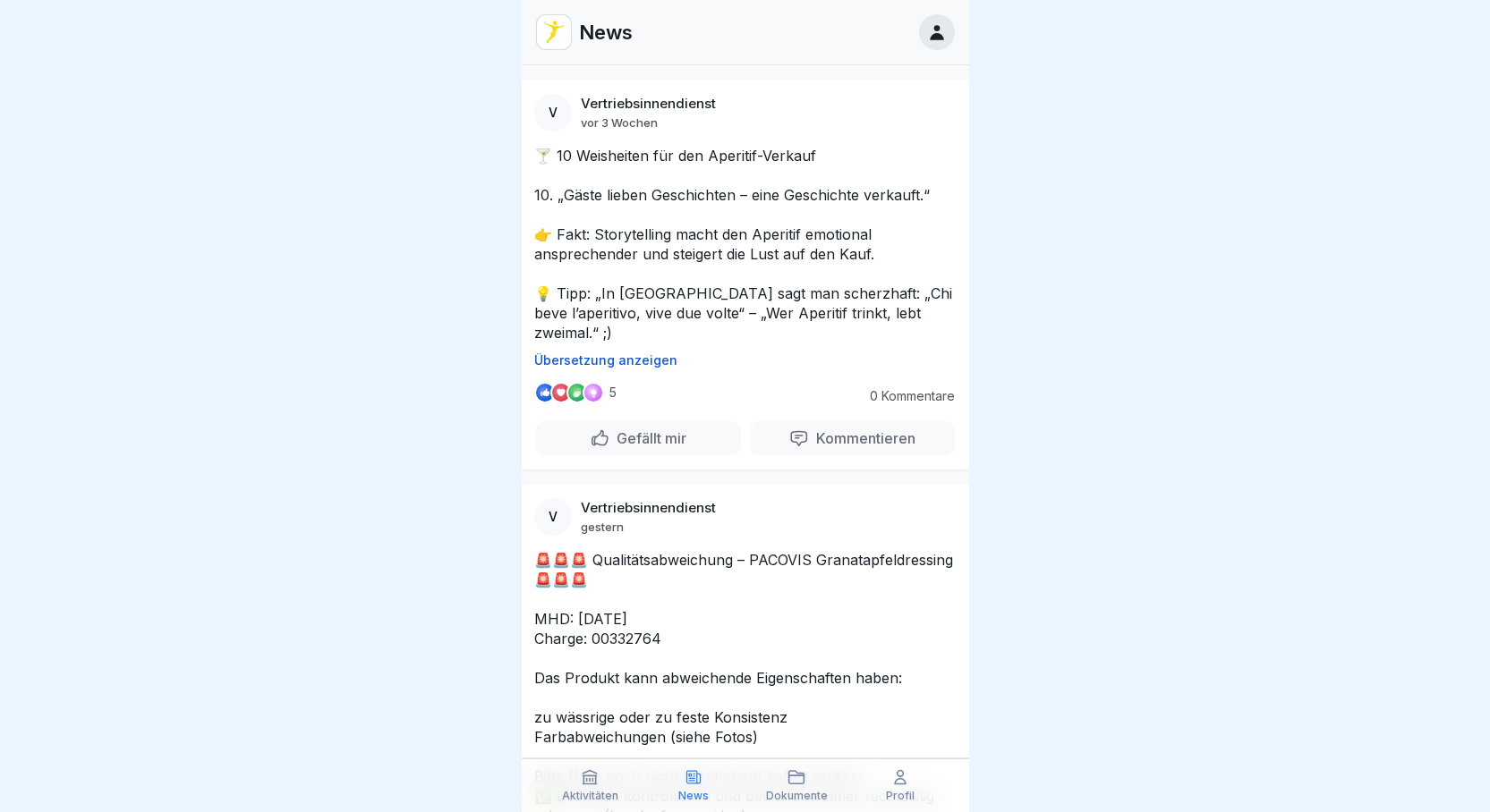
click at [804, 796] on p "Dokumente" at bounding box center [797, 795] width 62 height 12
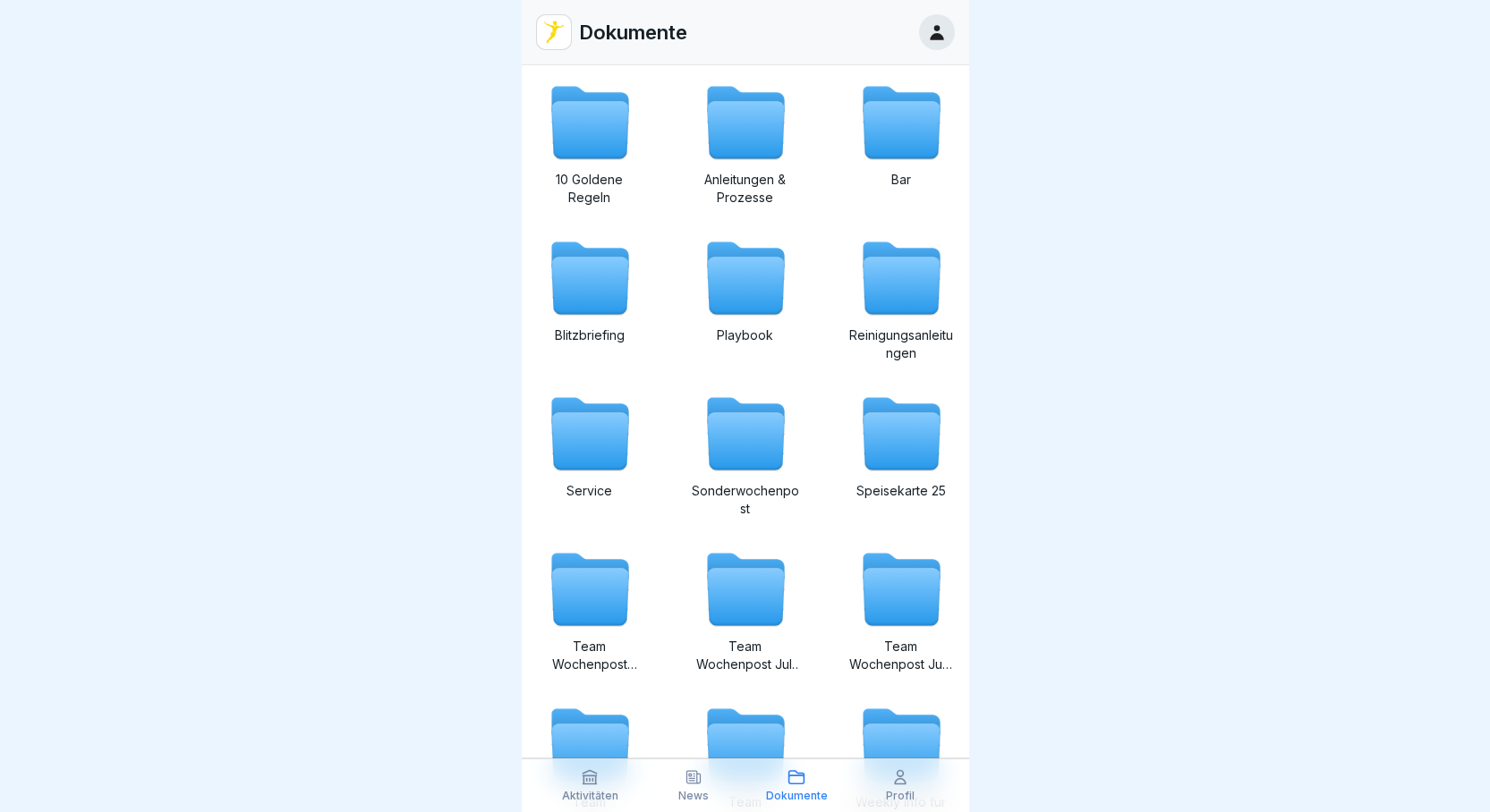
click at [907, 807] on div "Aktivitäten News Dokumente Profil" at bounding box center [746, 785] width 448 height 53
click at [906, 800] on p "Profil" at bounding box center [900, 795] width 29 height 12
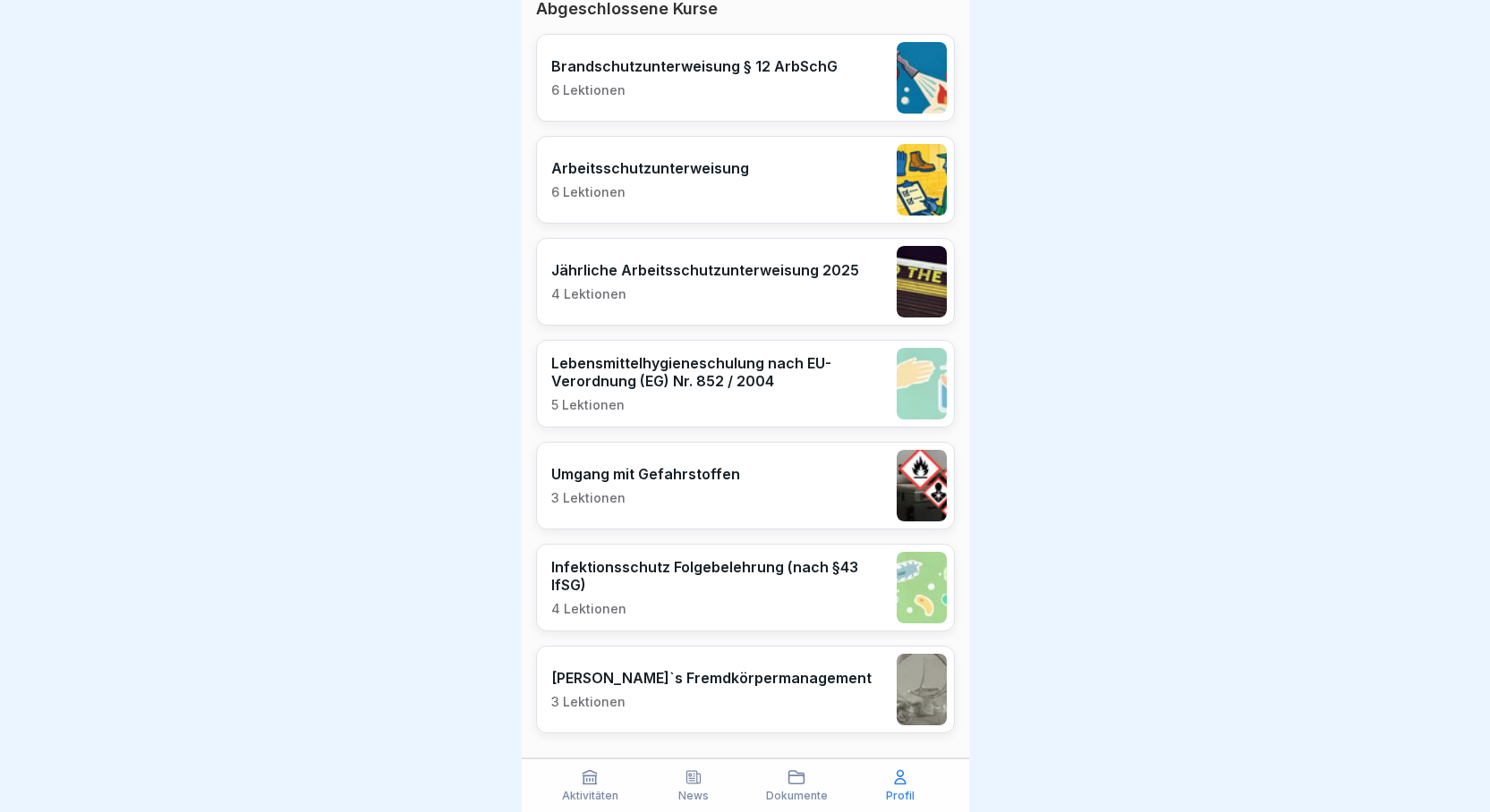
scroll to position [529, 0]
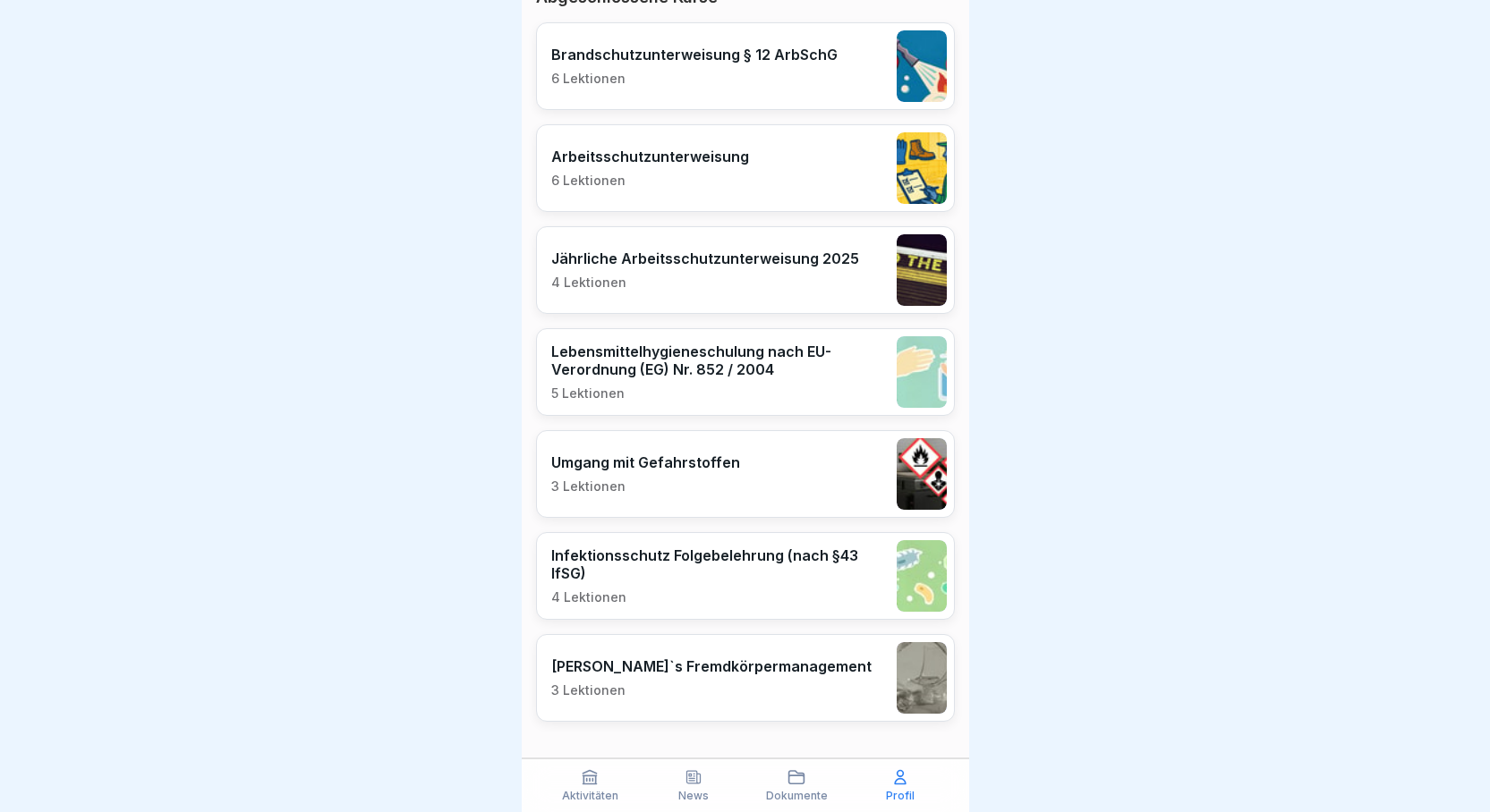
click at [786, 790] on p "Dokumente" at bounding box center [797, 795] width 62 height 12
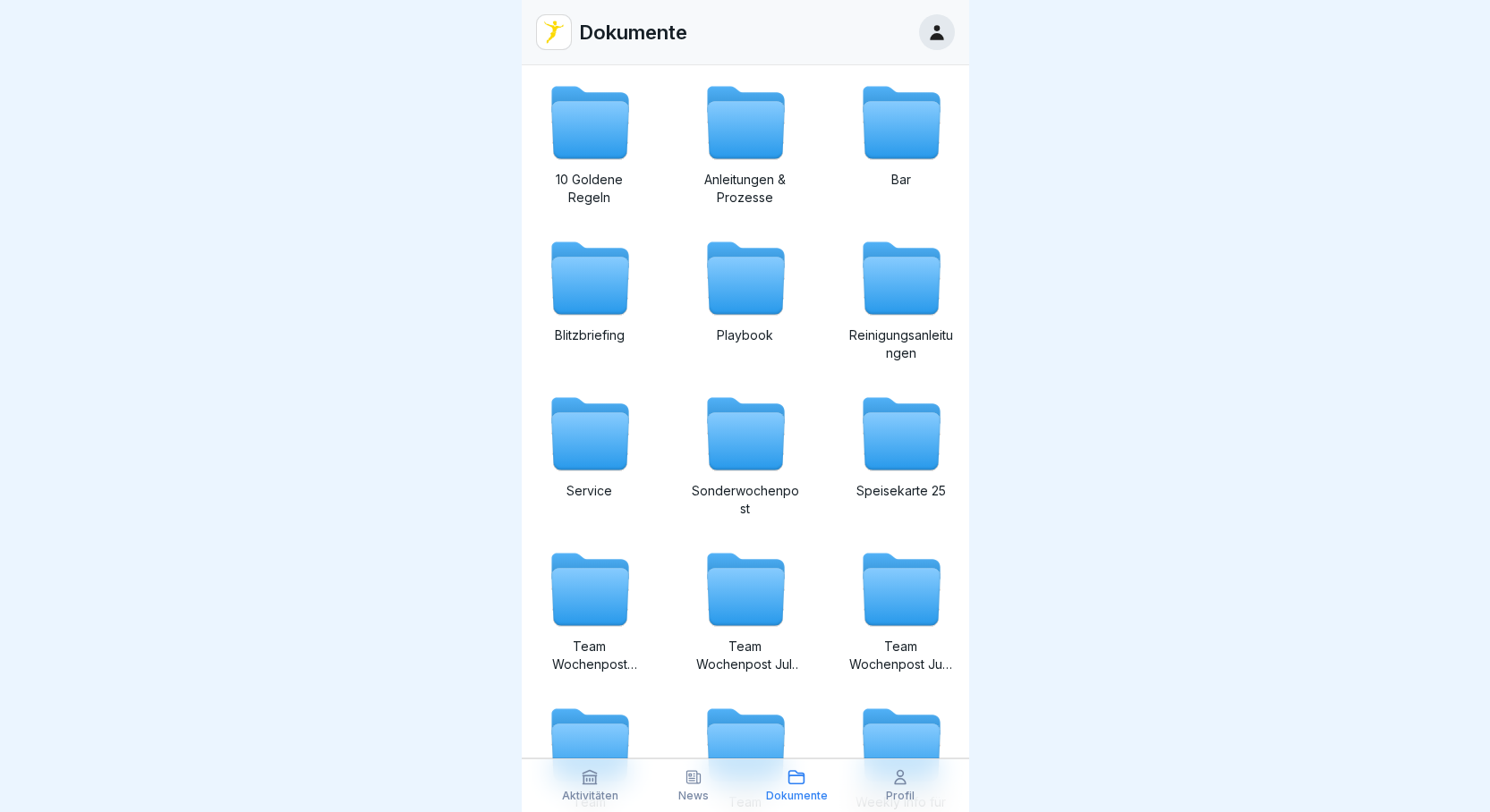
click at [614, 790] on p "Aktivitäten" at bounding box center [590, 795] width 56 height 12
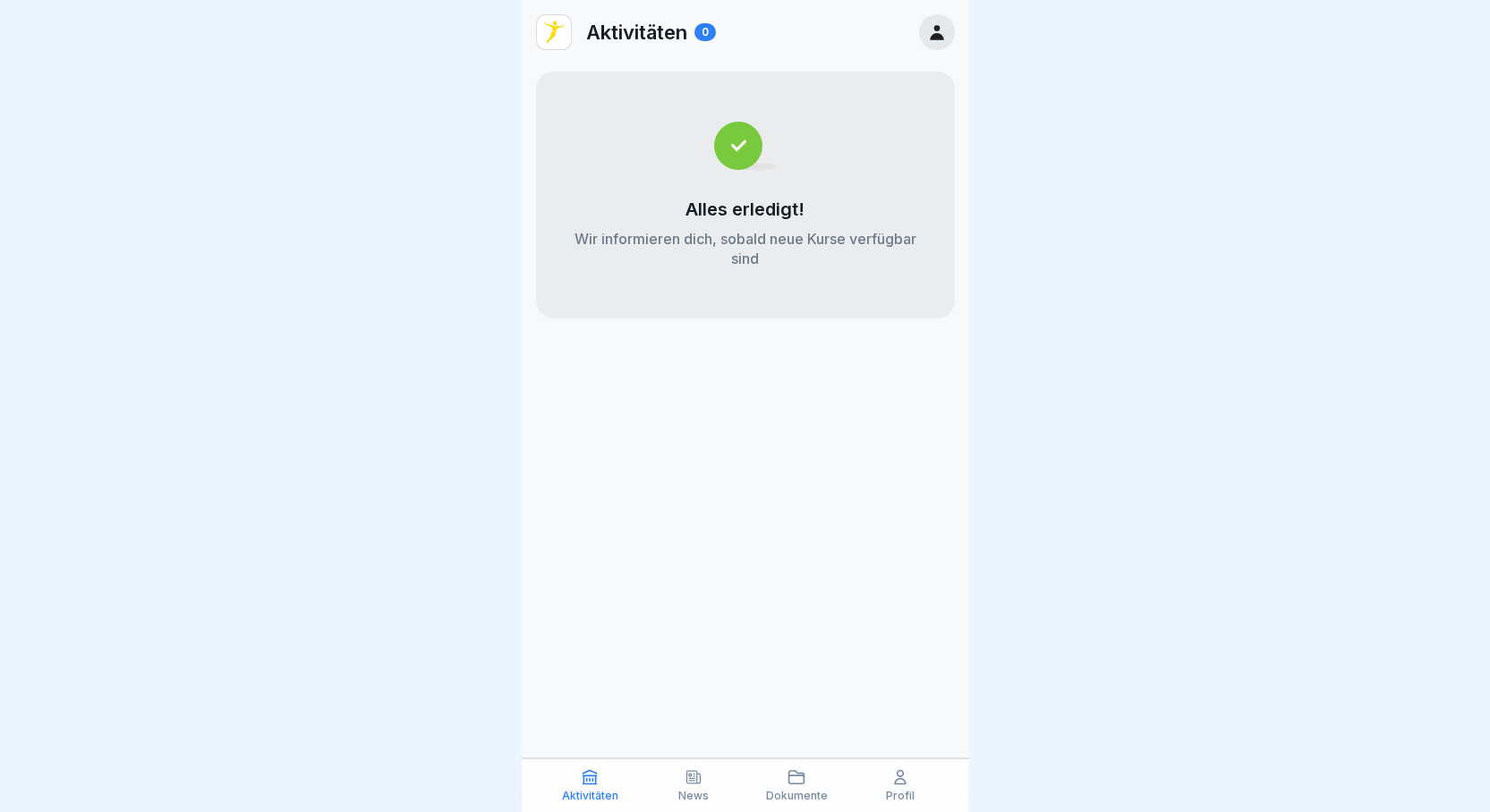
drag, startPoint x: 666, startPoint y: 789, endPoint x: 676, endPoint y: 786, distance: 10.4
click at [668, 786] on div "News" at bounding box center [693, 785] width 95 height 34
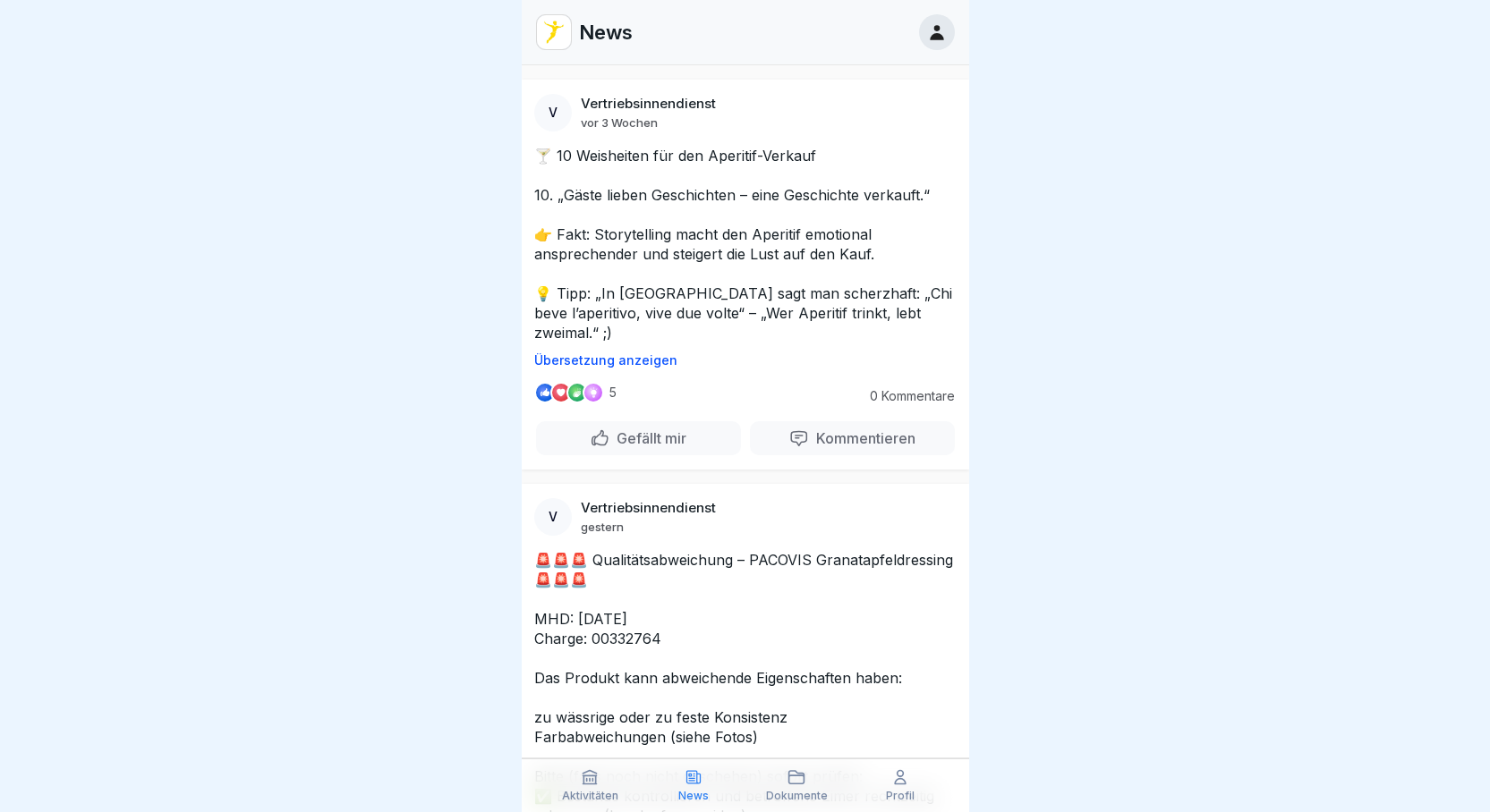
click at [693, 790] on p "News" at bounding box center [693, 795] width 30 height 12
click at [803, 781] on icon at bounding box center [796, 776] width 18 height 18
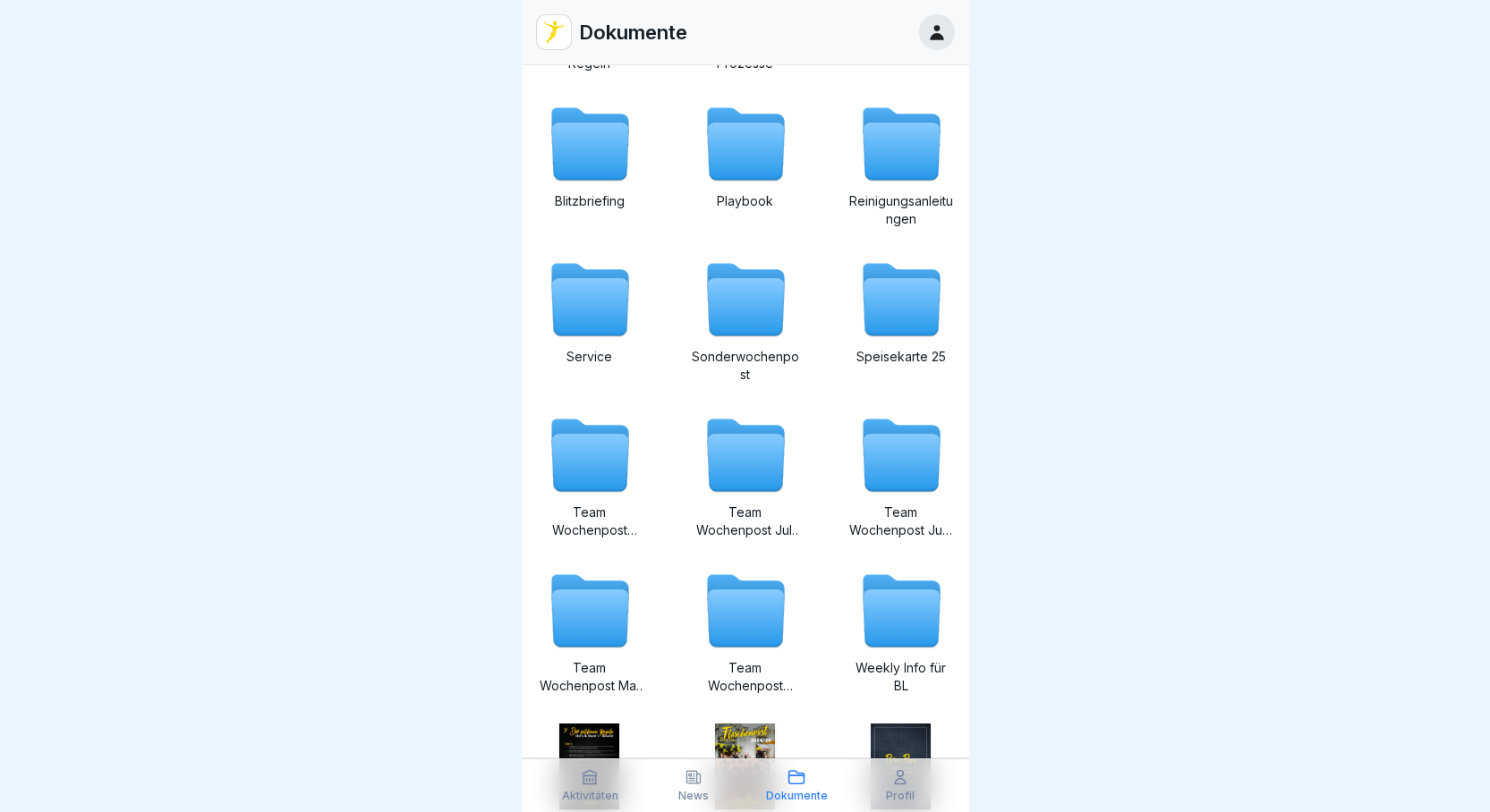
scroll to position [269, 0]
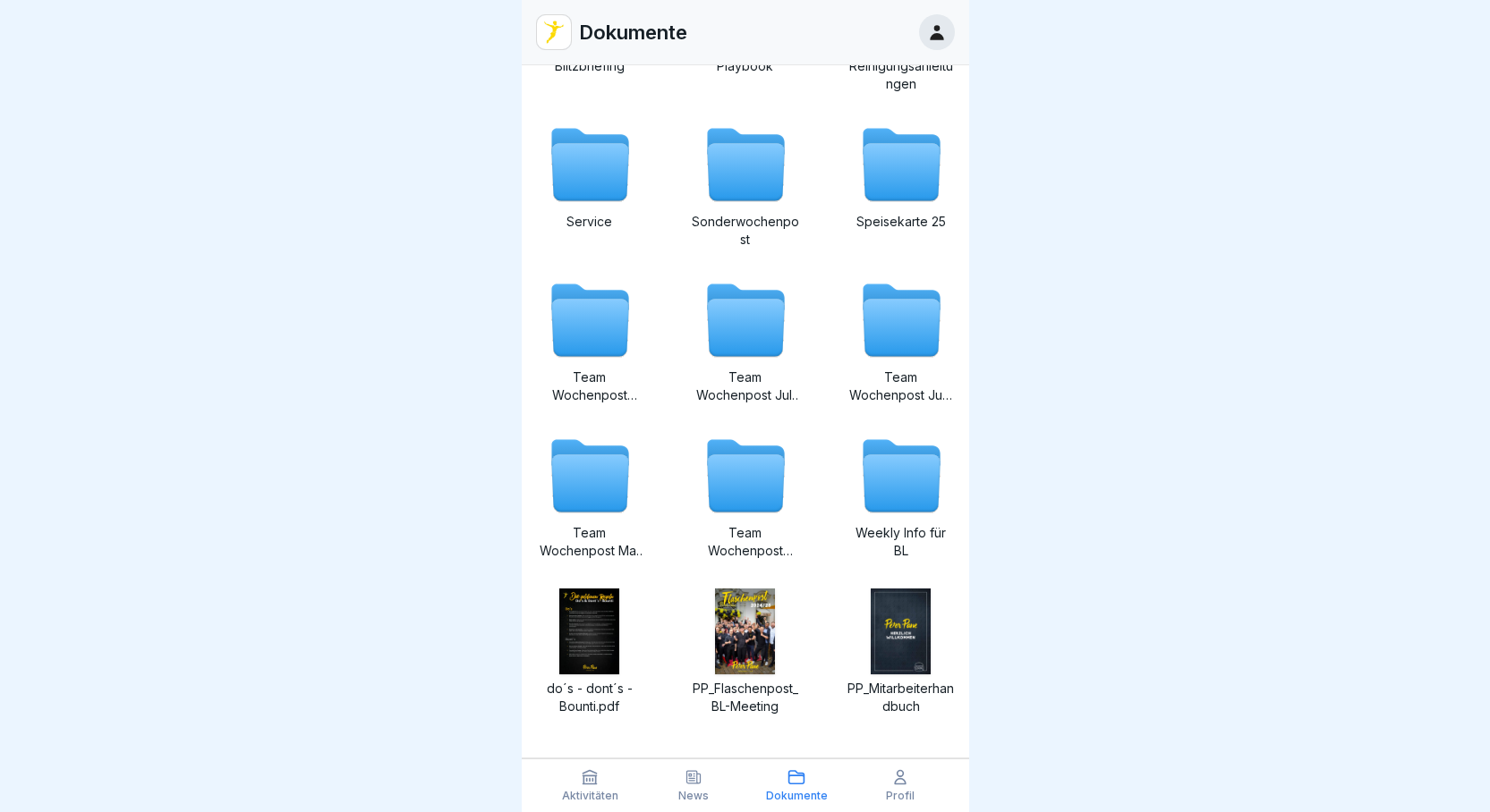
click at [897, 526] on p "Weekly Info für BL" at bounding box center [901, 542] width 108 height 36
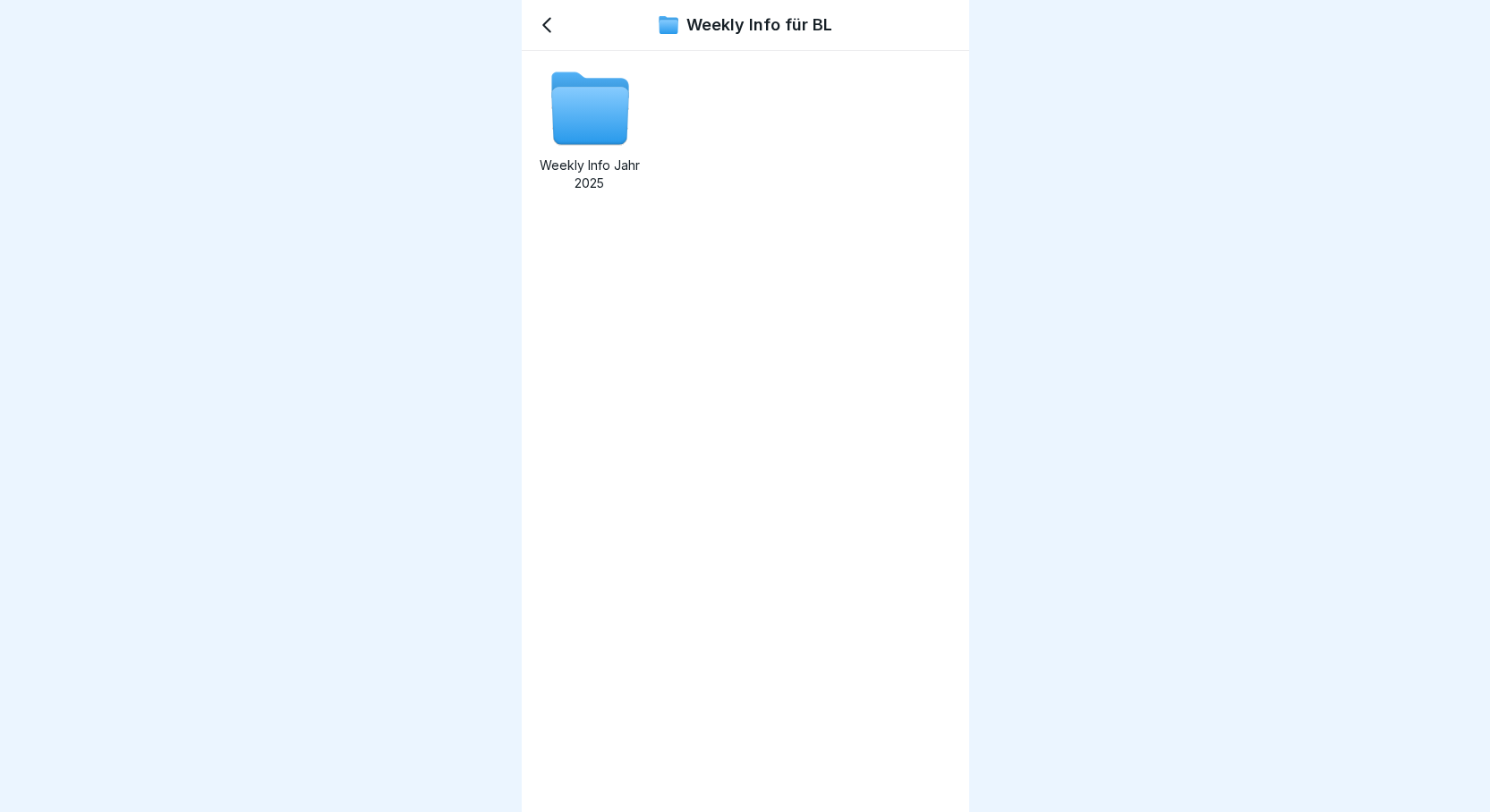
click at [569, 118] on icon at bounding box center [589, 116] width 77 height 57
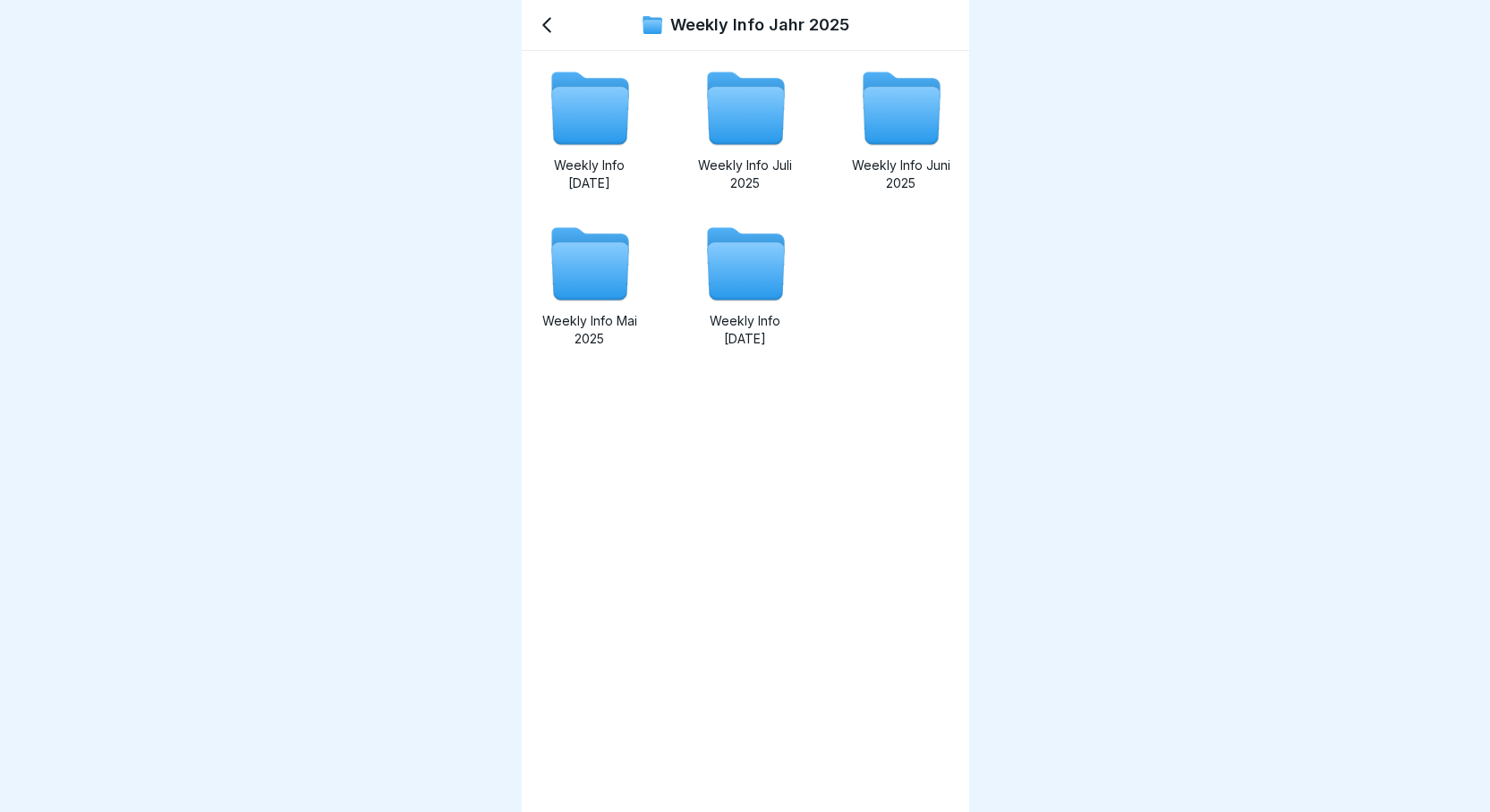
click at [725, 290] on icon at bounding box center [745, 272] width 77 height 57
click at [588, 294] on icon at bounding box center [589, 272] width 77 height 57
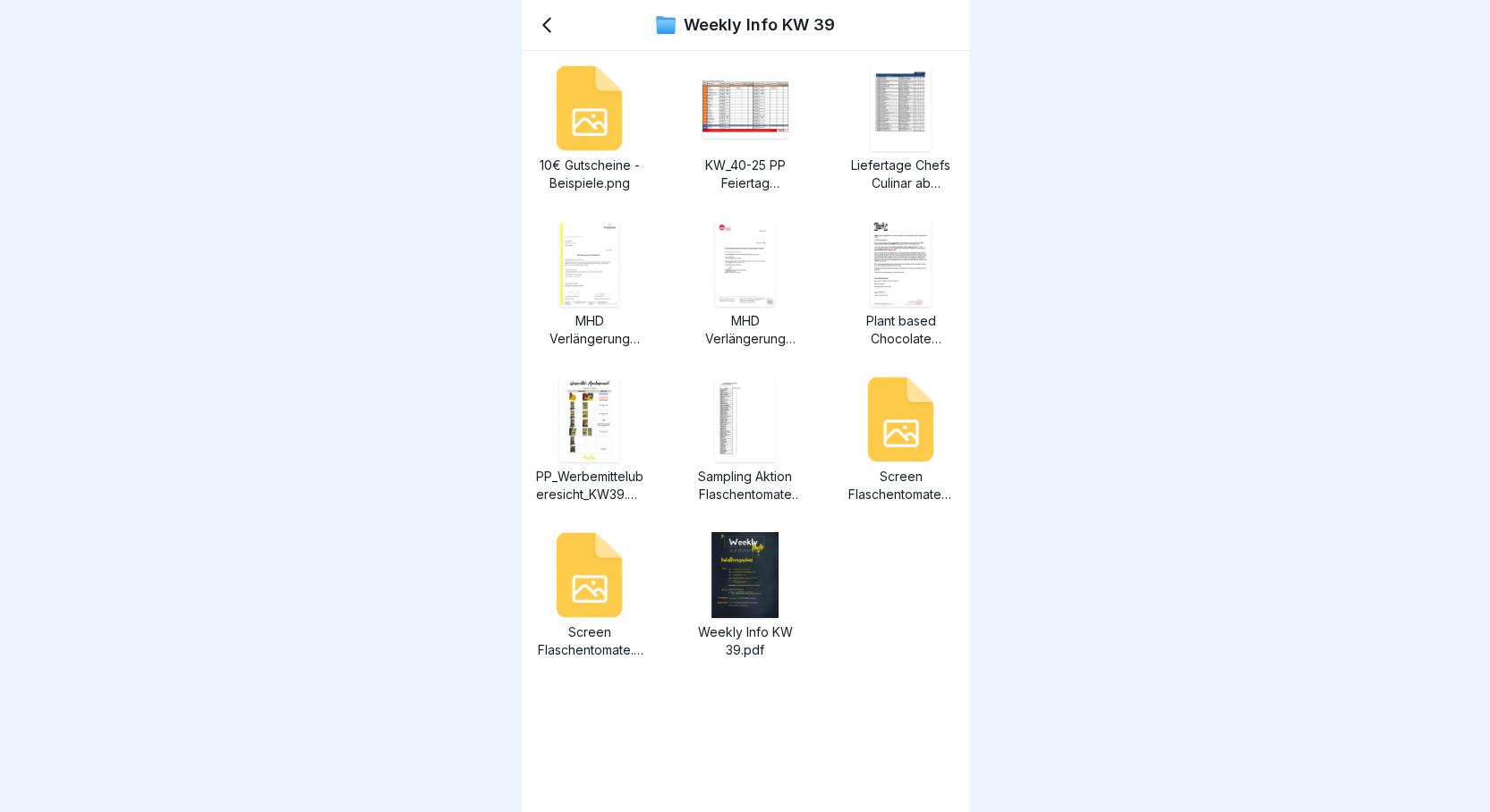
click at [589, 274] on img at bounding box center [589, 264] width 61 height 86
click at [751, 292] on img at bounding box center [745, 264] width 61 height 86
click at [901, 294] on img at bounding box center [901, 264] width 61 height 86
click at [903, 166] on p "Liefertage Chefs Culinar ab 06.10.25.pdf" at bounding box center [901, 174] width 108 height 36
